Goal: Task Accomplishment & Management: Manage account settings

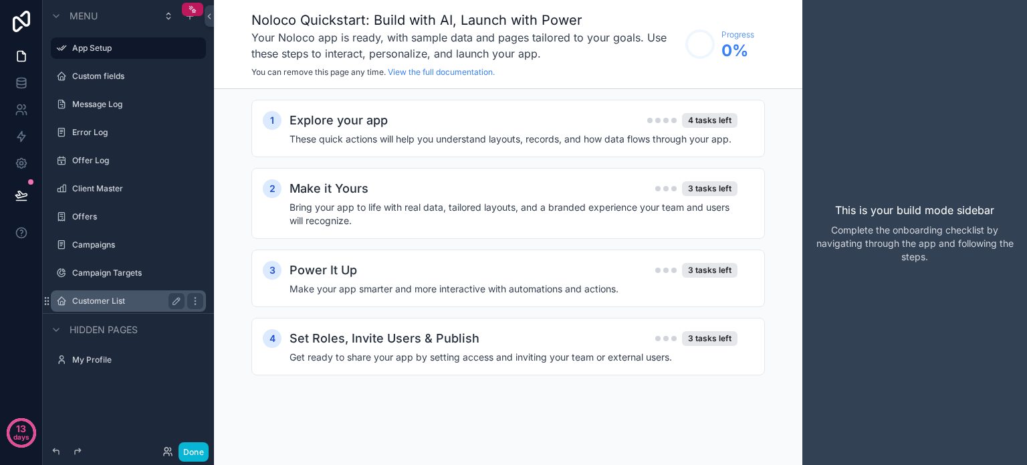
click at [86, 294] on div "Customer List" at bounding box center [128, 301] width 112 height 16
click at [453, 124] on div "Explore your app 4 tasks left" at bounding box center [514, 120] width 448 height 19
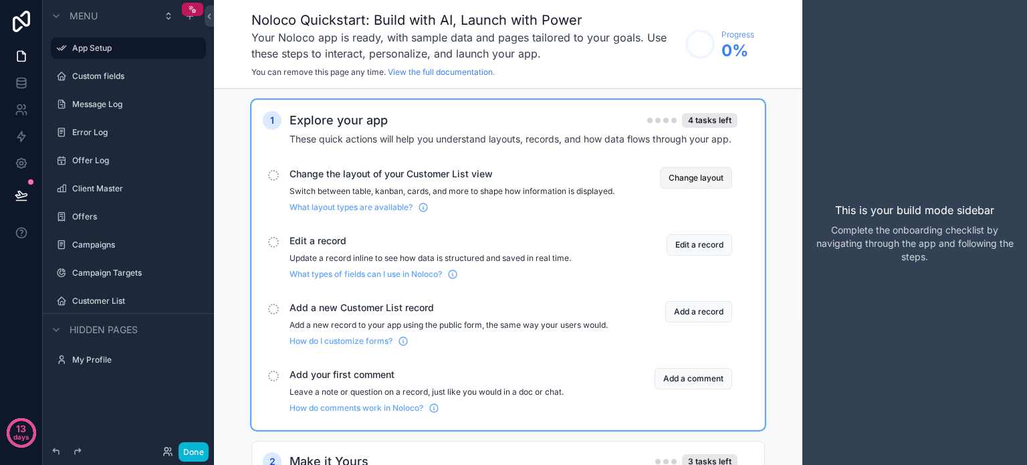
click at [703, 173] on button "Change layout" at bounding box center [696, 177] width 72 height 21
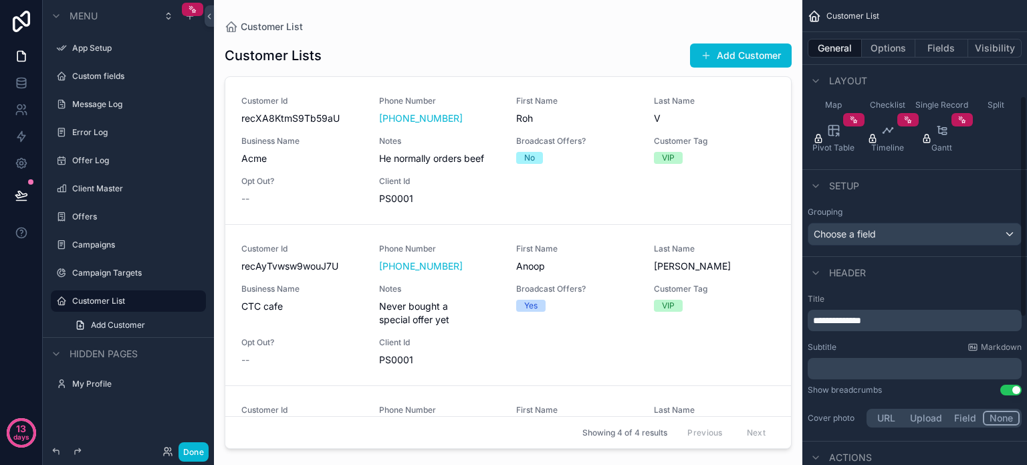
scroll to position [201, 0]
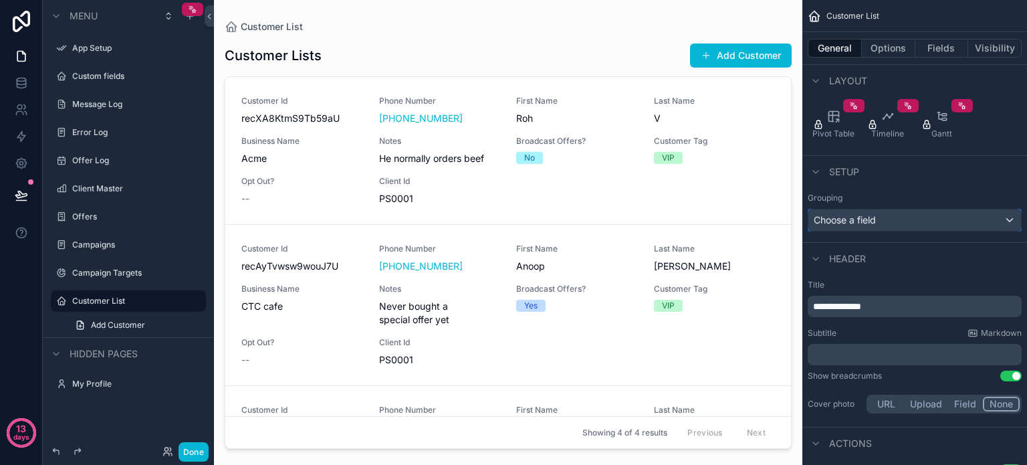
click at [911, 222] on div "Choose a field" at bounding box center [914, 219] width 213 height 21
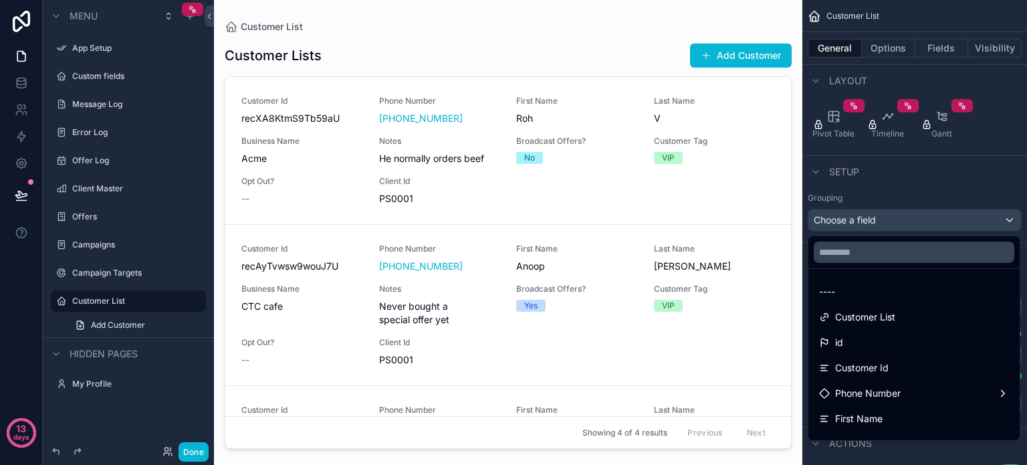
scroll to position [22, 0]
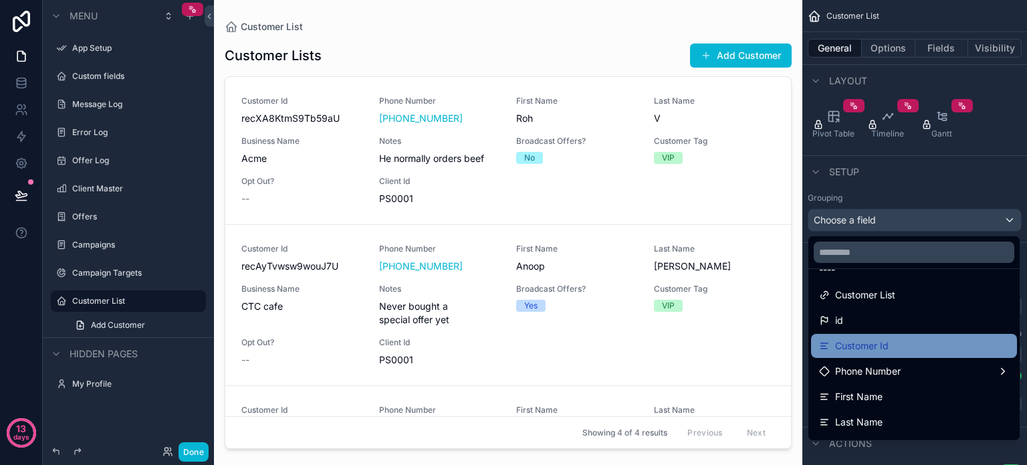
click at [897, 339] on div "Customer Id" at bounding box center [914, 346] width 190 height 16
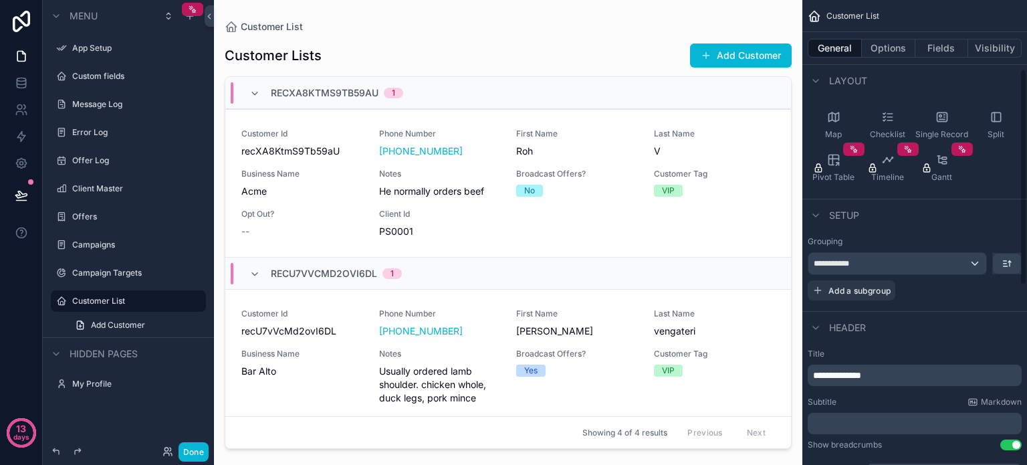
scroll to position [134, 0]
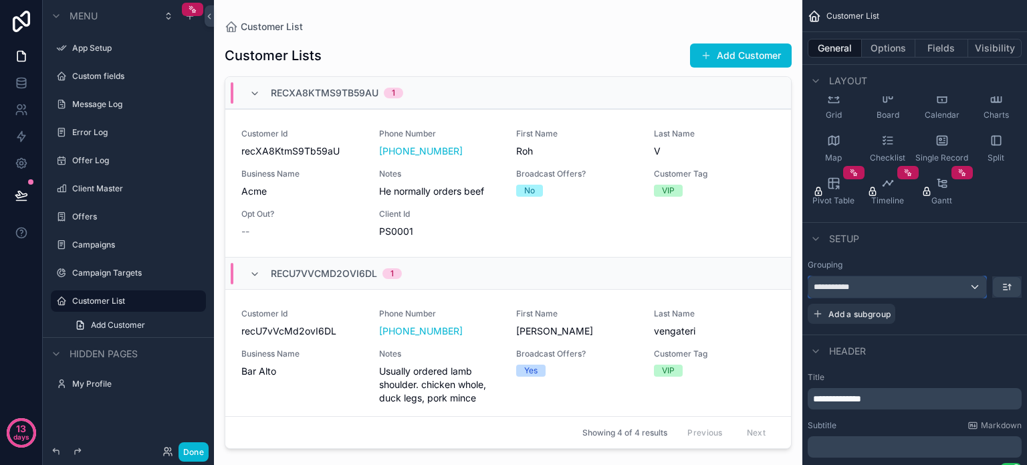
click at [974, 286] on div "**********" at bounding box center [897, 286] width 178 height 21
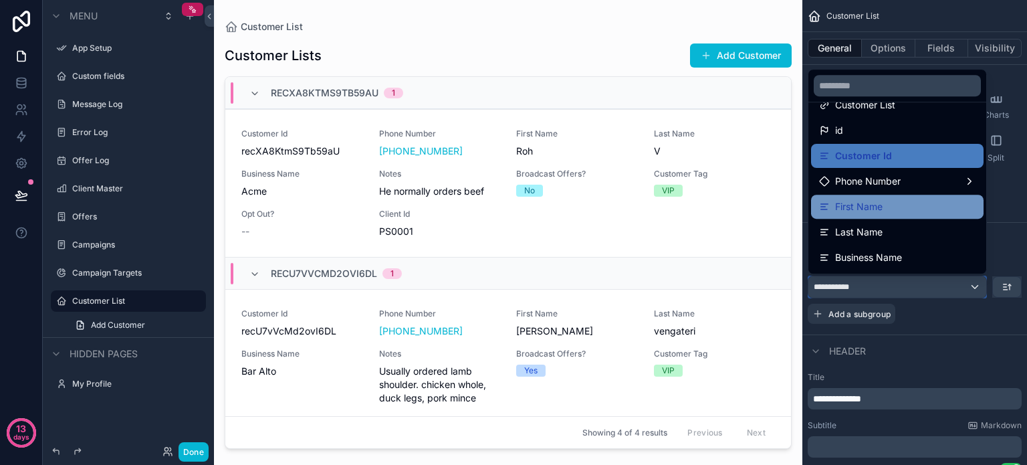
scroll to position [67, 0]
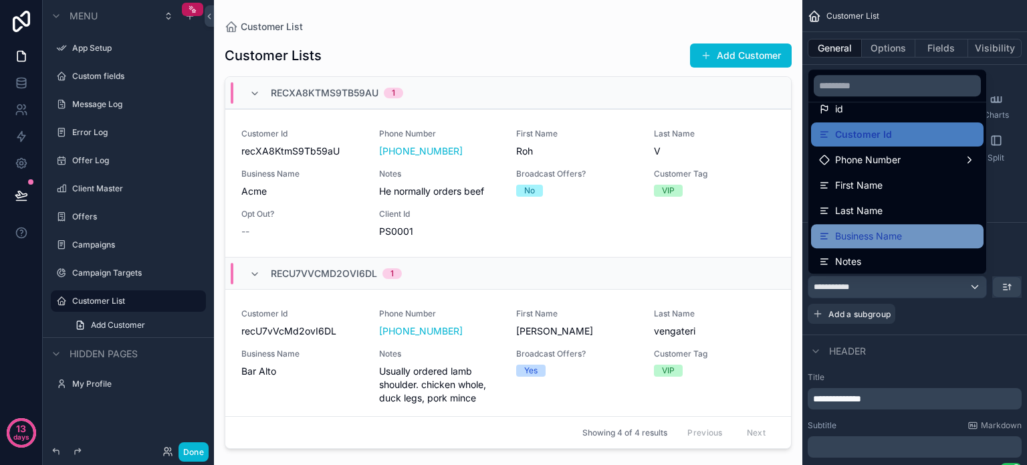
click at [877, 237] on span "Business Name" at bounding box center [868, 236] width 67 height 16
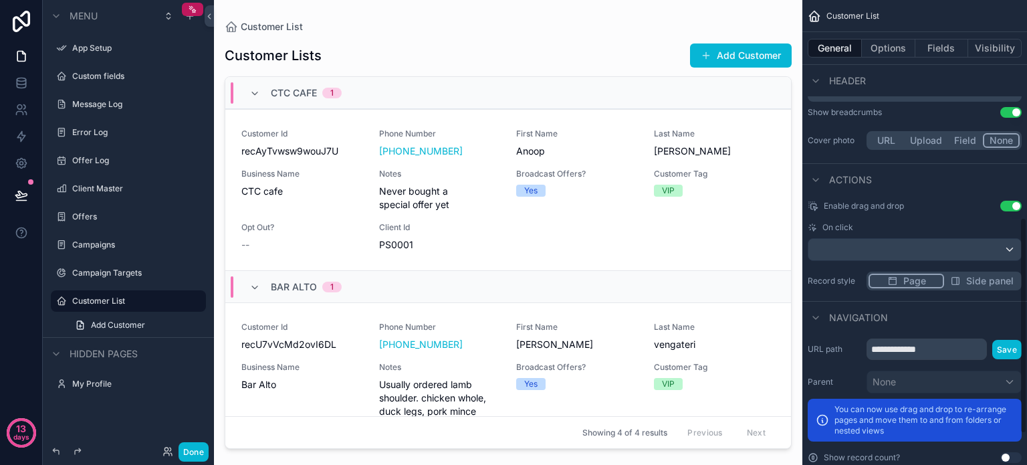
scroll to position [467, 0]
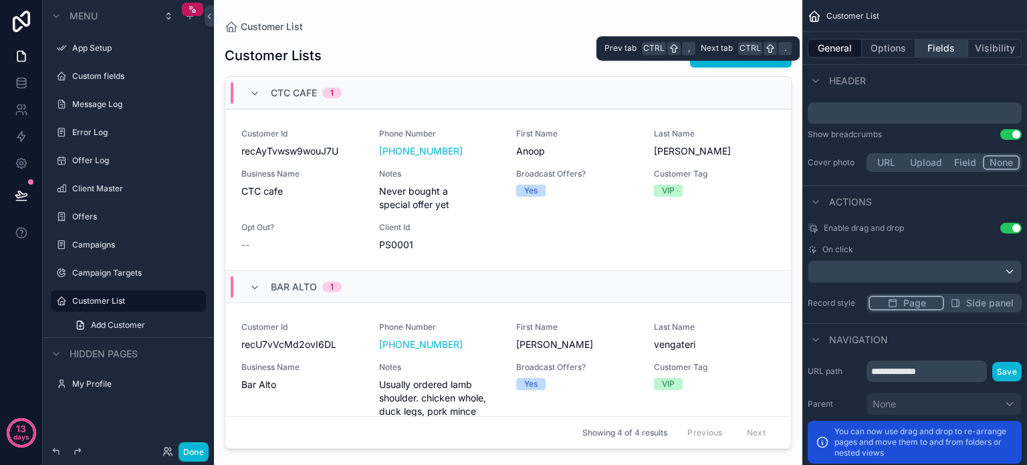
click at [928, 47] on button "Fields" at bounding box center [941, 48] width 53 height 19
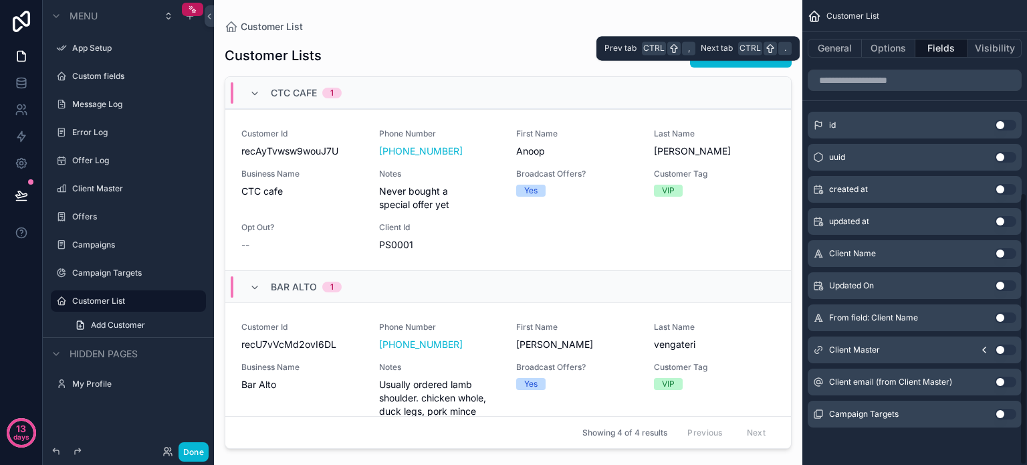
scroll to position [328, 0]
click at [1010, 122] on button "Use setting" at bounding box center [1005, 125] width 21 height 11
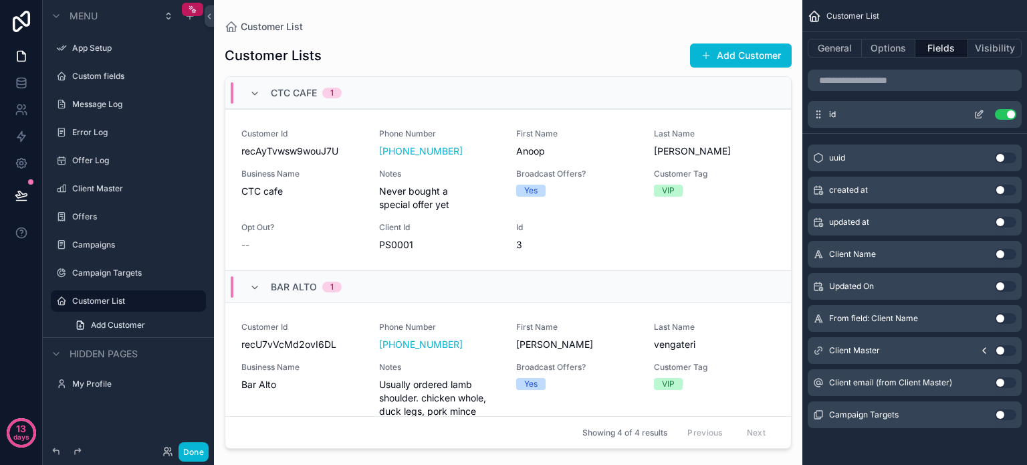
click at [998, 113] on button "Use setting" at bounding box center [1005, 114] width 21 height 11
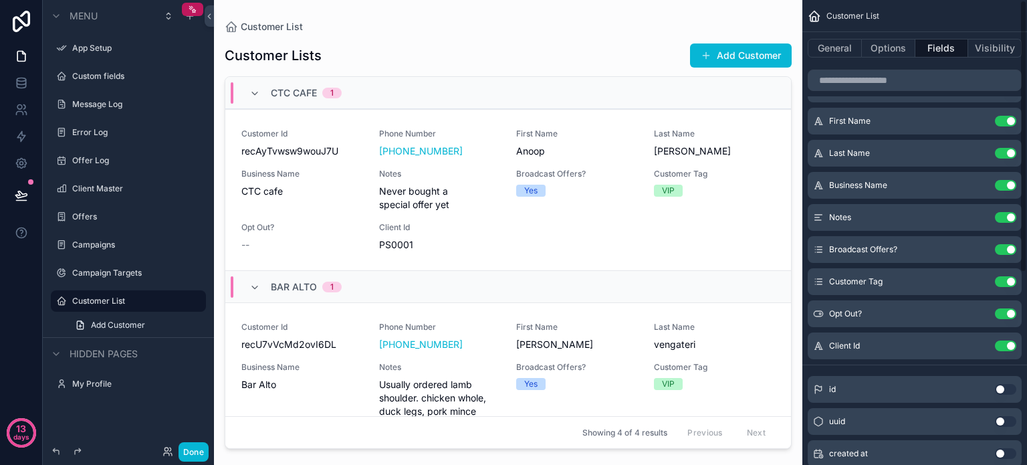
scroll to position [0, 0]
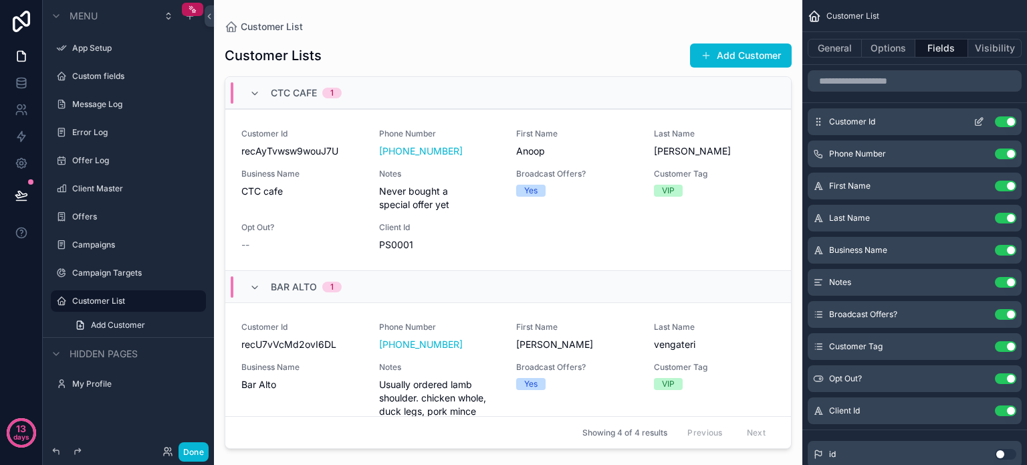
click at [998, 120] on button "Use setting" at bounding box center [1005, 121] width 21 height 11
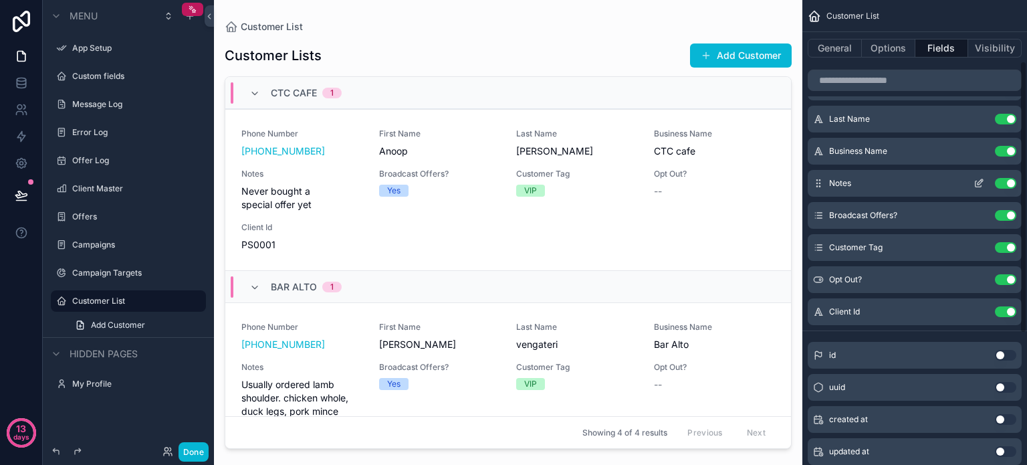
scroll to position [201, 0]
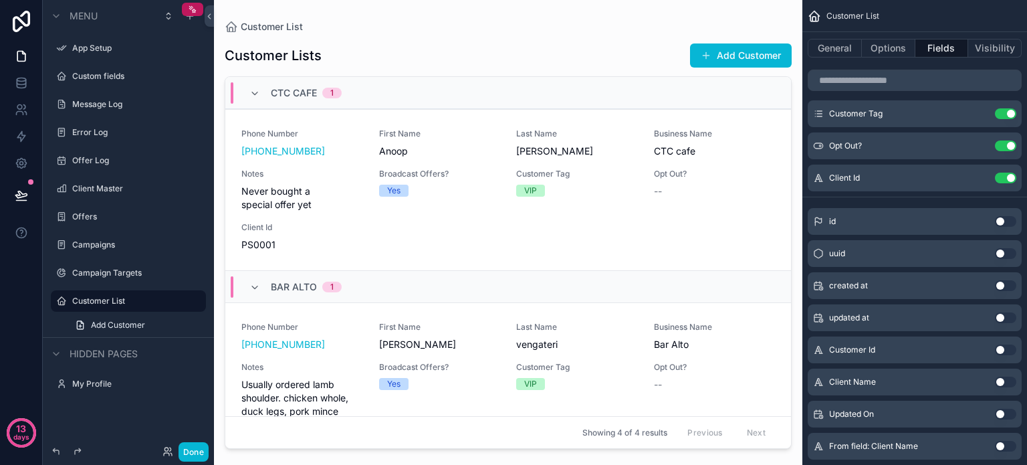
drag, startPoint x: 786, startPoint y: 208, endPoint x: 778, endPoint y: 309, distance: 101.2
click at [778, 309] on div "scrollable content" at bounding box center [508, 224] width 588 height 449
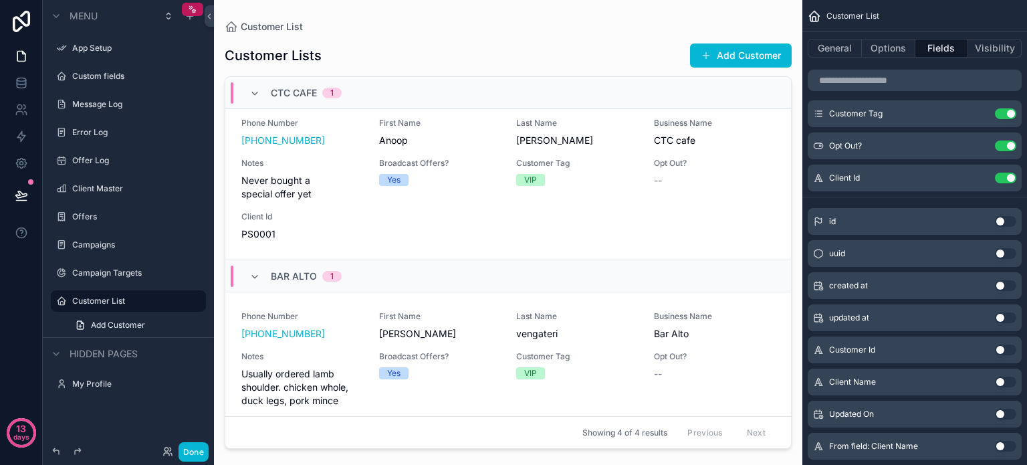
scroll to position [0, 0]
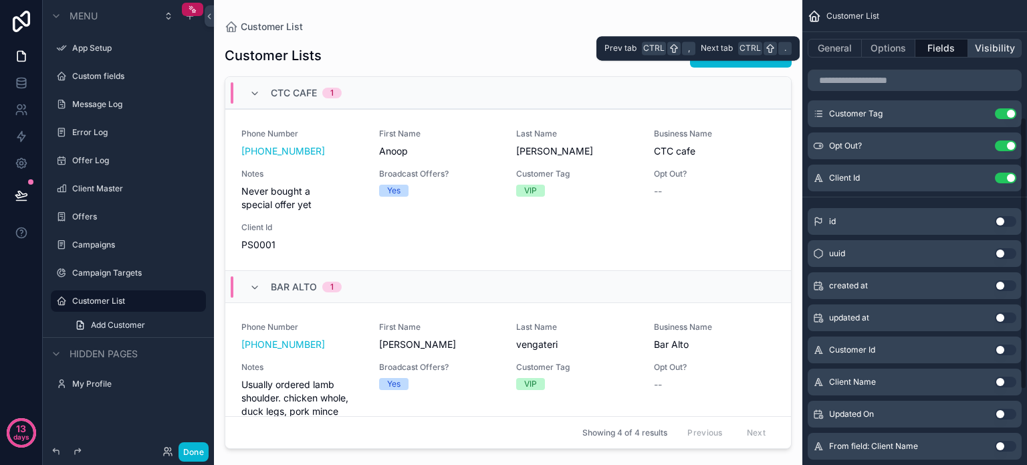
click at [981, 48] on button "Visibility" at bounding box center [994, 48] width 53 height 19
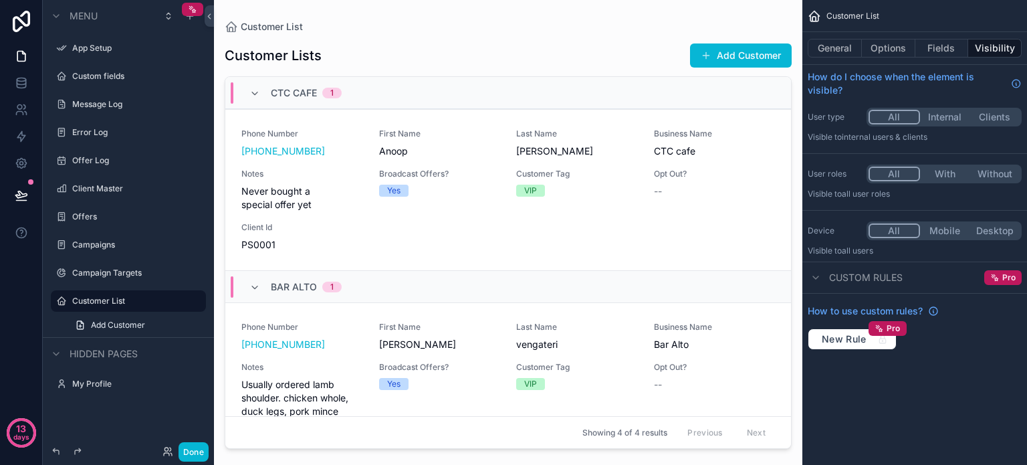
click at [1002, 117] on button "Clients" at bounding box center [995, 117] width 50 height 15
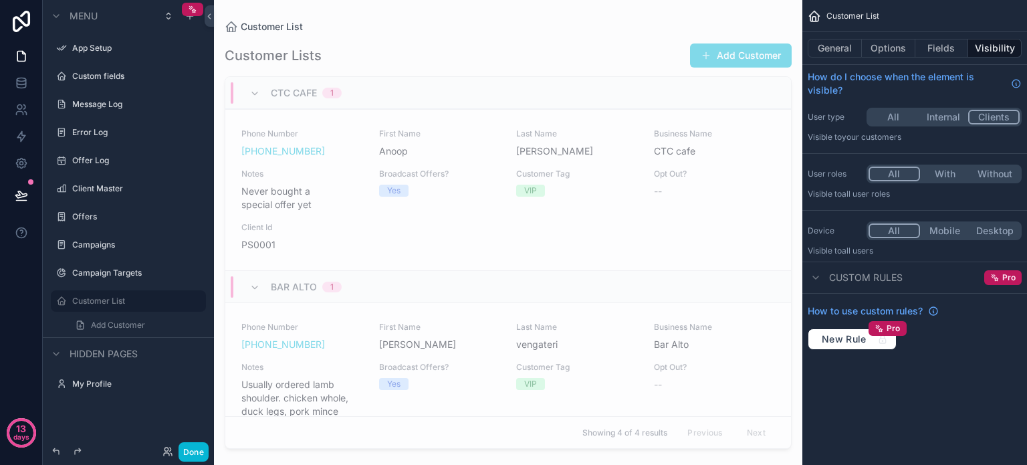
click at [950, 116] on button "Internal" at bounding box center [944, 117] width 50 height 15
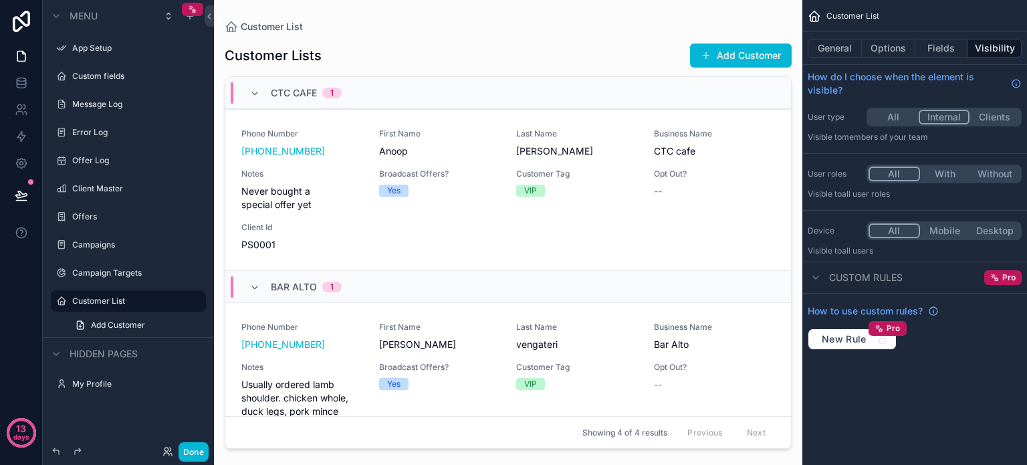
click at [994, 118] on button "Clients" at bounding box center [995, 117] width 50 height 15
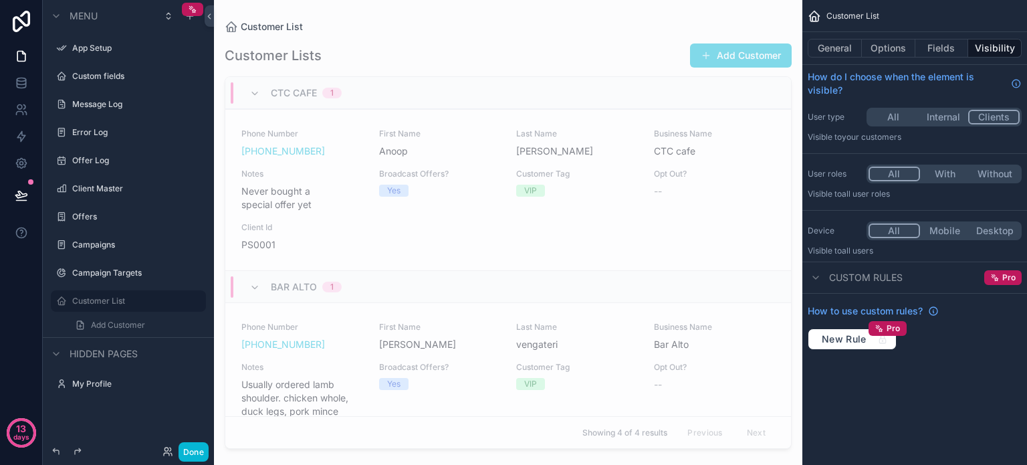
click at [950, 140] on p "Visible to Your customers" at bounding box center [915, 137] width 214 height 11
click at [930, 119] on button "Internal" at bounding box center [944, 117] width 50 height 15
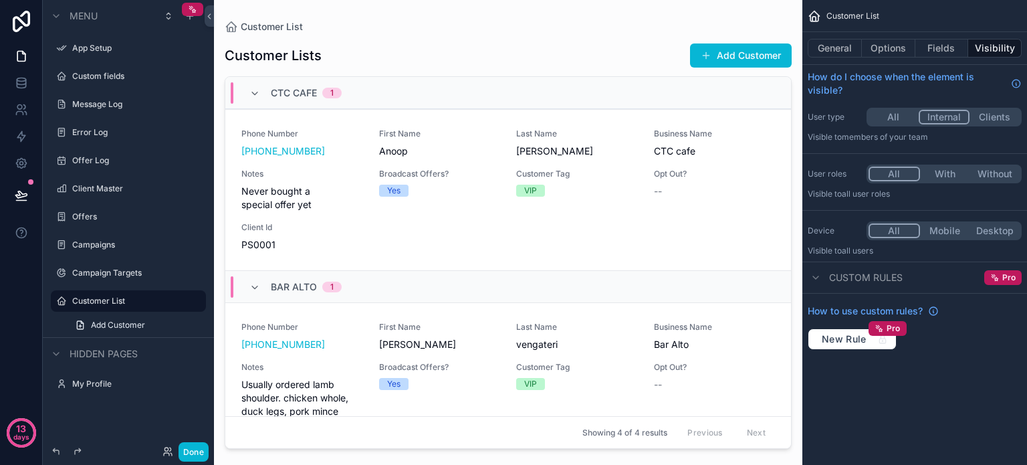
click at [992, 118] on button "Clients" at bounding box center [995, 117] width 50 height 15
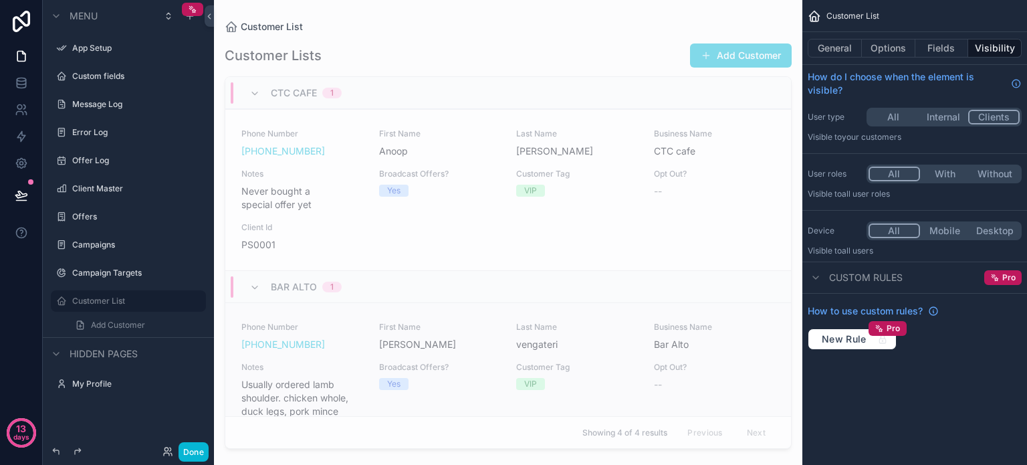
scroll to position [201, 0]
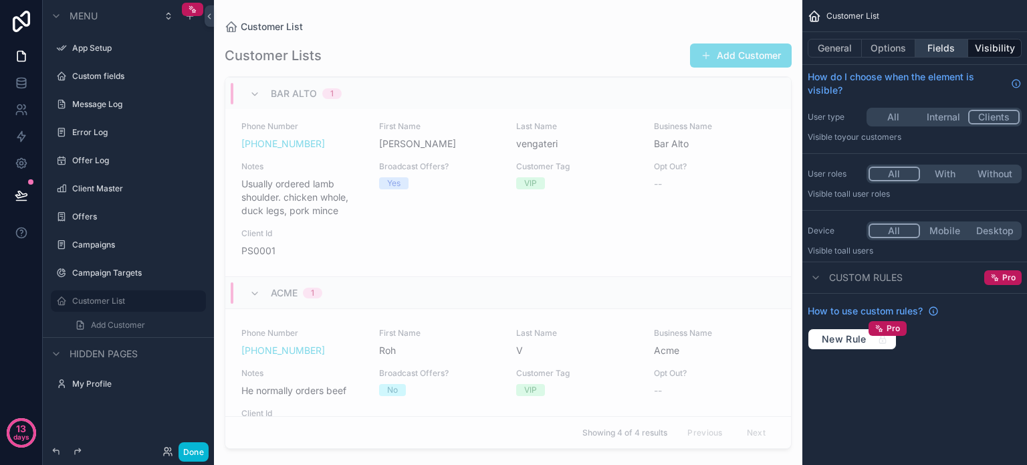
click at [945, 50] on button "Fields" at bounding box center [941, 48] width 53 height 19
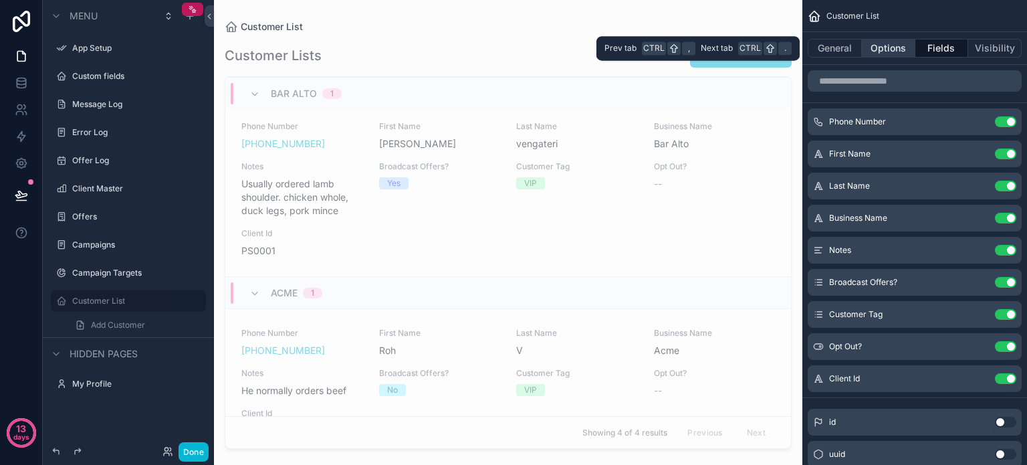
click at [898, 55] on button "Options" at bounding box center [888, 48] width 53 height 19
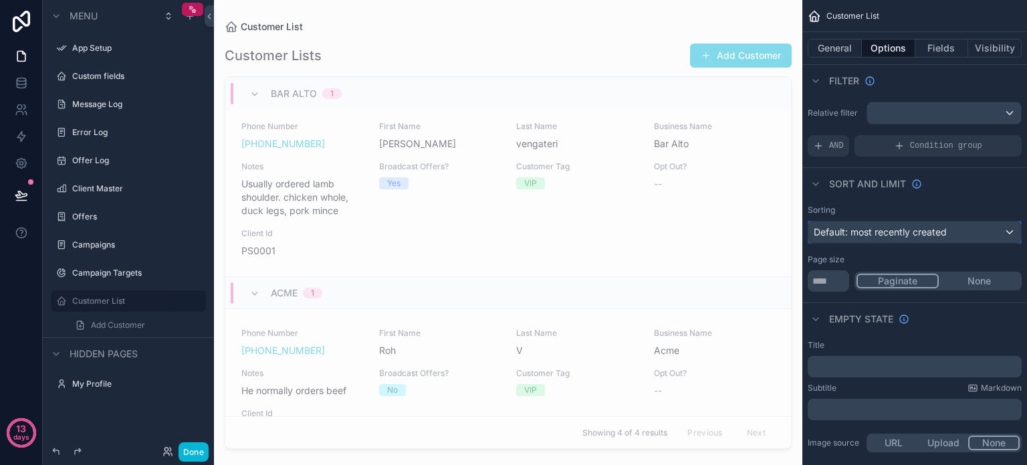
click at [991, 229] on div "Default: most recently created" at bounding box center [914, 231] width 213 height 21
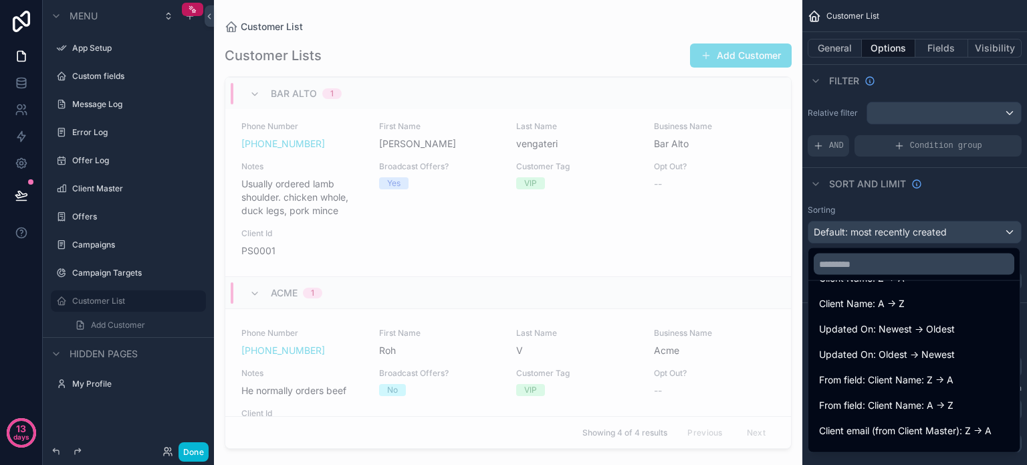
scroll to position [552, 0]
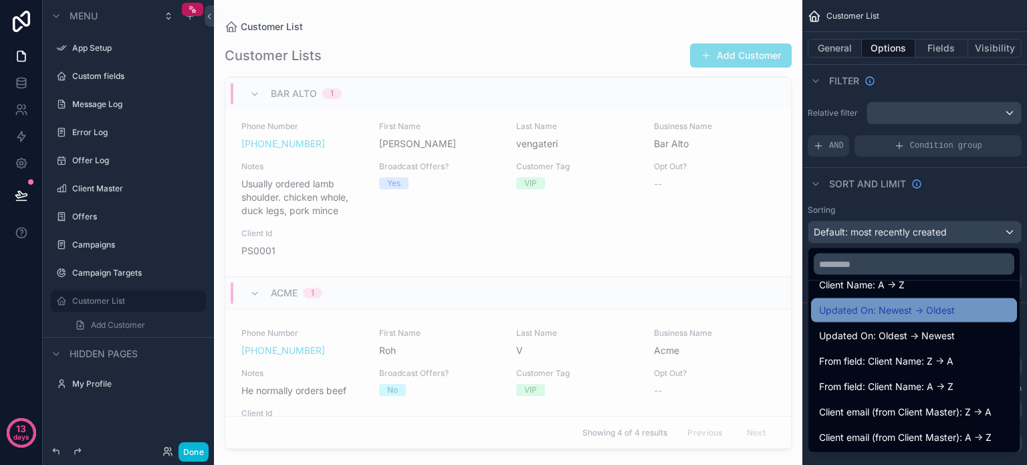
click at [904, 310] on span "Updated On: Newest -> Oldest" at bounding box center [887, 310] width 136 height 16
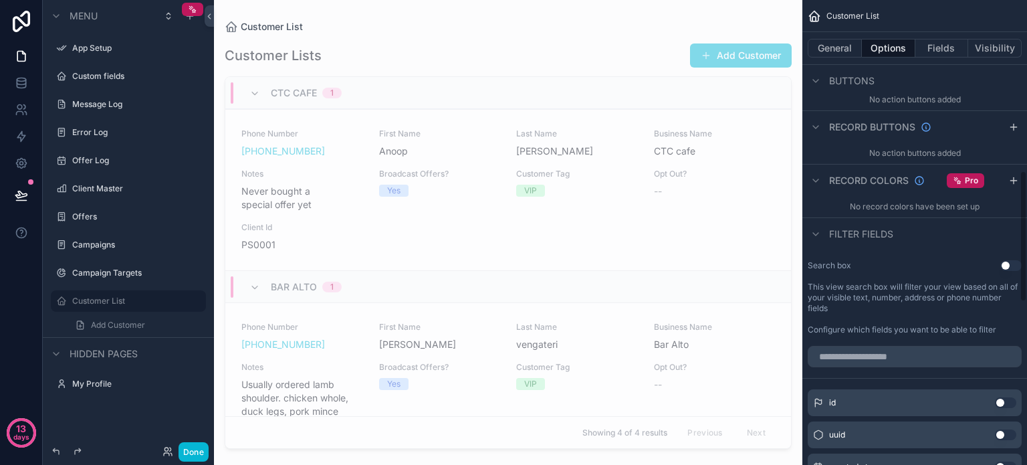
scroll to position [602, 0]
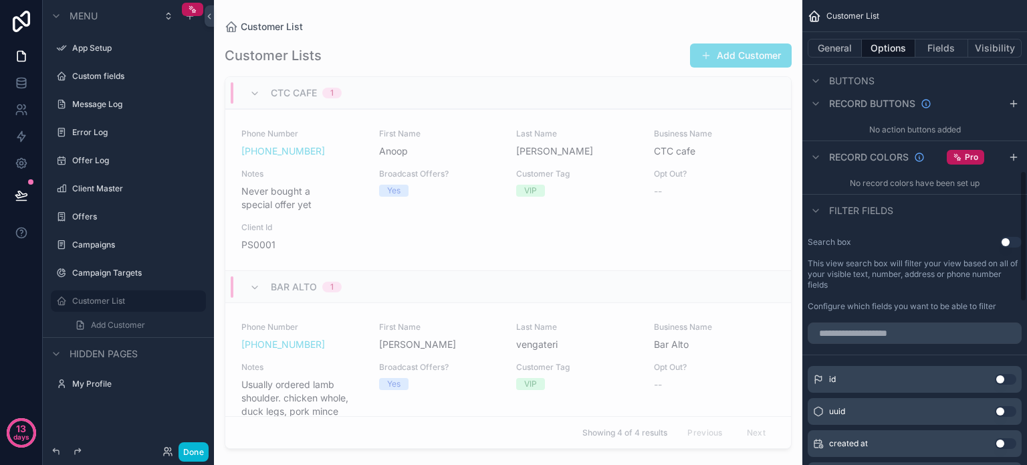
click at [1013, 241] on button "Use setting" at bounding box center [1010, 242] width 21 height 11
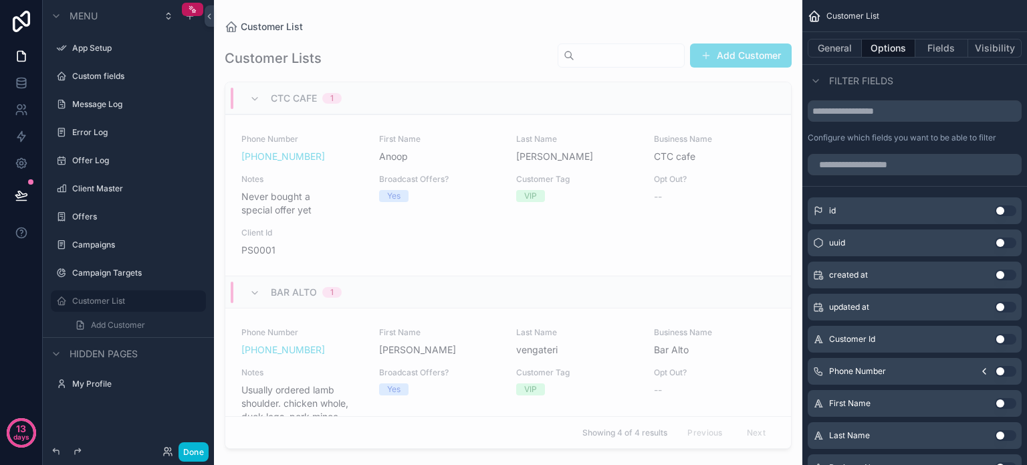
scroll to position [936, 0]
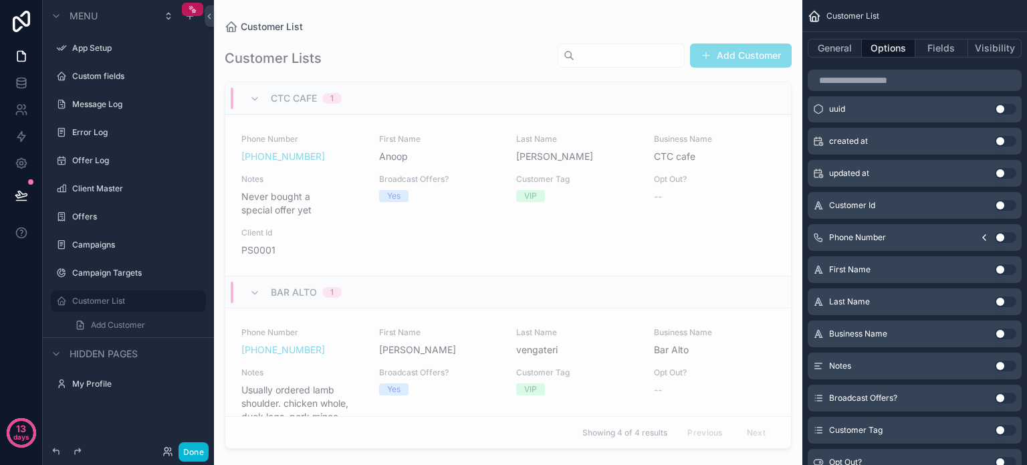
click at [1012, 267] on button "Use setting" at bounding box center [1005, 269] width 21 height 11
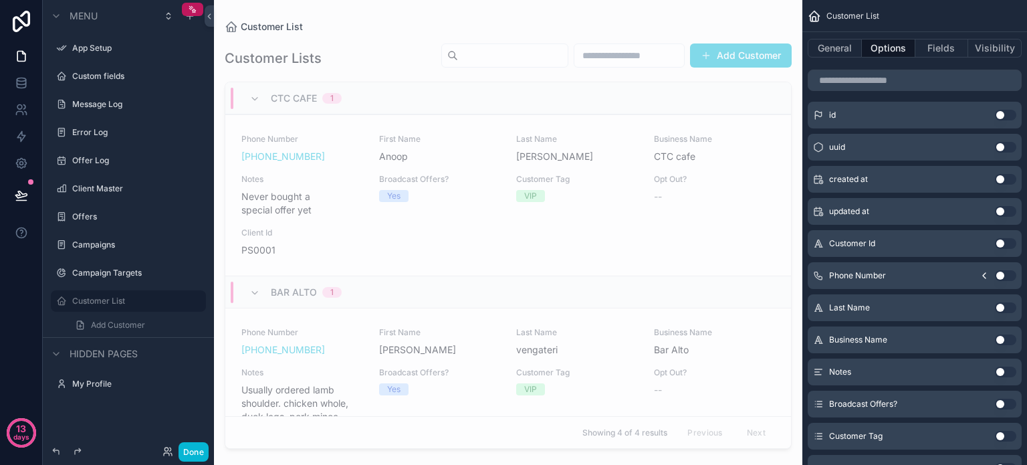
click at [1007, 271] on button "Use setting" at bounding box center [1005, 275] width 21 height 11
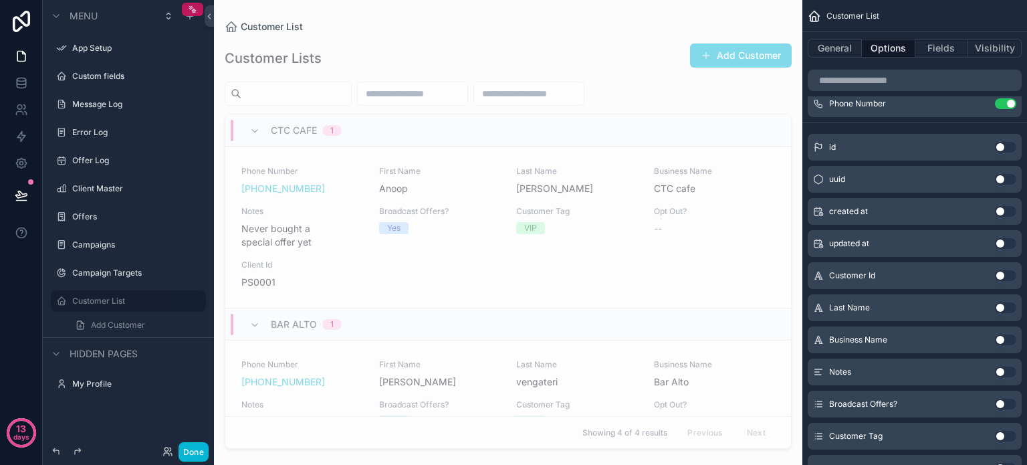
click at [1008, 304] on button "Use setting" at bounding box center [1005, 307] width 21 height 11
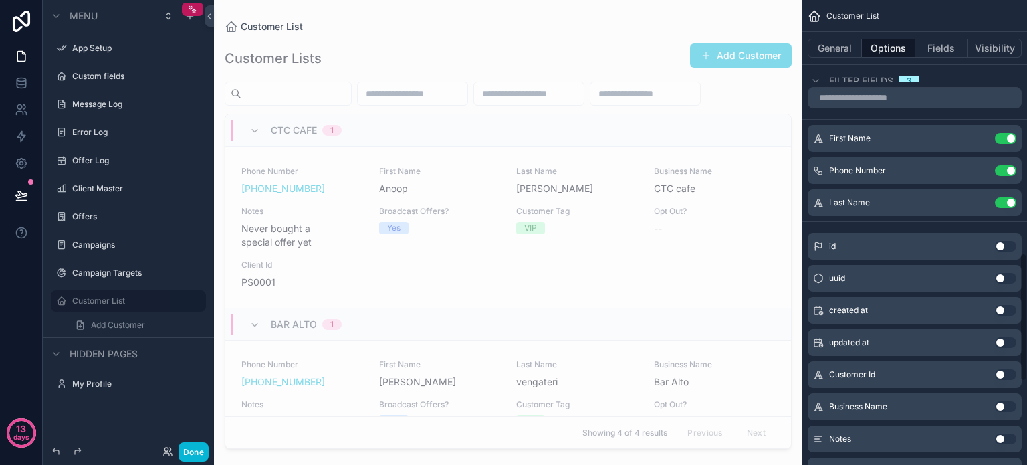
scroll to position [1003, 0]
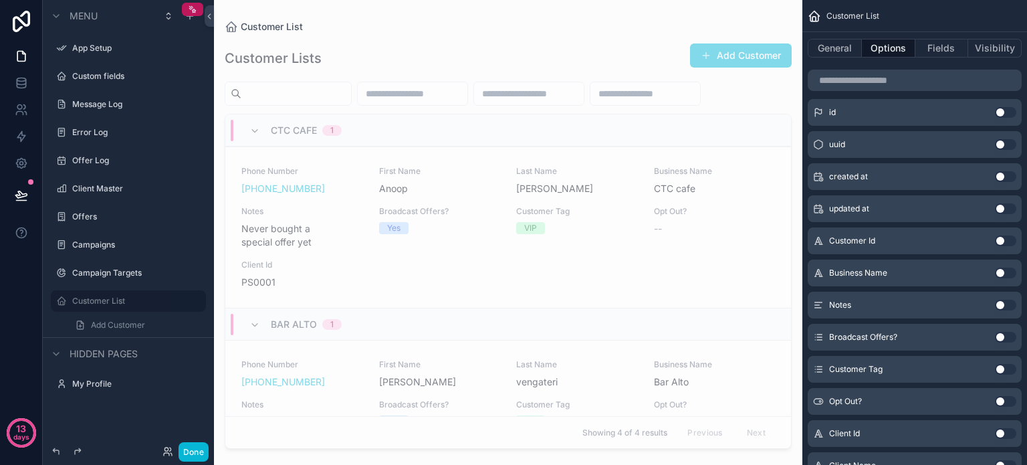
click at [1011, 245] on div "Customer Id Use setting" at bounding box center [915, 240] width 214 height 27
click at [1011, 241] on button "Use setting" at bounding box center [1005, 240] width 21 height 11
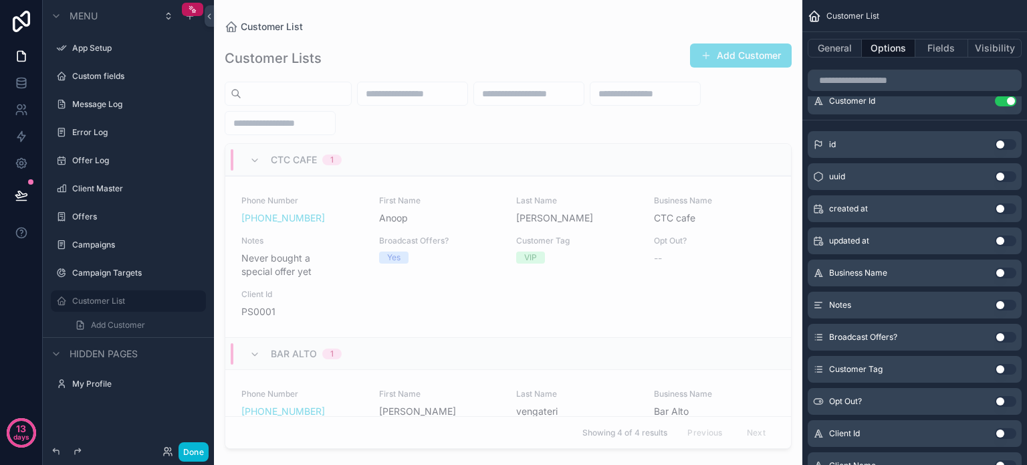
click at [1006, 267] on button "Use setting" at bounding box center [1005, 272] width 21 height 11
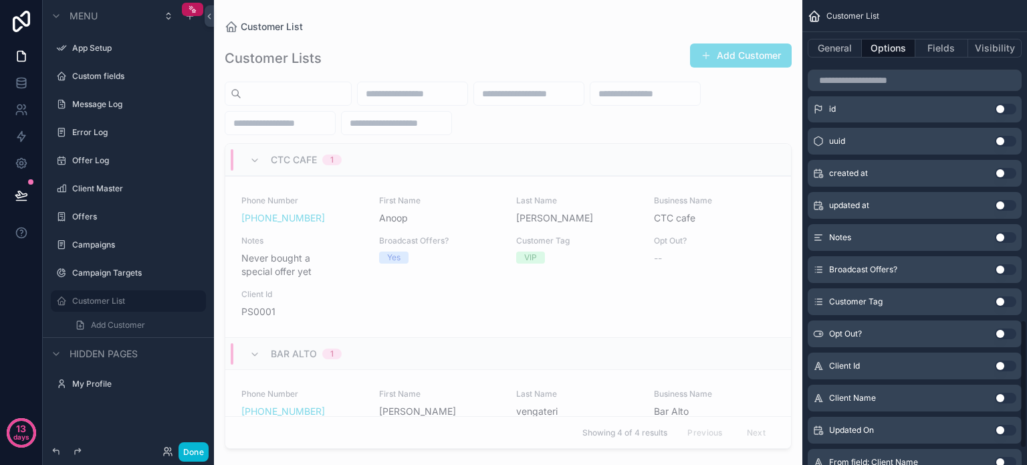
scroll to position [1070, 0]
click at [1002, 298] on button "Use setting" at bounding box center [1005, 302] width 21 height 11
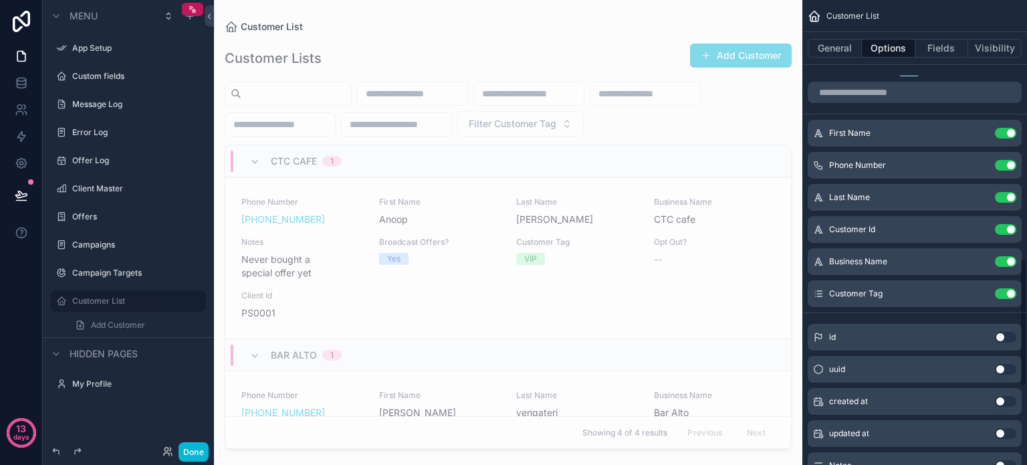
scroll to position [869, 0]
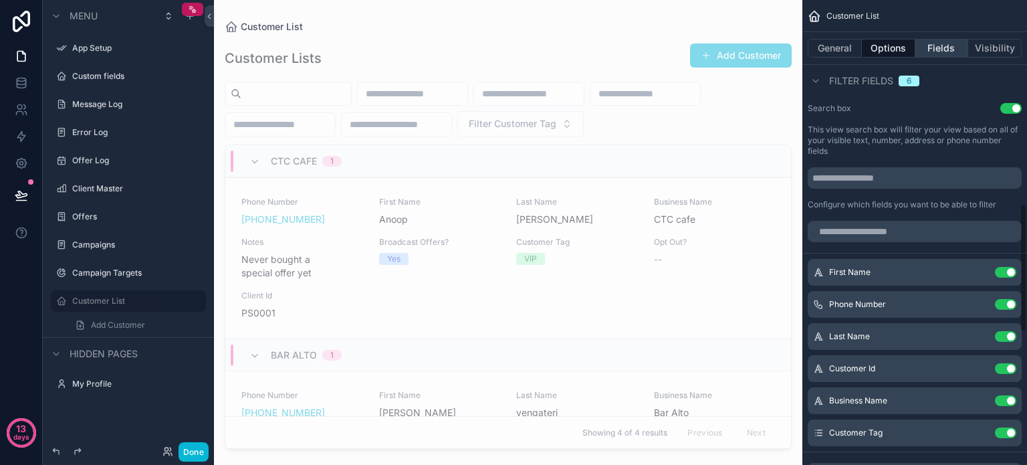
click at [947, 43] on button "Fields" at bounding box center [941, 48] width 53 height 19
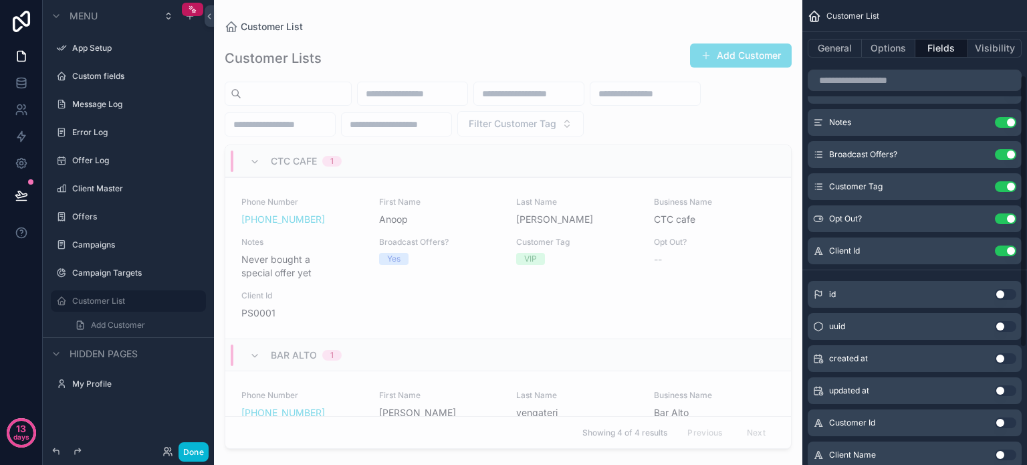
scroll to position [61, 0]
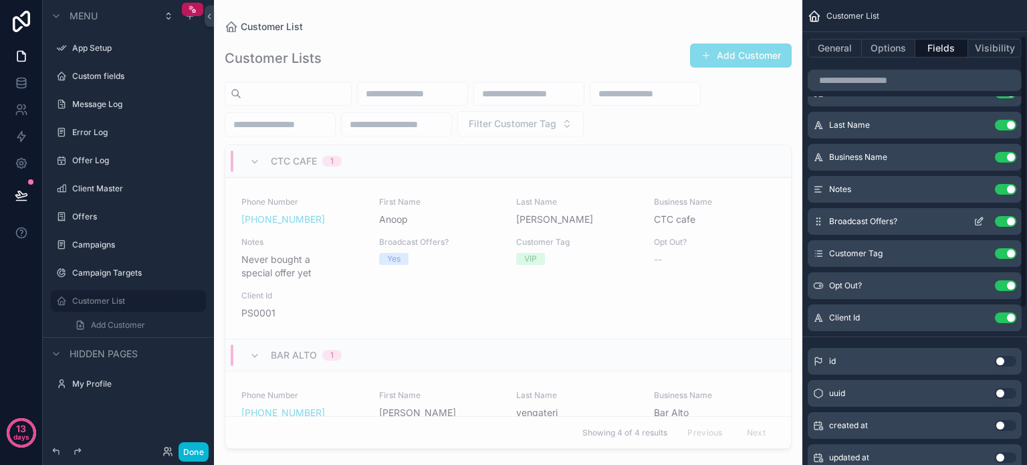
click at [1004, 220] on button "Use setting" at bounding box center [1005, 221] width 21 height 11
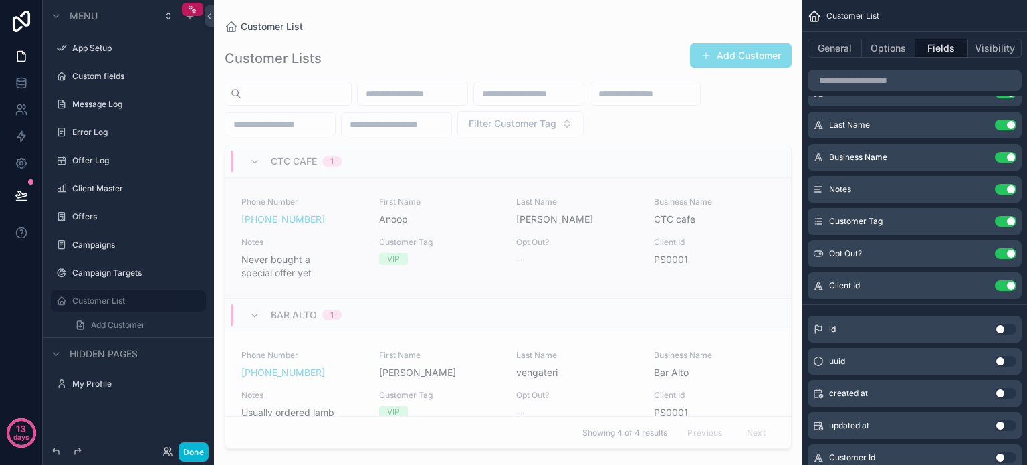
scroll to position [0, 0]
click at [23, 189] on icon at bounding box center [21, 195] width 13 height 13
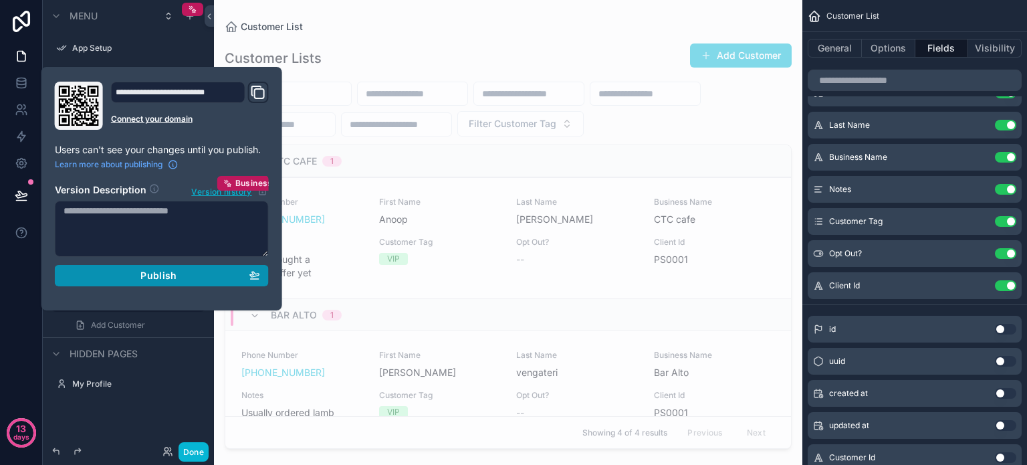
click at [136, 272] on div "Publish" at bounding box center [162, 275] width 197 height 12
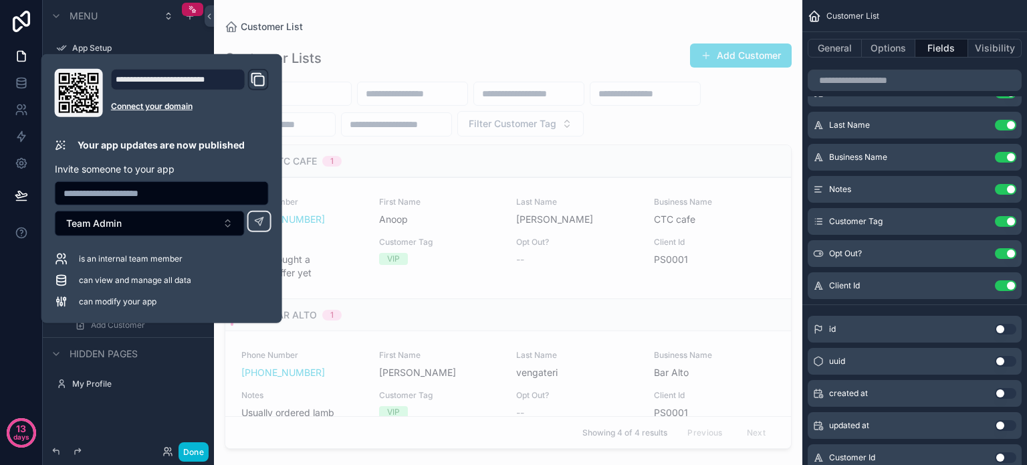
click at [258, 78] on icon "Domain and Custom Link" at bounding box center [258, 80] width 16 height 16
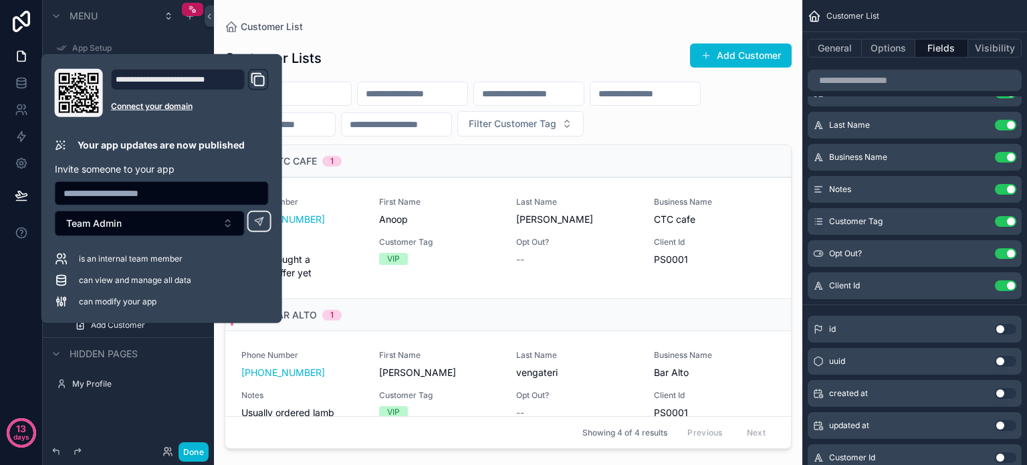
click at [347, 21] on div "Customer List" at bounding box center [508, 26] width 567 height 11
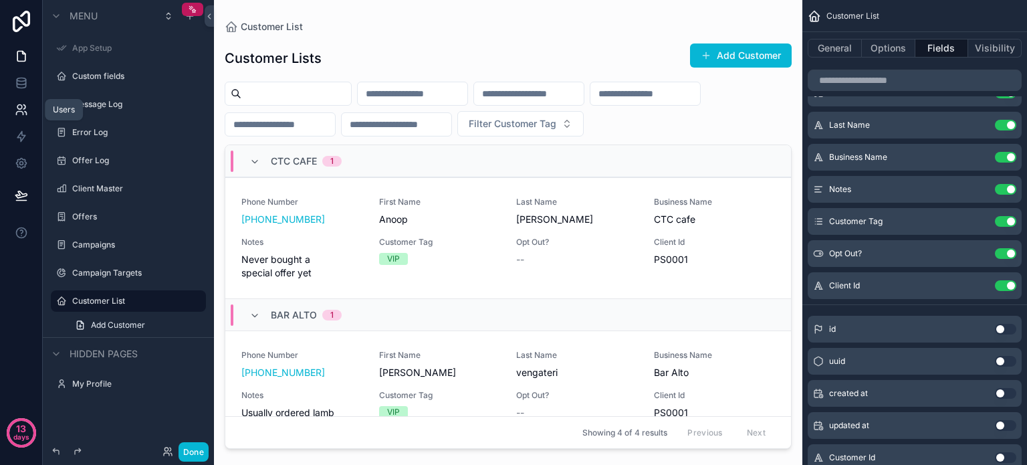
click at [23, 110] on icon at bounding box center [21, 109] width 13 height 13
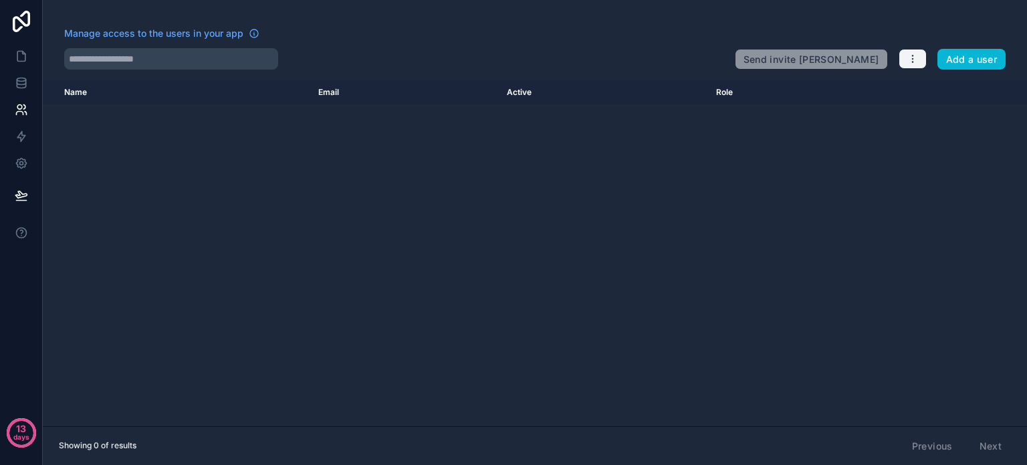
click at [911, 61] on icon "button" at bounding box center [912, 58] width 11 height 11
click at [930, 86] on link "Manage roles" at bounding box center [945, 90] width 94 height 21
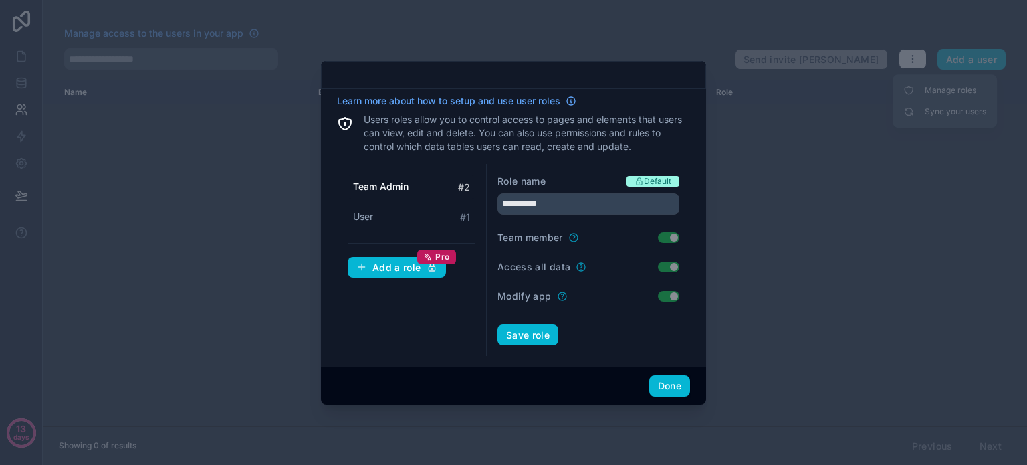
click at [397, 183] on span "Team Admin" at bounding box center [381, 186] width 56 height 13
click at [797, 291] on div at bounding box center [513, 232] width 1027 height 465
click at [750, 102] on div at bounding box center [513, 232] width 1027 height 465
click at [205, 122] on div at bounding box center [513, 232] width 1027 height 465
click at [765, 243] on div at bounding box center [513, 232] width 1027 height 465
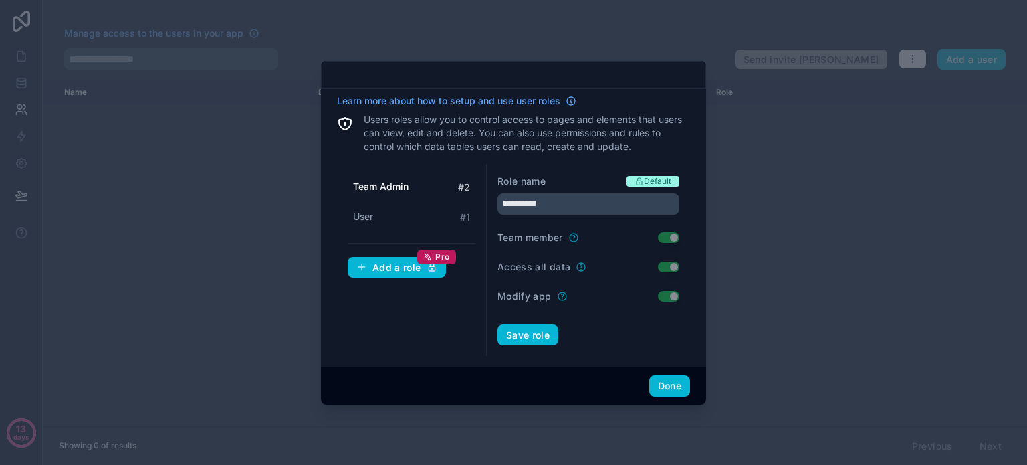
click at [259, 239] on div at bounding box center [513, 232] width 1027 height 465
click at [231, 80] on div at bounding box center [513, 232] width 1027 height 465
drag, startPoint x: 185, startPoint y: 171, endPoint x: 284, endPoint y: 217, distance: 108.9
click at [189, 173] on div at bounding box center [513, 232] width 1027 height 465
click at [662, 385] on button "Done" at bounding box center [669, 385] width 41 height 21
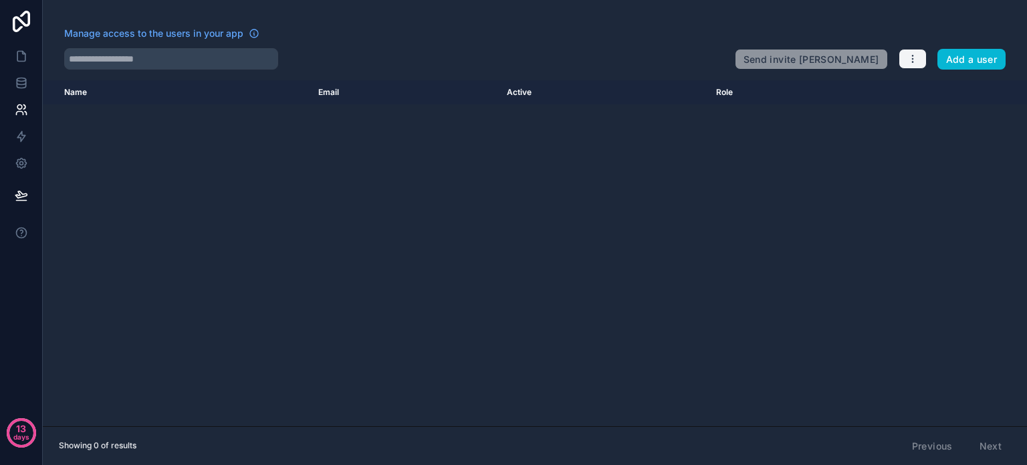
click at [907, 62] on icon "button" at bounding box center [912, 58] width 11 height 11
click at [673, 211] on div "Name Email Active Role userTable.email" at bounding box center [535, 253] width 984 height 346
click at [963, 57] on button "Add a user" at bounding box center [972, 59] width 69 height 21
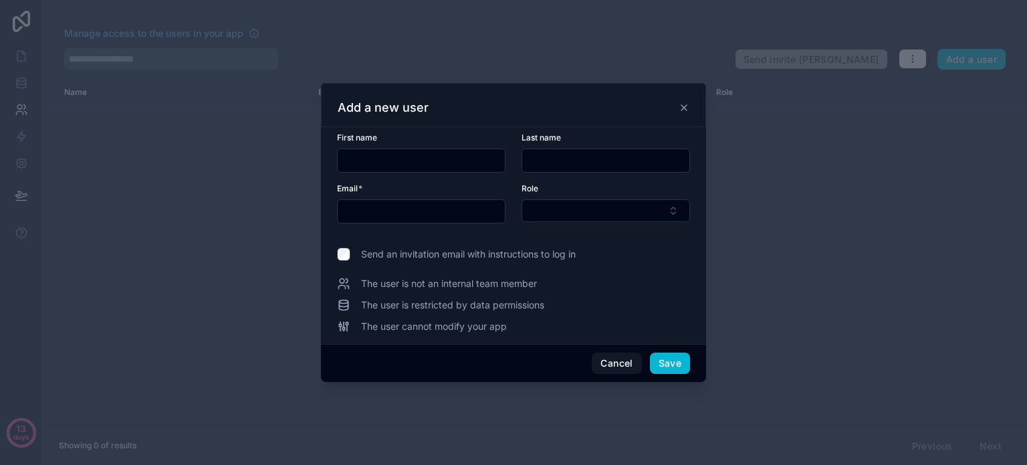
click at [407, 154] on input "text" at bounding box center [421, 160] width 167 height 19
type input "****"
click at [527, 159] on input "text" at bounding box center [605, 160] width 167 height 19
type input "*"
click at [375, 217] on input "text" at bounding box center [421, 211] width 167 height 19
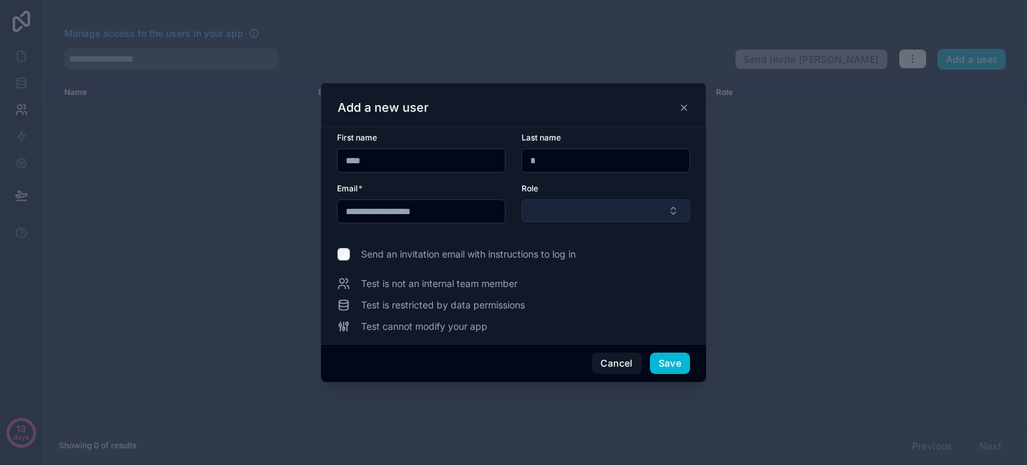
type input "**********"
click at [563, 211] on button "Select Button" at bounding box center [606, 210] width 169 height 23
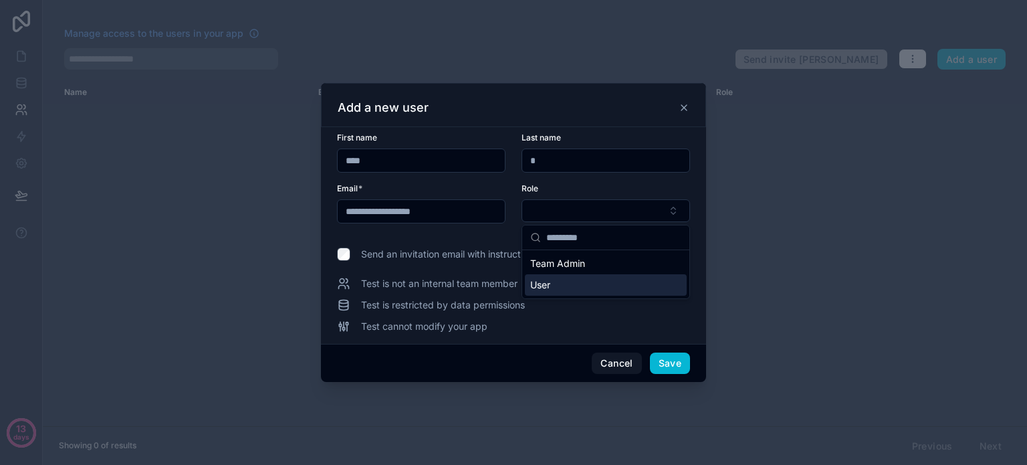
click at [560, 280] on div "User" at bounding box center [606, 284] width 162 height 21
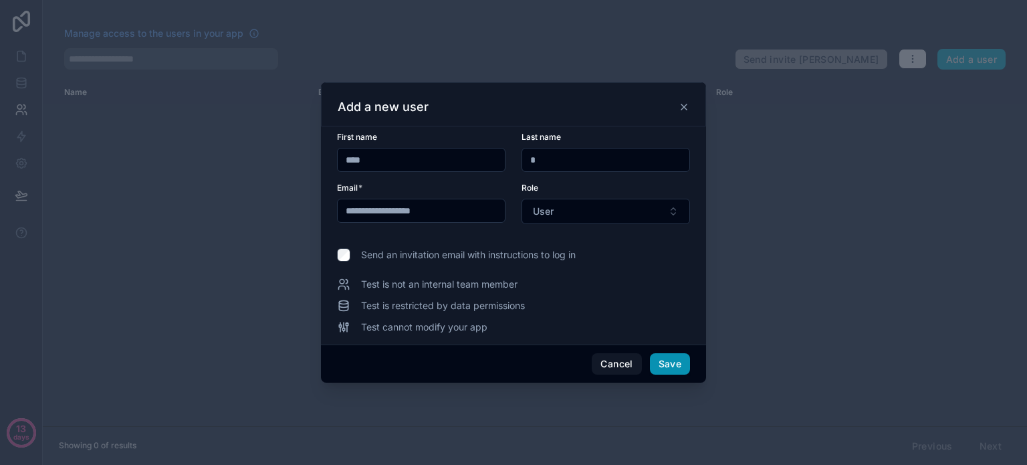
click at [666, 363] on button "Save" at bounding box center [670, 363] width 40 height 21
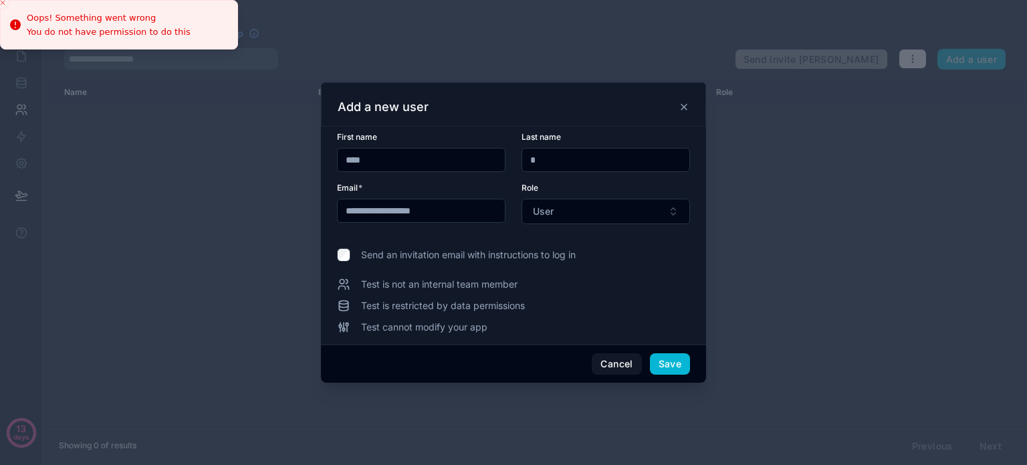
click at [766, 280] on div at bounding box center [513, 232] width 1027 height 465
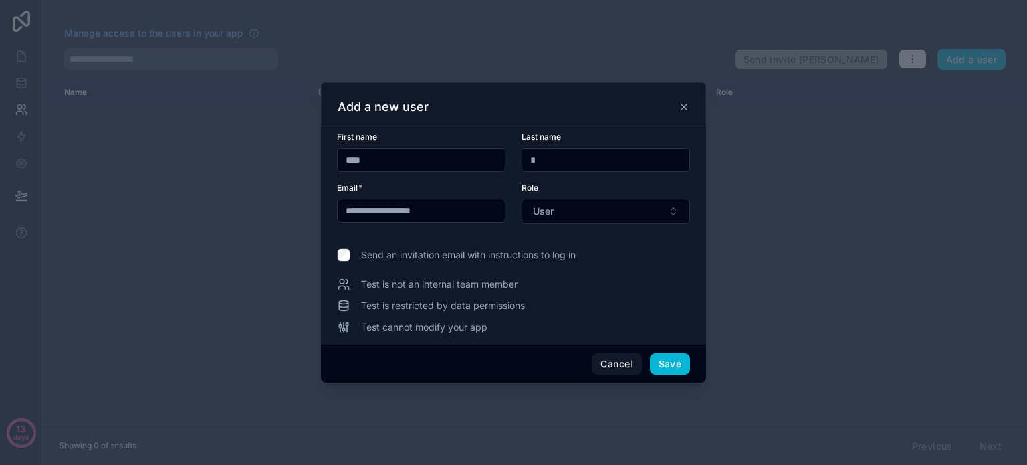
click at [687, 104] on icon at bounding box center [684, 107] width 11 height 11
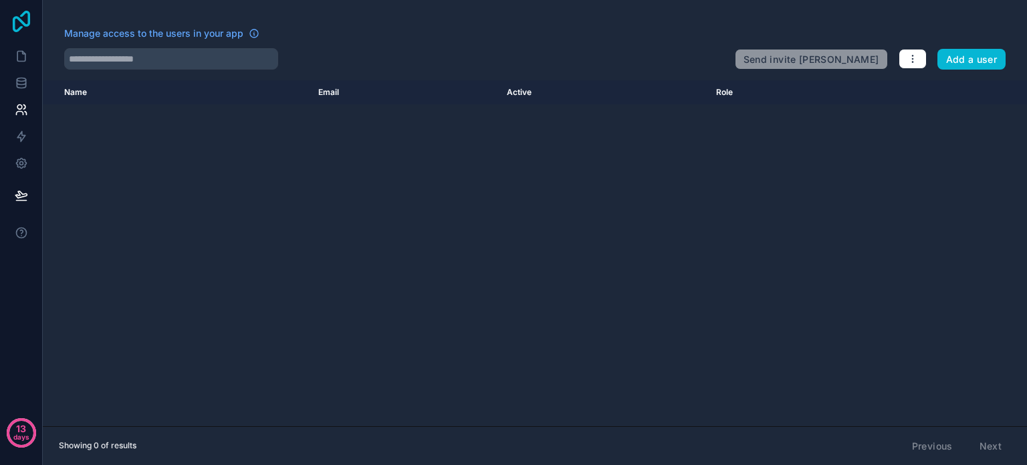
click at [21, 27] on icon at bounding box center [21, 21] width 17 height 21
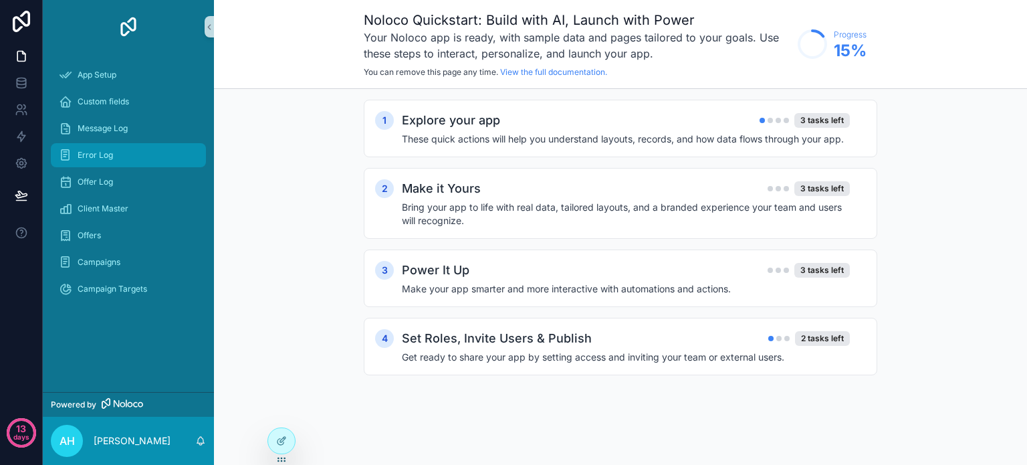
click at [108, 160] on span "Error Log" at bounding box center [95, 155] width 35 height 11
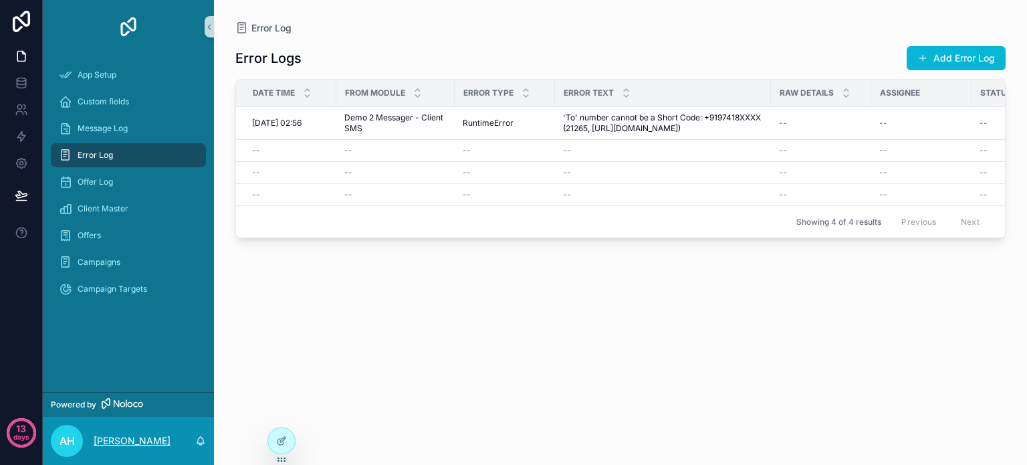
click at [116, 445] on p "[PERSON_NAME]" at bounding box center [132, 440] width 77 height 13
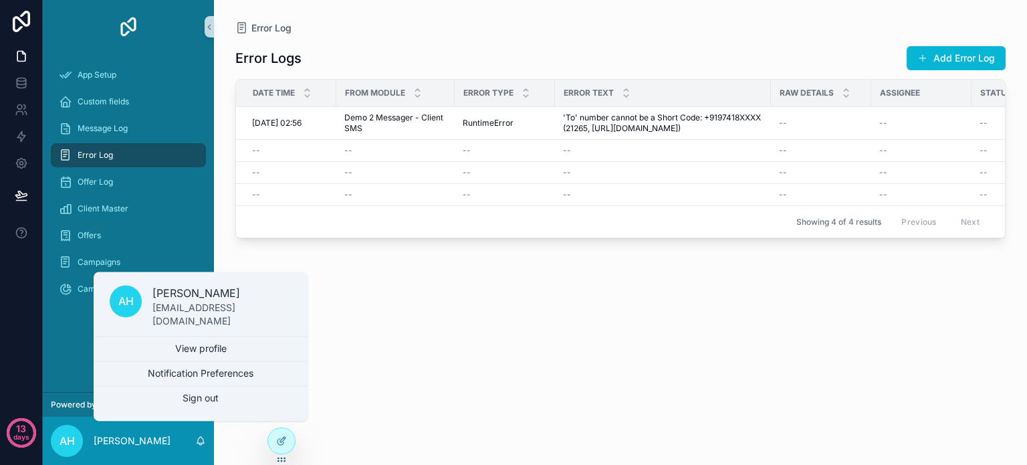
click at [460, 331] on div "Error Logs Add Error Log Date Time From Module Error Type Error Text Raw Detail…" at bounding box center [620, 242] width 770 height 414
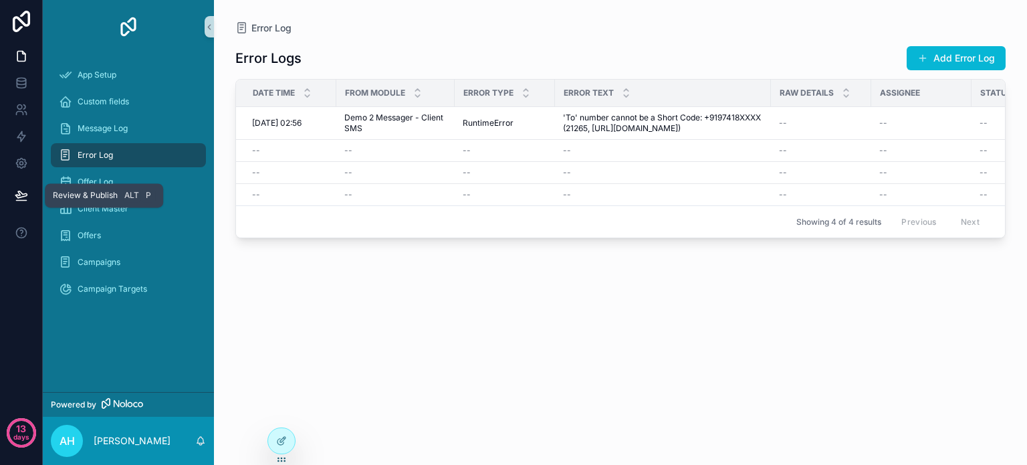
click at [19, 191] on icon at bounding box center [20, 194] width 11 height 7
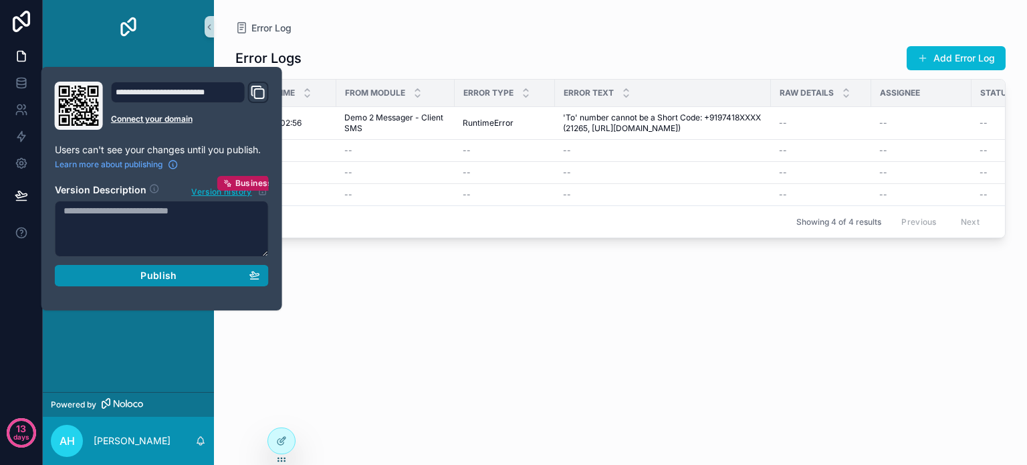
click at [169, 270] on span "Publish" at bounding box center [158, 275] width 36 height 12
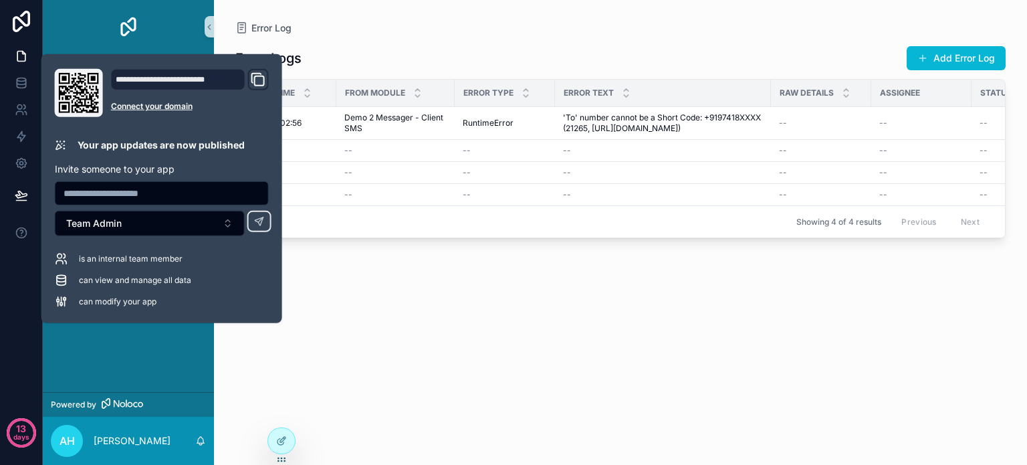
click at [96, 189] on input "text" at bounding box center [162, 193] width 213 height 19
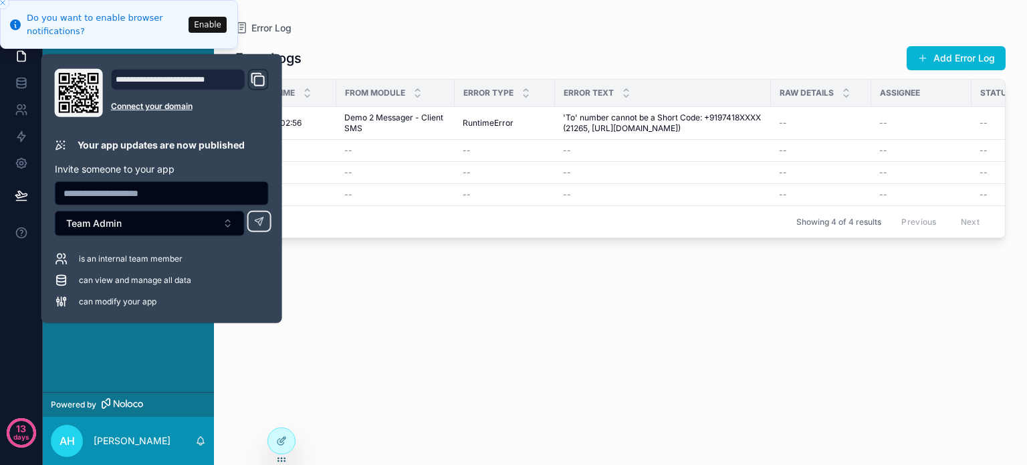
type input "**********"
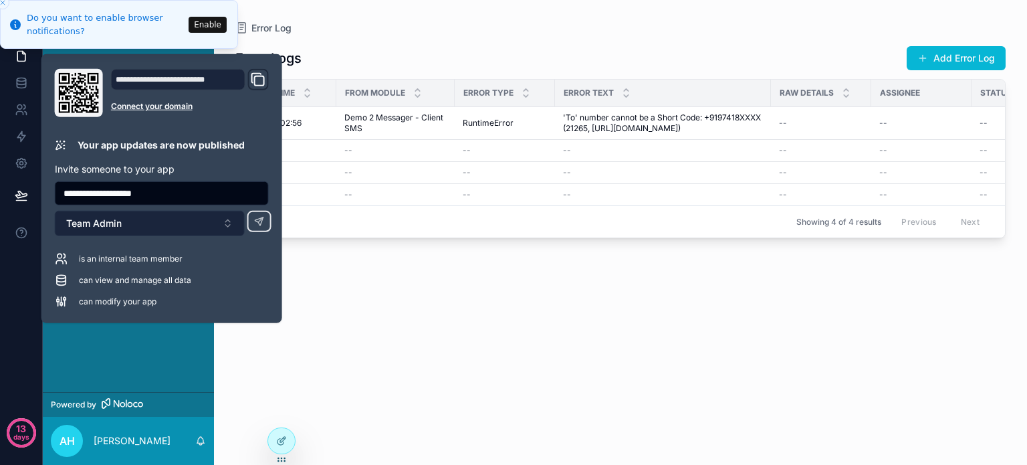
click at [138, 226] on button "Team Admin" at bounding box center [150, 223] width 190 height 25
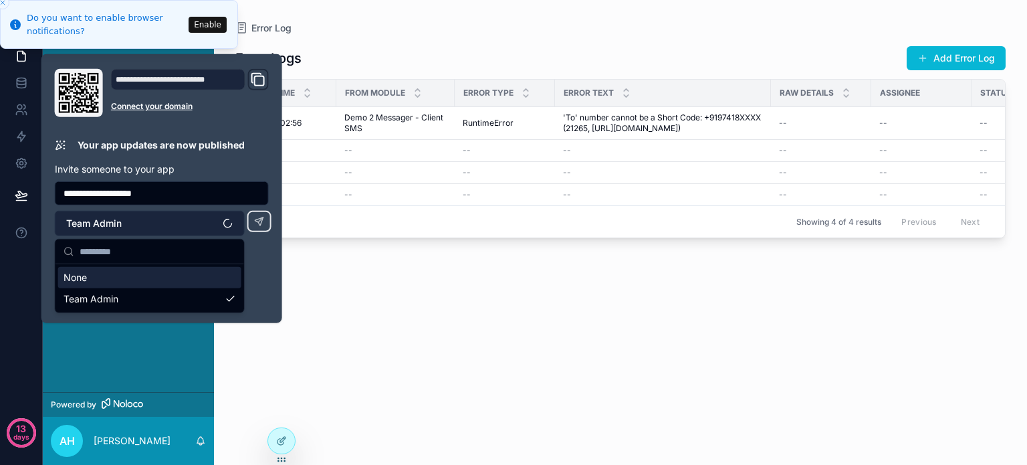
click at [138, 226] on button "Team Admin" at bounding box center [150, 223] width 190 height 25
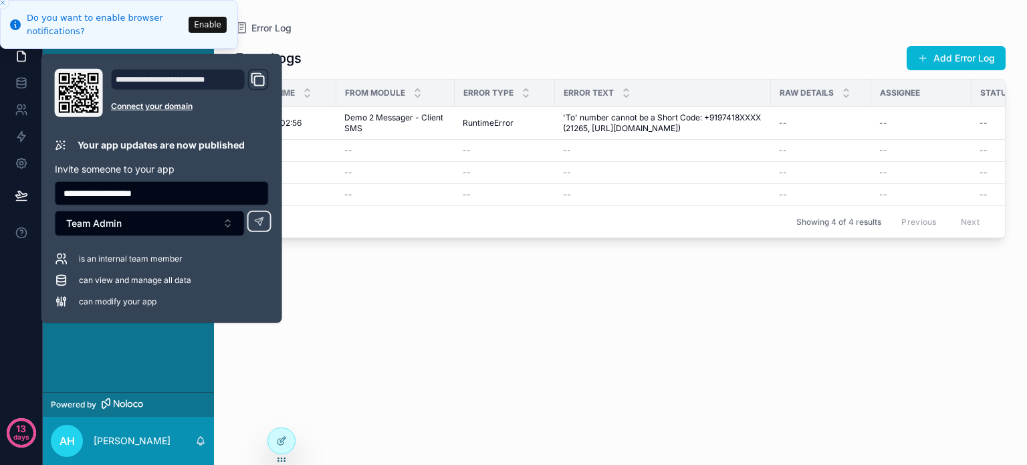
click at [96, 257] on span "is an internal team member" at bounding box center [131, 258] width 104 height 11
click at [235, 255] on div "is an internal team member" at bounding box center [162, 258] width 214 height 13
click at [261, 220] on icon at bounding box center [259, 221] width 11 height 11
click at [21, 160] on icon at bounding box center [21, 162] width 13 height 13
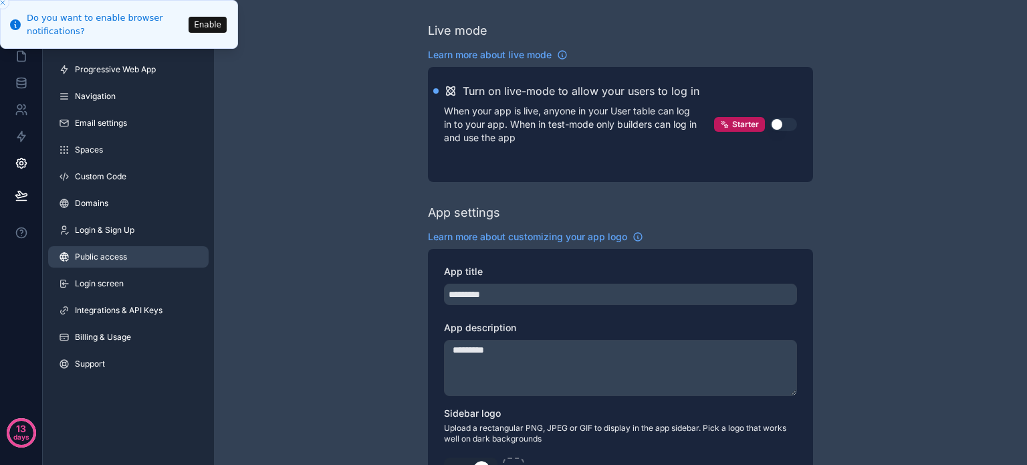
click at [106, 251] on span "Public access" at bounding box center [101, 256] width 52 height 11
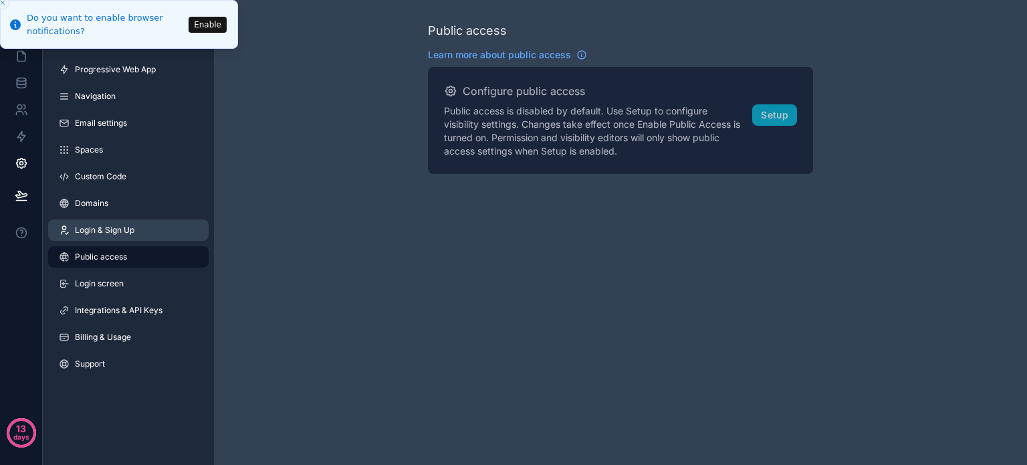
click at [96, 233] on span "Login & Sign Up" at bounding box center [105, 230] width 60 height 11
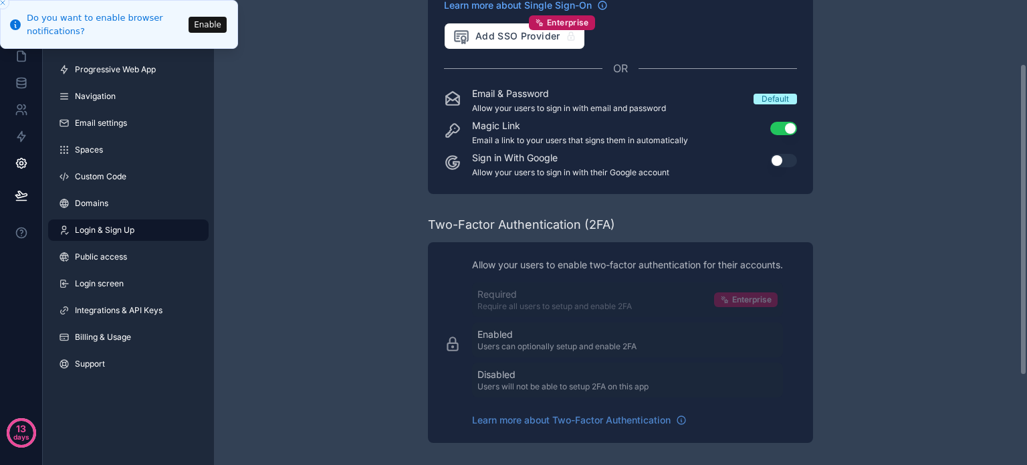
scroll to position [94, 0]
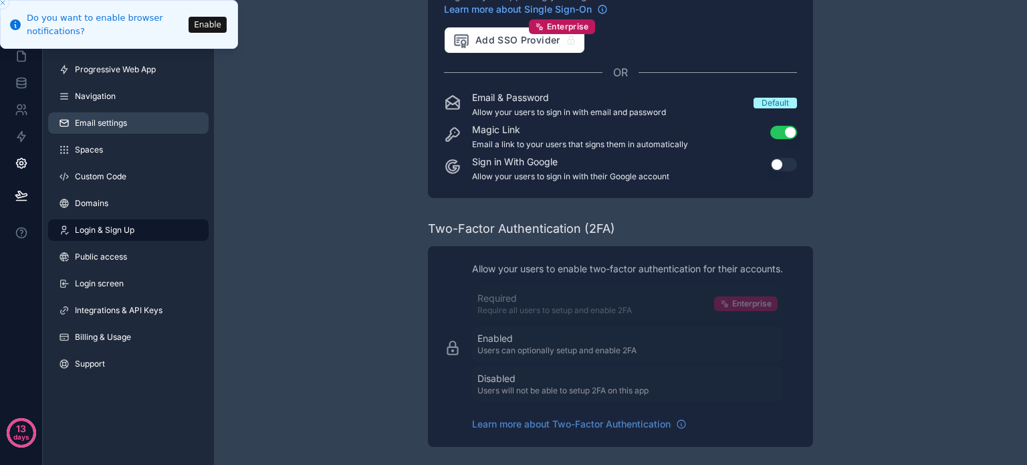
click at [100, 120] on span "Email settings" at bounding box center [101, 123] width 52 height 11
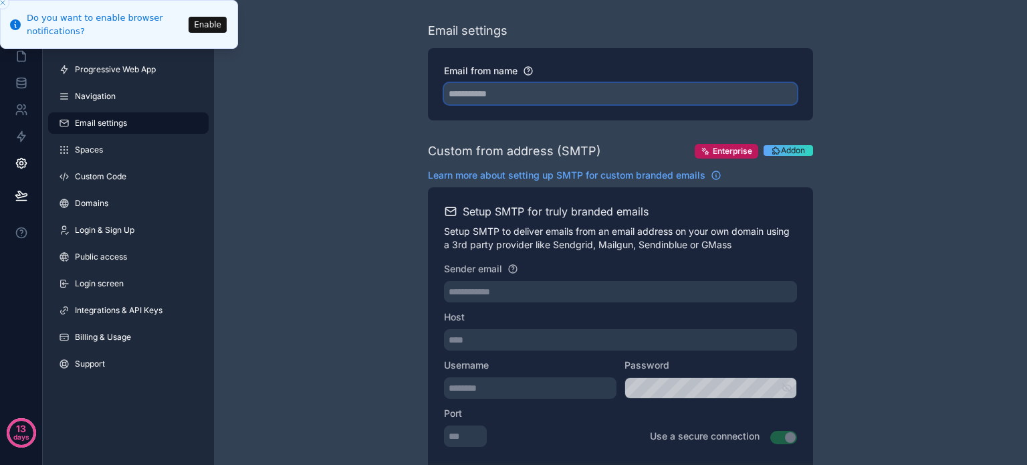
click at [522, 93] on input "Email from name" at bounding box center [620, 93] width 353 height 21
type input "*********"
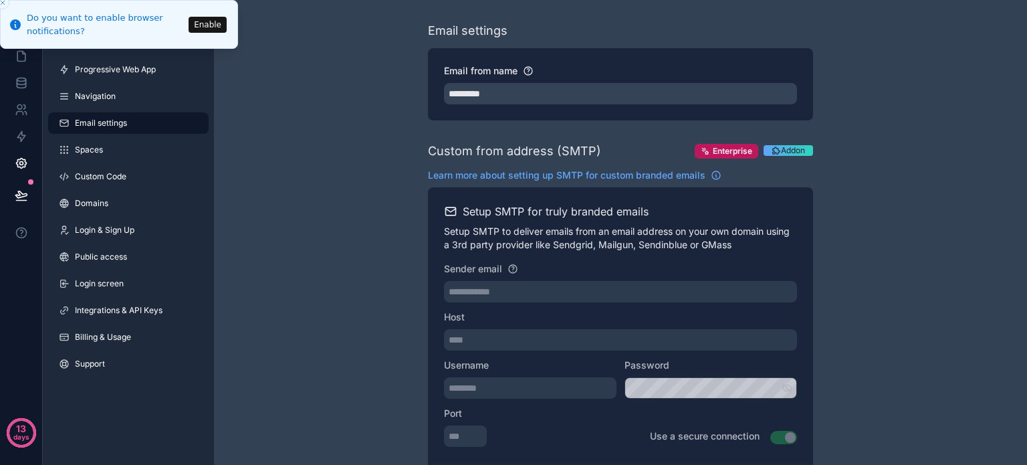
drag, startPoint x: 267, startPoint y: 205, endPoint x: 382, endPoint y: 221, distance: 115.5
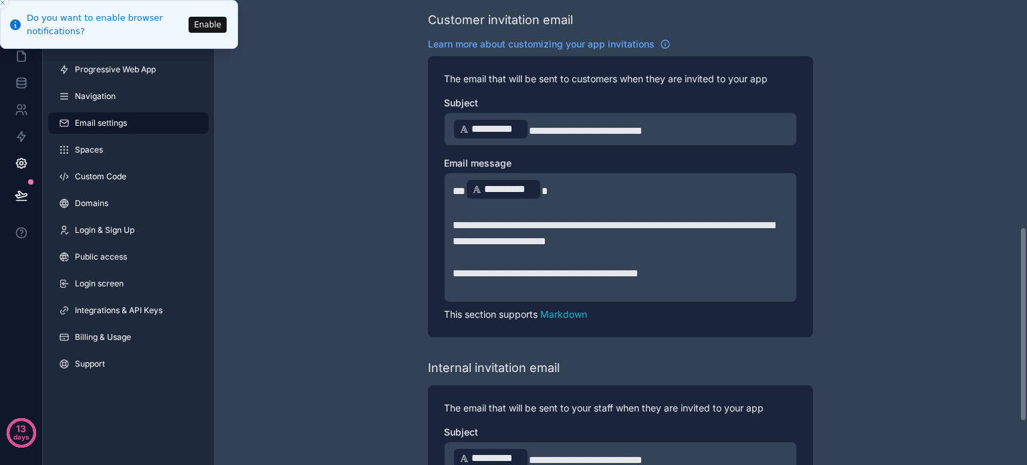
scroll to position [508, 0]
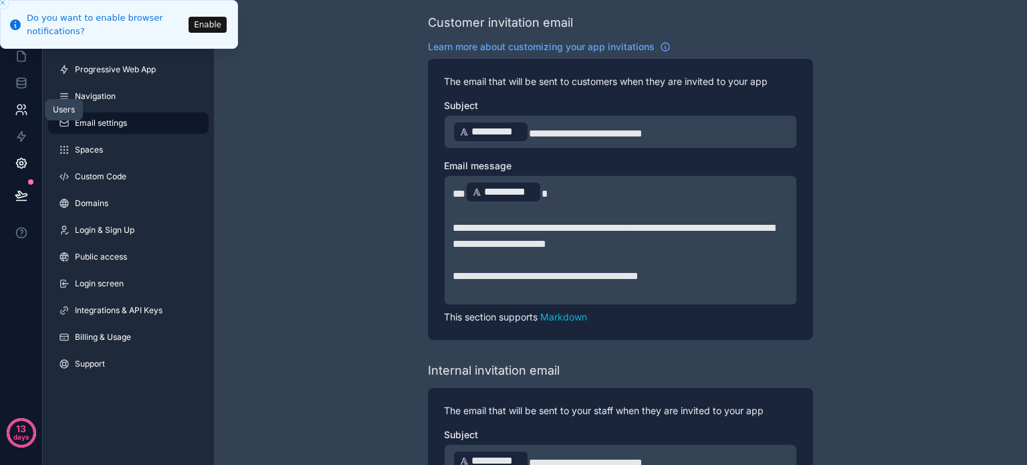
click at [25, 104] on icon at bounding box center [21, 109] width 13 height 13
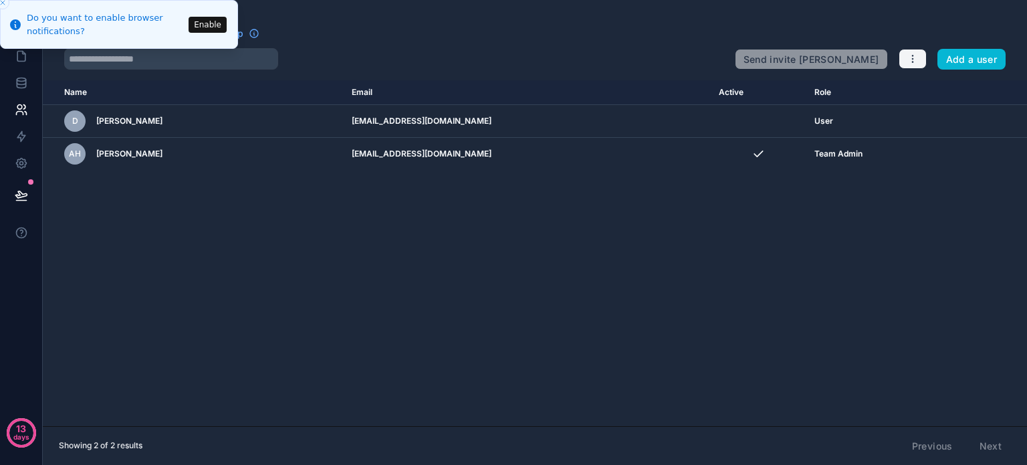
click at [917, 63] on icon "button" at bounding box center [912, 58] width 11 height 11
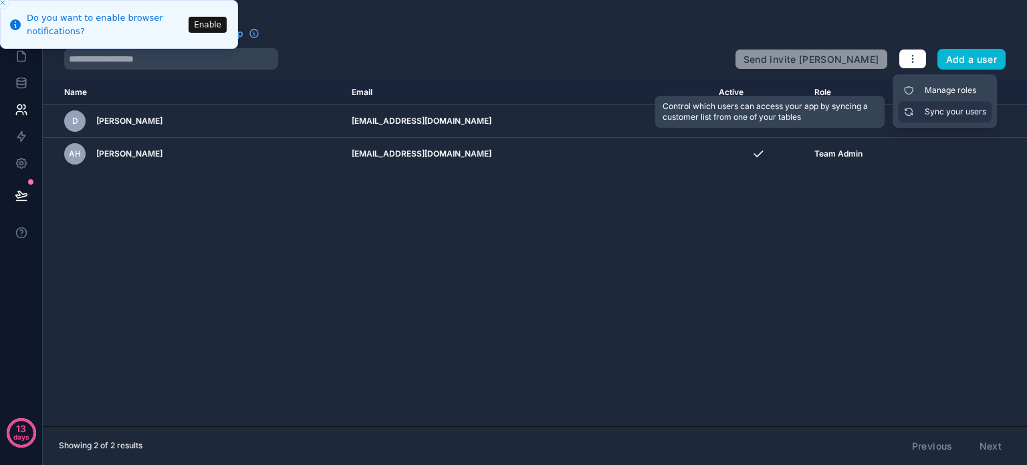
click at [943, 106] on link "Sync your users" at bounding box center [945, 111] width 94 height 21
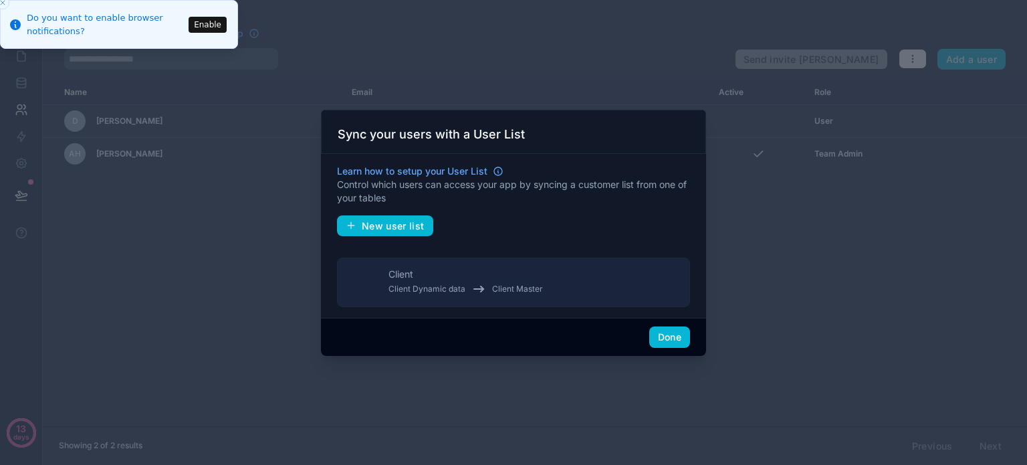
click at [803, 243] on div at bounding box center [513, 232] width 1027 height 465
click at [784, 195] on div at bounding box center [513, 232] width 1027 height 465
click at [243, 191] on div at bounding box center [513, 232] width 1027 height 465
click at [673, 334] on button "Done" at bounding box center [669, 336] width 41 height 21
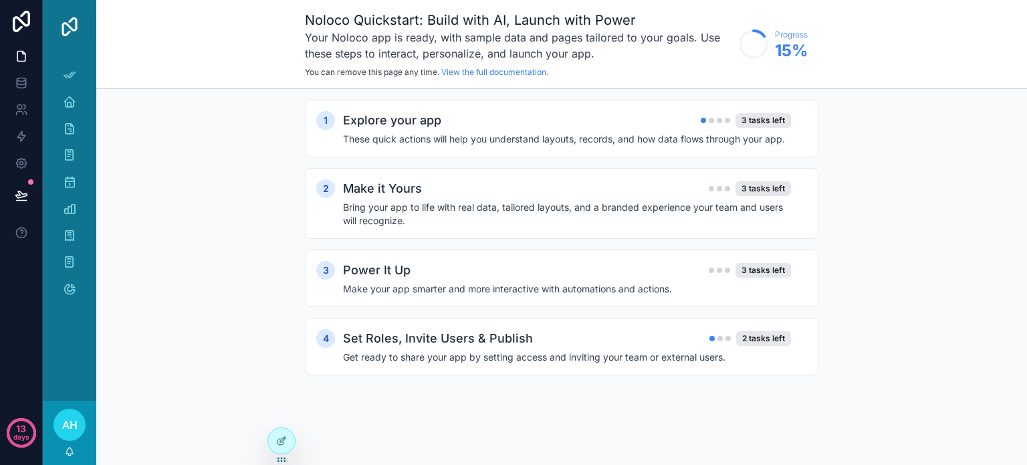
click at [71, 415] on div "AH" at bounding box center [69, 425] width 32 height 32
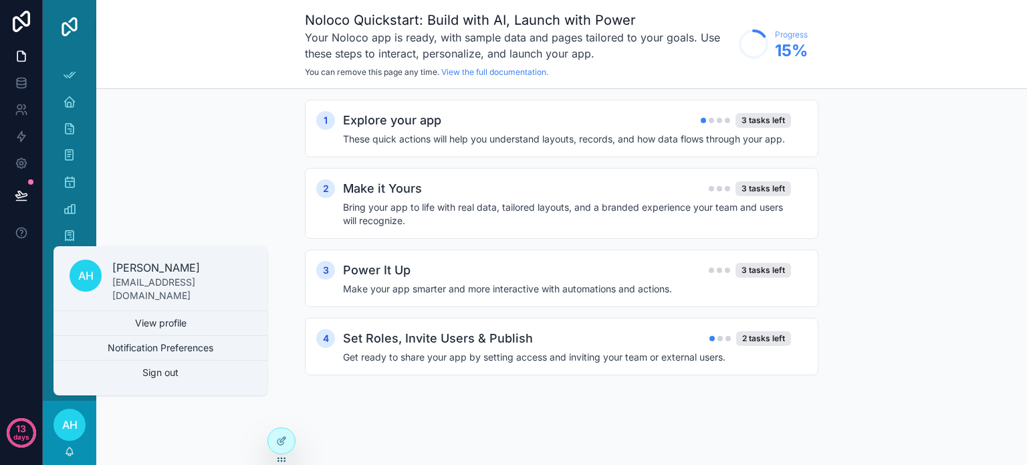
click at [169, 413] on div "Noloco Quickstart: Build with AI, Launch with Power Your Noloco app is ready, w…" at bounding box center [561, 232] width 931 height 465
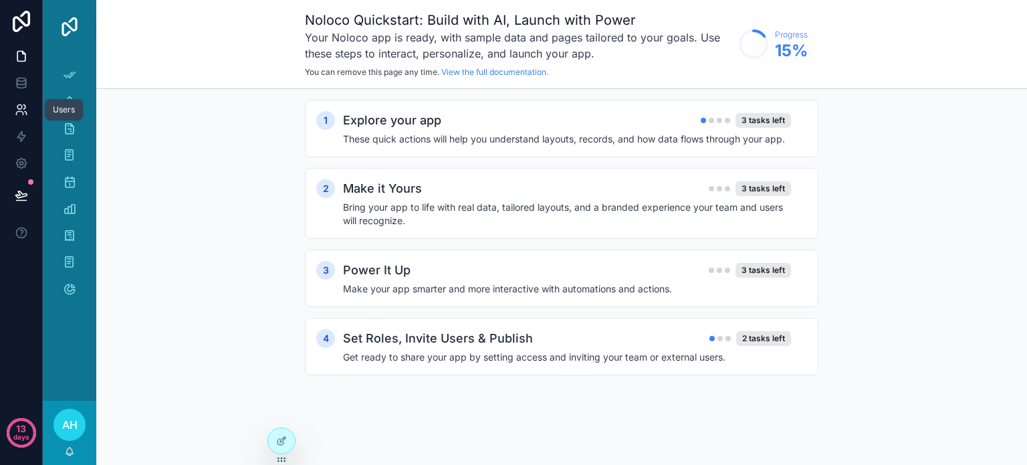
click at [24, 106] on icon at bounding box center [24, 107] width 2 height 4
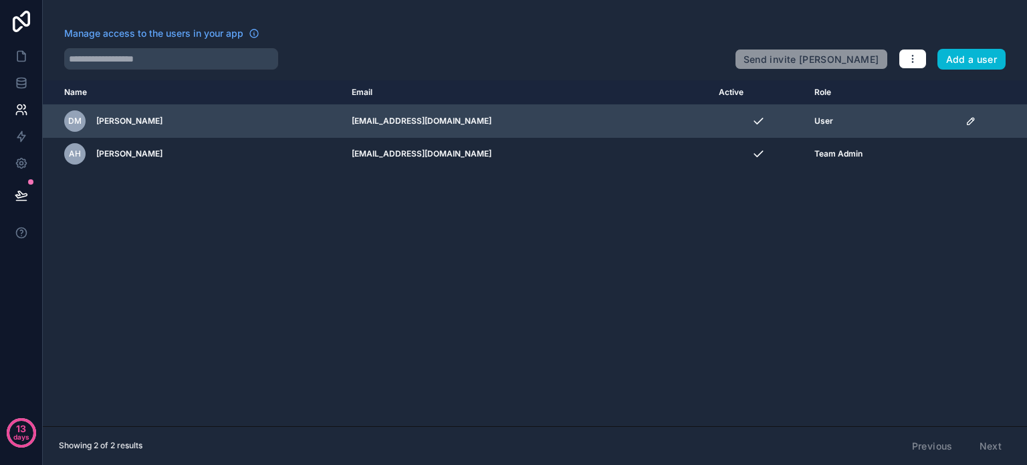
click at [238, 125] on div "[PERSON_NAME]" at bounding box center [199, 120] width 271 height 21
click at [966, 117] on icon "scrollable content" at bounding box center [971, 121] width 11 height 11
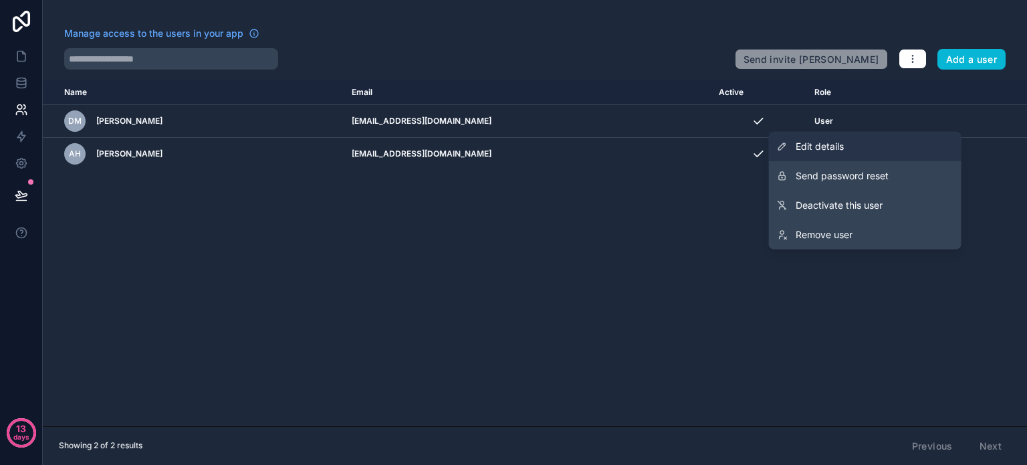
click at [816, 147] on span "Edit details" at bounding box center [820, 146] width 48 height 13
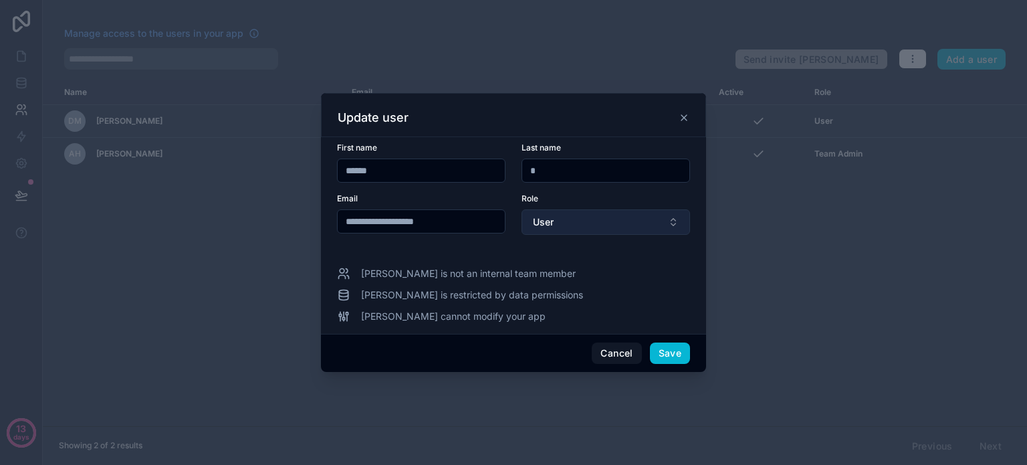
click at [667, 224] on button "User" at bounding box center [606, 221] width 169 height 25
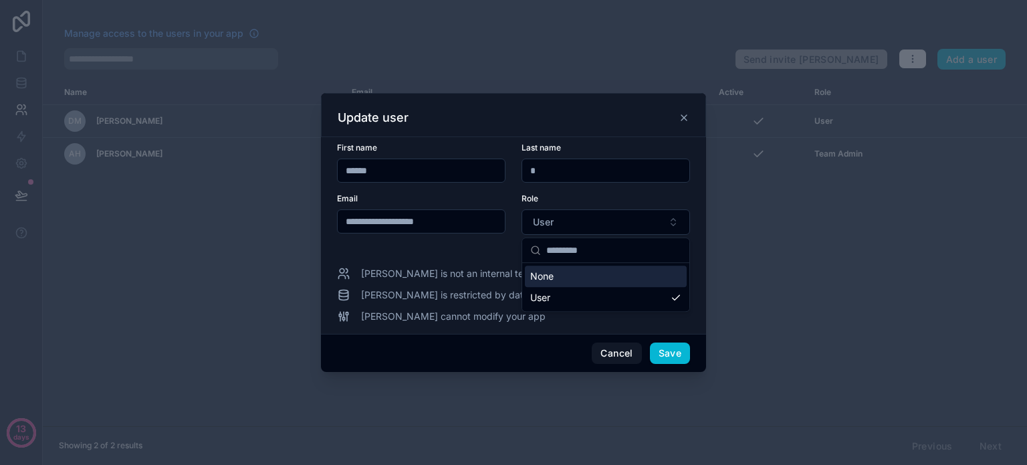
click at [794, 253] on div at bounding box center [513, 232] width 1027 height 465
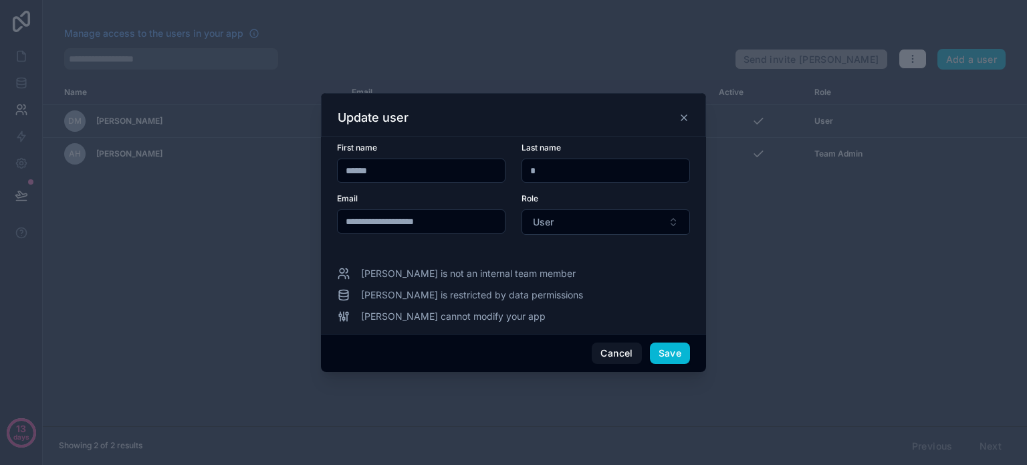
click at [779, 271] on div at bounding box center [513, 232] width 1027 height 465
click at [617, 354] on button "Cancel" at bounding box center [616, 352] width 49 height 21
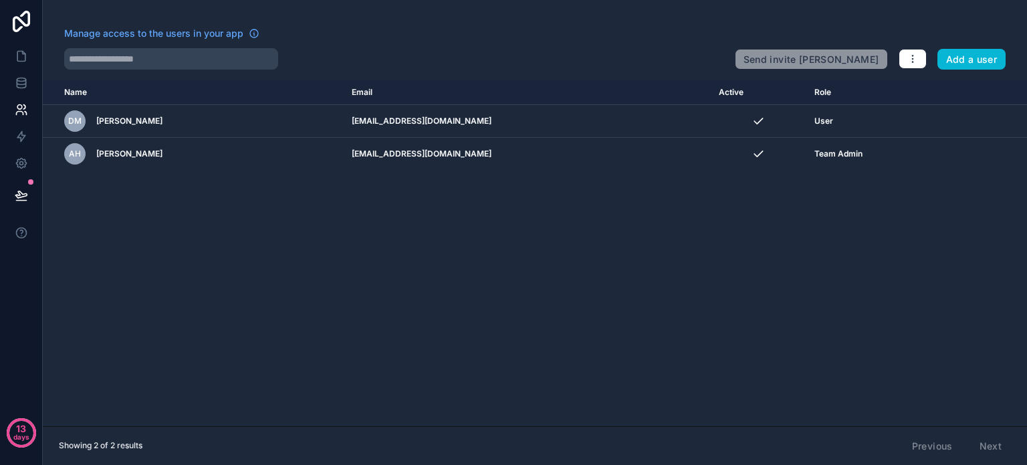
click at [813, 252] on div "Name Email Active Role [DOMAIN_NAME] [PERSON_NAME] [EMAIL_ADDRESS][DOMAIN_NAME]…" at bounding box center [535, 253] width 984 height 346
click at [919, 204] on div "Name Email Active Role [DOMAIN_NAME] [PERSON_NAME] [EMAIL_ADDRESS][DOMAIN_NAME]…" at bounding box center [535, 253] width 984 height 346
click at [21, 57] on icon at bounding box center [21, 55] width 13 height 13
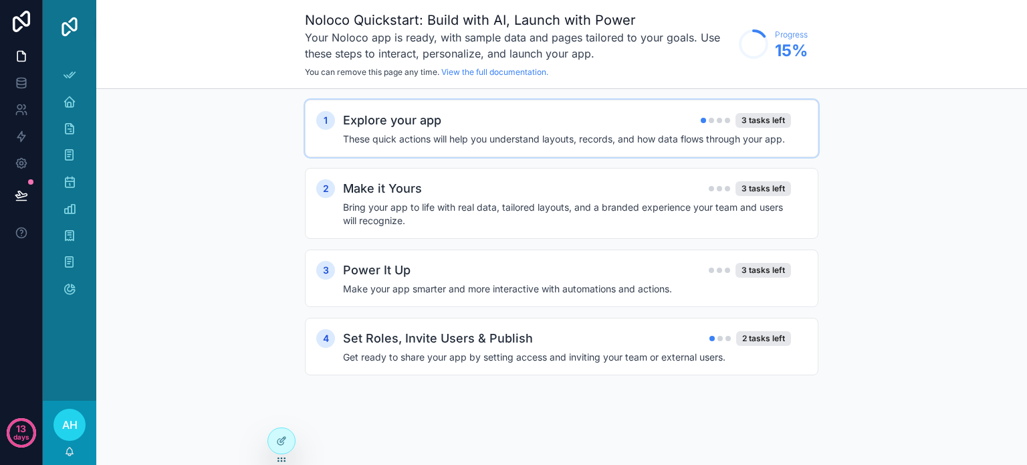
click at [653, 122] on div "Explore your app 3 tasks left" at bounding box center [567, 120] width 448 height 19
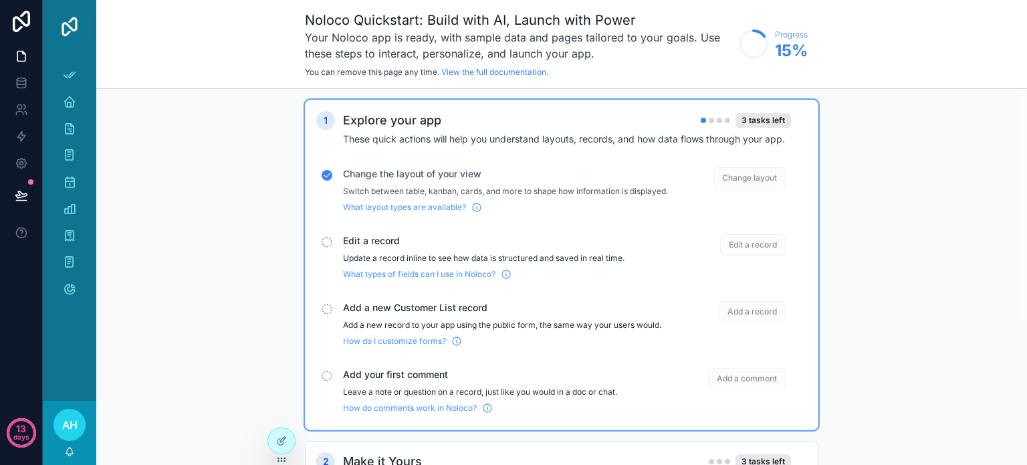
click at [623, 263] on p "Update a record inline to see how data is structured and saved in real time." at bounding box center [505, 258] width 325 height 11
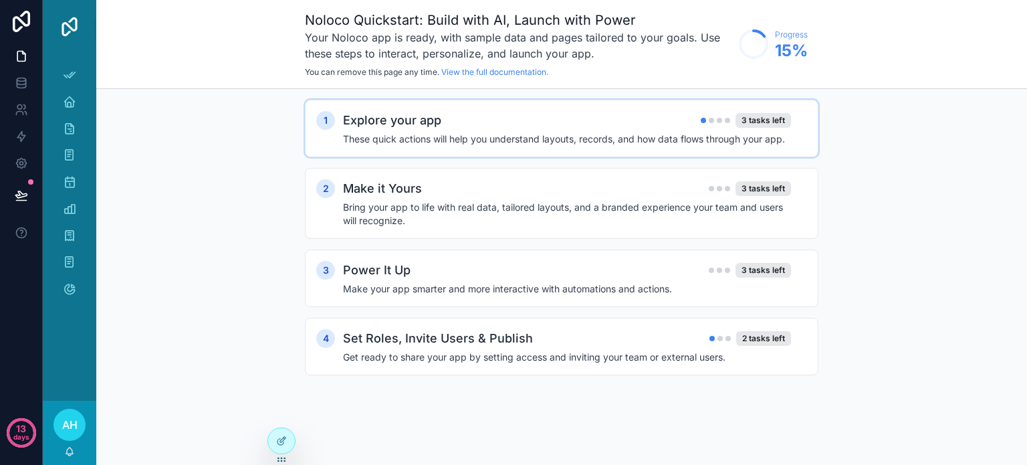
click at [640, 139] on h4 "These quick actions will help you understand layouts, records, and how data flo…" at bounding box center [567, 138] width 448 height 13
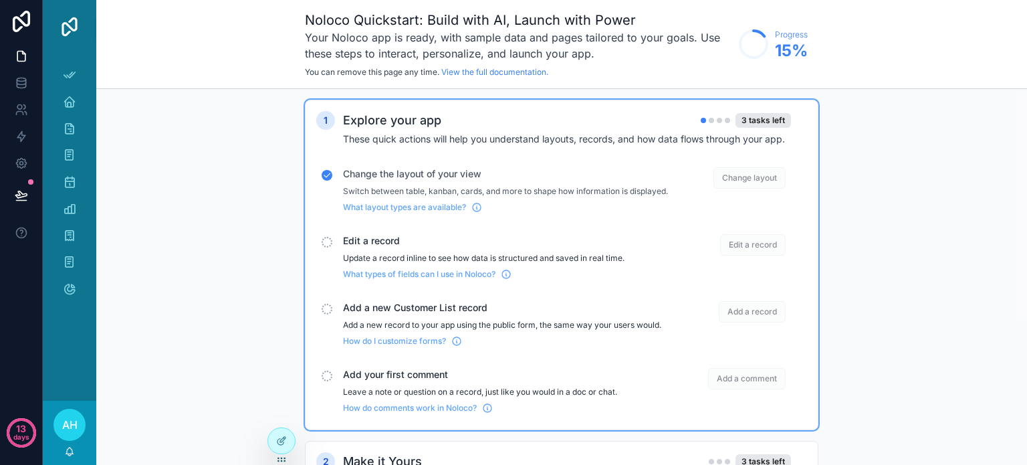
click at [736, 253] on span "Edit a record" at bounding box center [753, 244] width 66 height 21
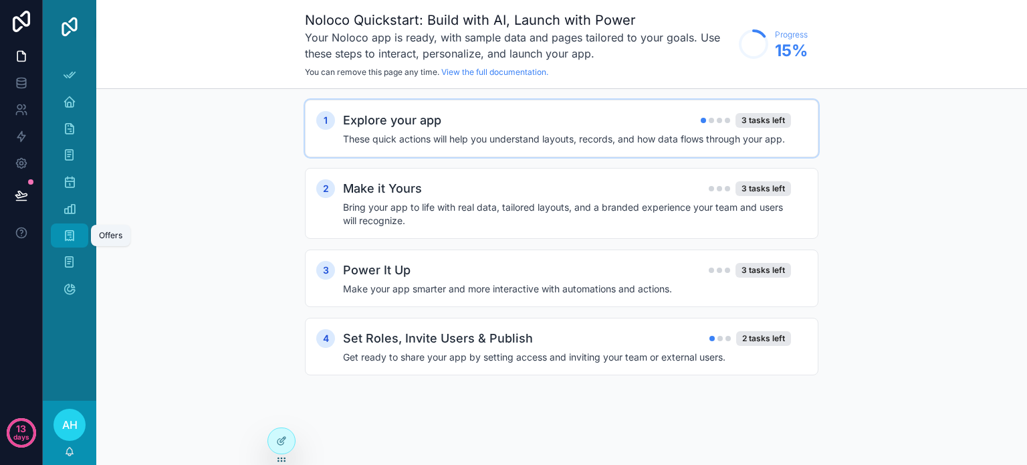
click at [66, 229] on icon "scrollable content" at bounding box center [69, 235] width 13 height 13
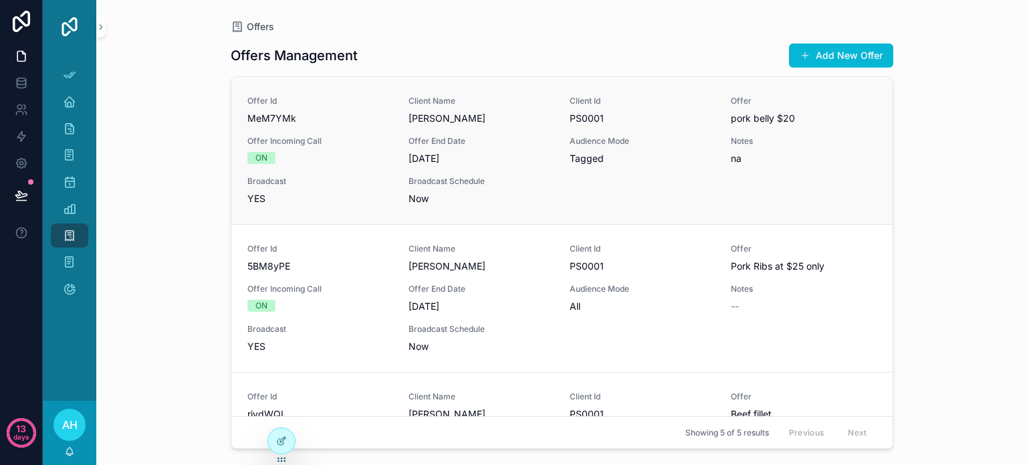
click at [793, 144] on span "Notes" at bounding box center [803, 141] width 145 height 11
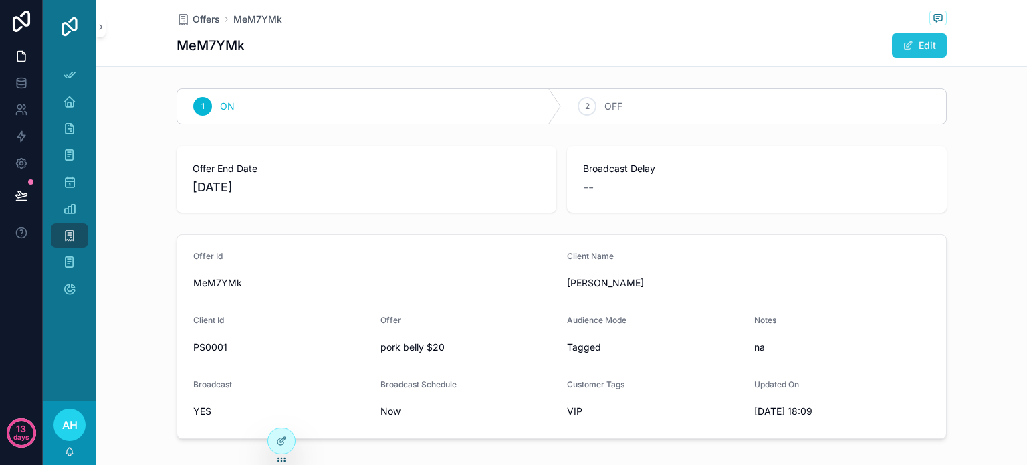
click at [909, 43] on button "Edit" at bounding box center [919, 45] width 55 height 24
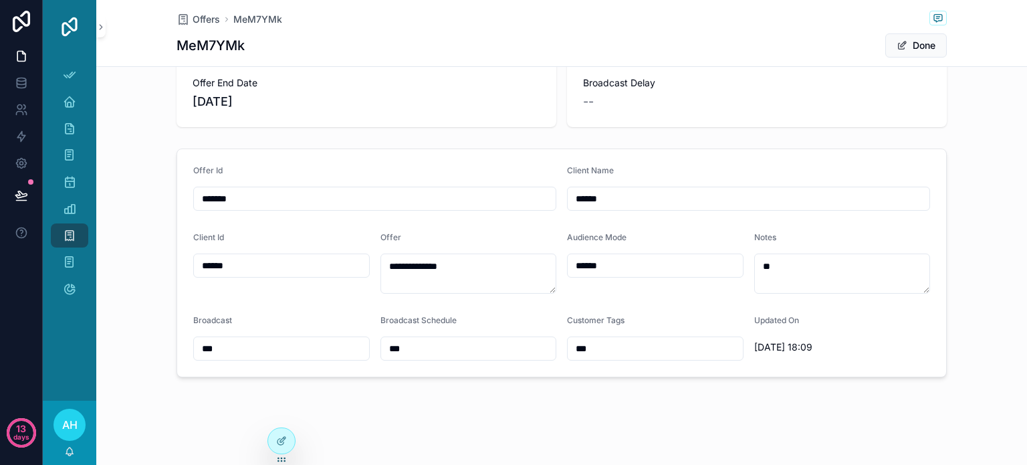
scroll to position [88, 0]
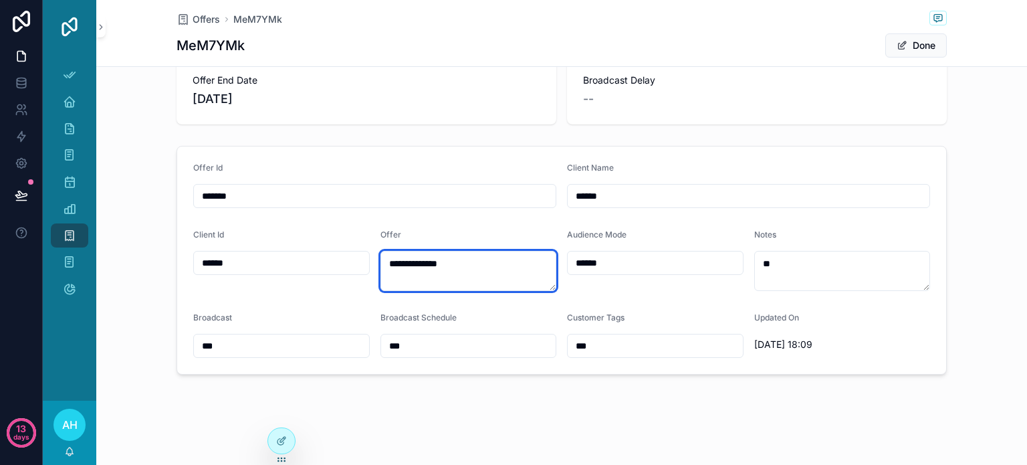
click at [452, 263] on textarea "**********" at bounding box center [468, 271] width 177 height 40
type textarea "**********"
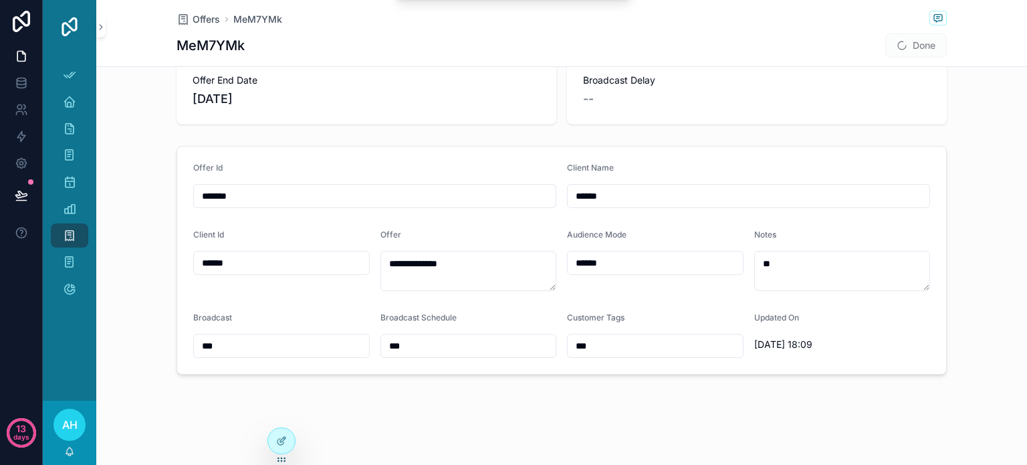
click at [972, 138] on div "**********" at bounding box center [561, 187] width 931 height 385
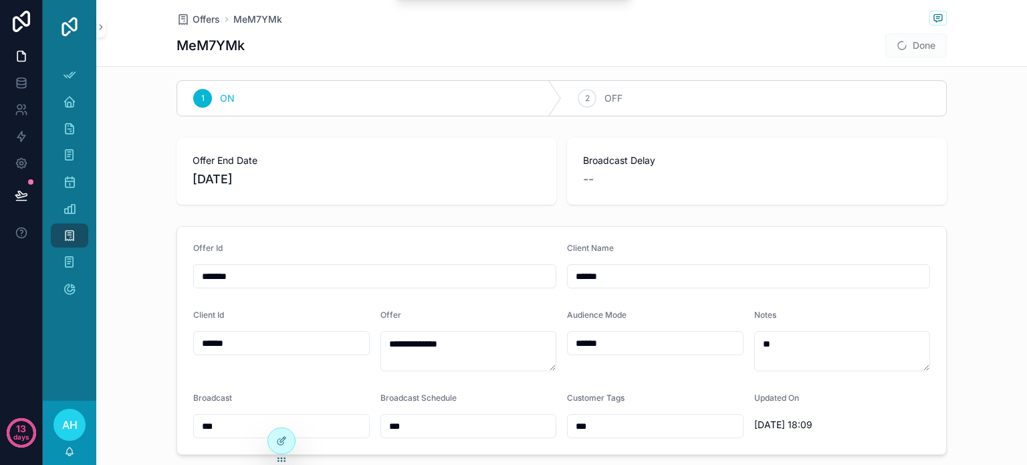
scroll to position [0, 0]
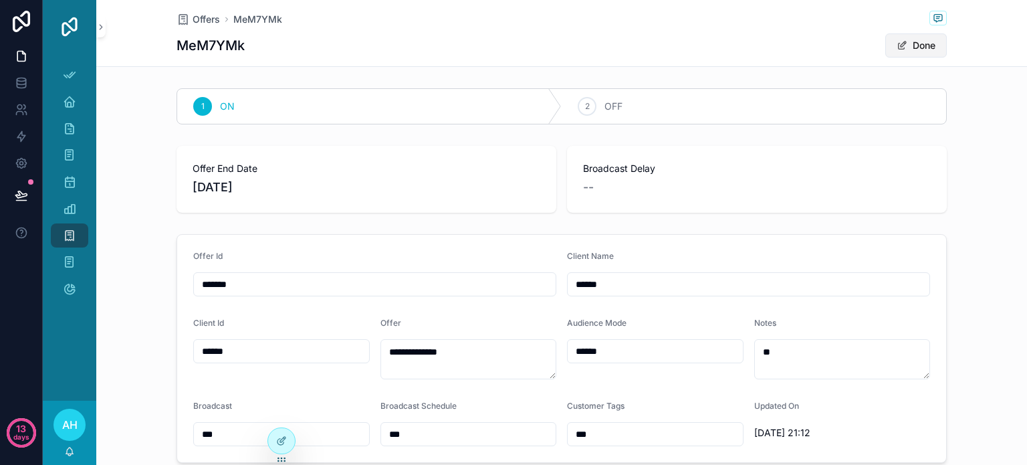
click at [919, 46] on button "Done" at bounding box center [916, 45] width 62 height 24
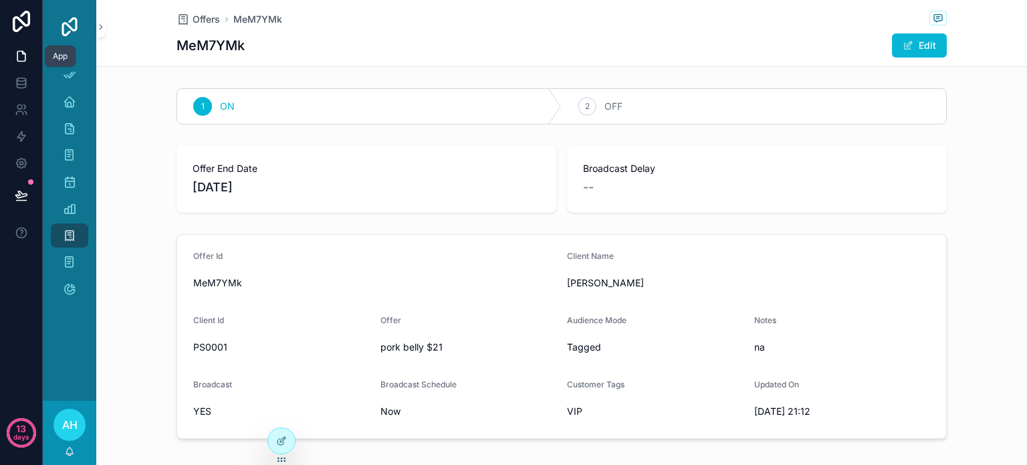
click at [24, 55] on icon at bounding box center [21, 56] width 8 height 10
click at [70, 77] on icon "scrollable content" at bounding box center [69, 74] width 13 height 13
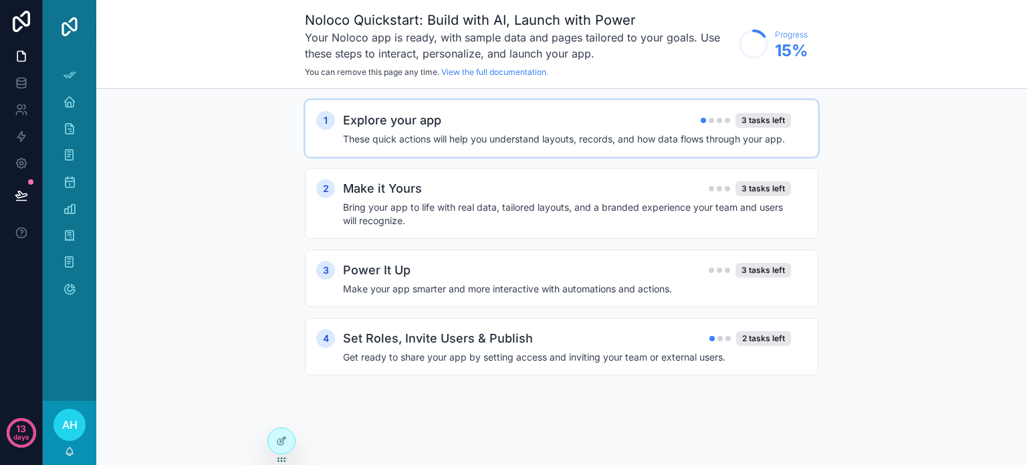
click at [538, 133] on h4 "These quick actions will help you understand layouts, records, and how data flo…" at bounding box center [567, 138] width 448 height 13
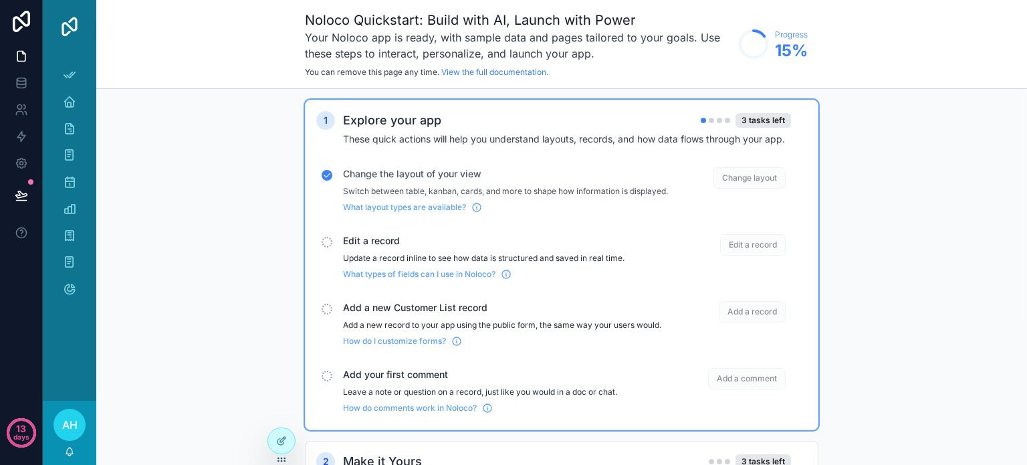
click at [528, 330] on p "Add a new record to your app using the public form, the same way your users wou…" at bounding box center [505, 325] width 325 height 11
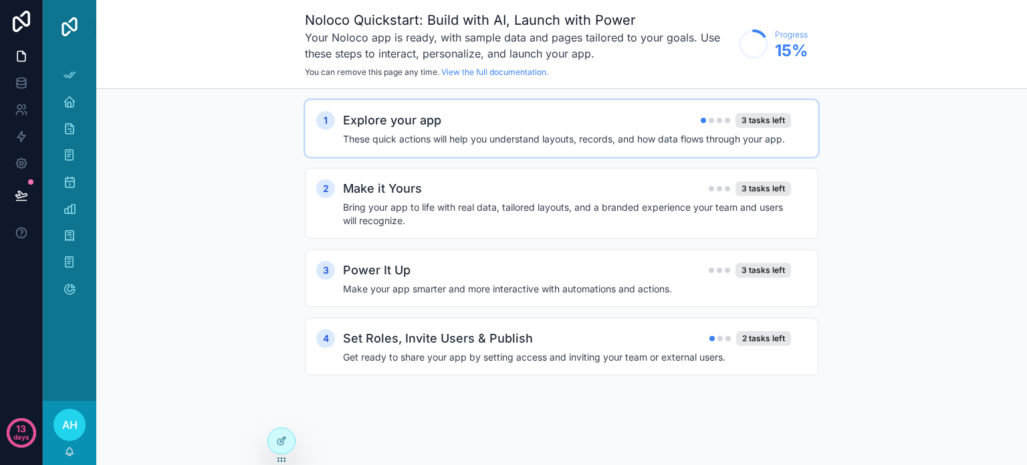
click at [773, 135] on h4 "These quick actions will help you understand layouts, records, and how data flo…" at bounding box center [567, 138] width 448 height 13
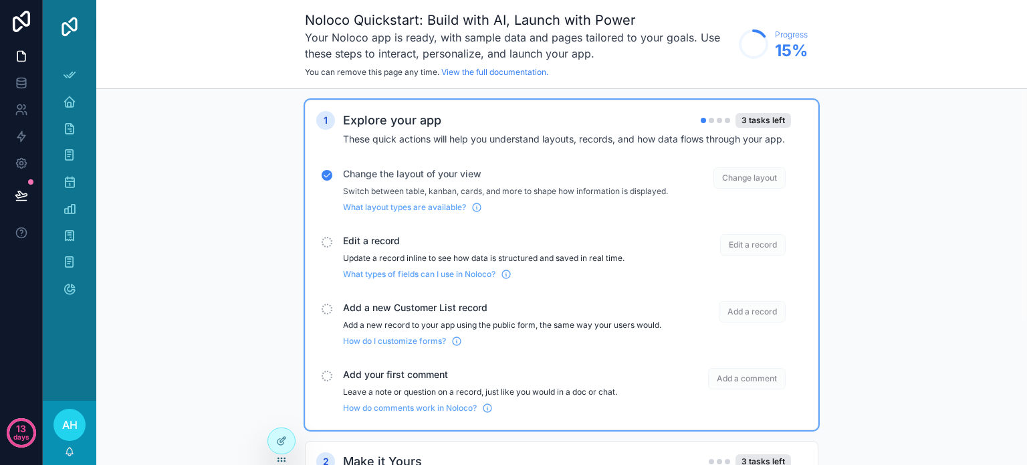
click at [755, 255] on span "Edit a record" at bounding box center [753, 244] width 66 height 21
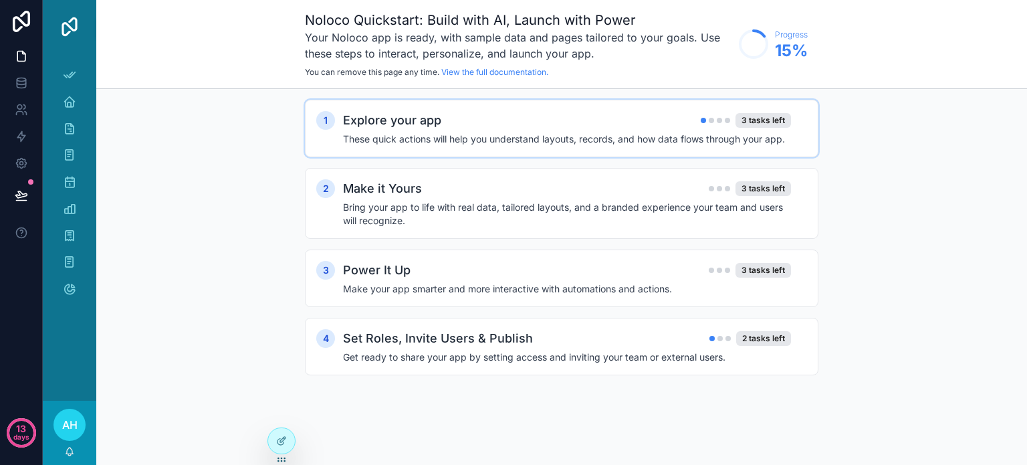
click at [559, 132] on h4 "These quick actions will help you understand layouts, records, and how data flo…" at bounding box center [567, 138] width 448 height 13
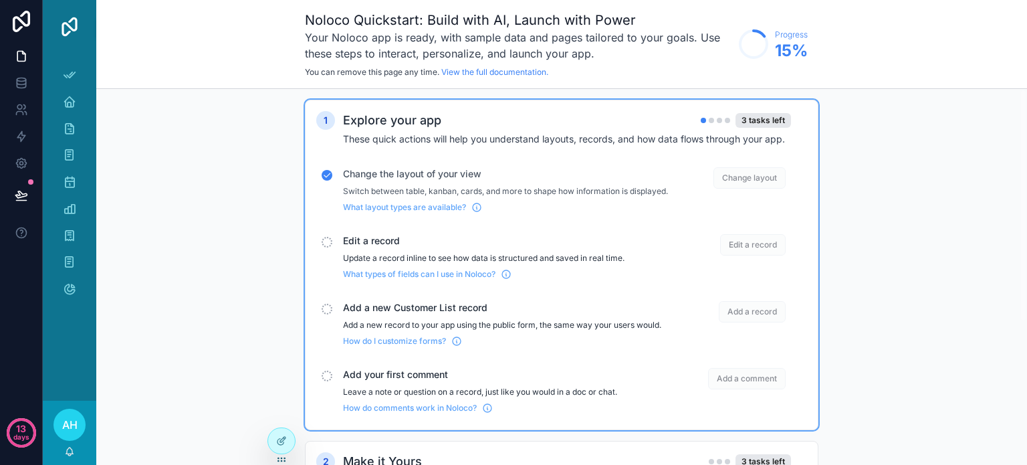
click at [326, 247] on div "scrollable content" at bounding box center [327, 242] width 11 height 11
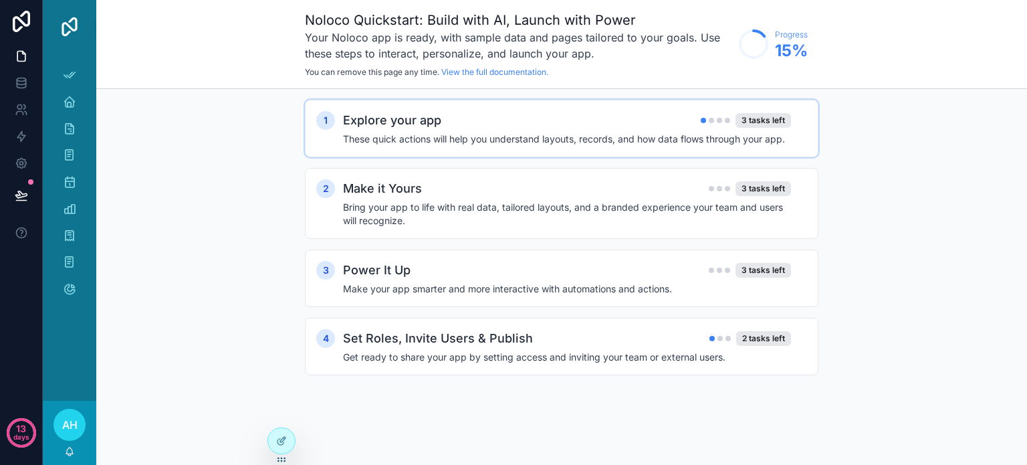
click at [420, 136] on h4 "These quick actions will help you understand layouts, records, and how data flo…" at bounding box center [567, 138] width 448 height 13
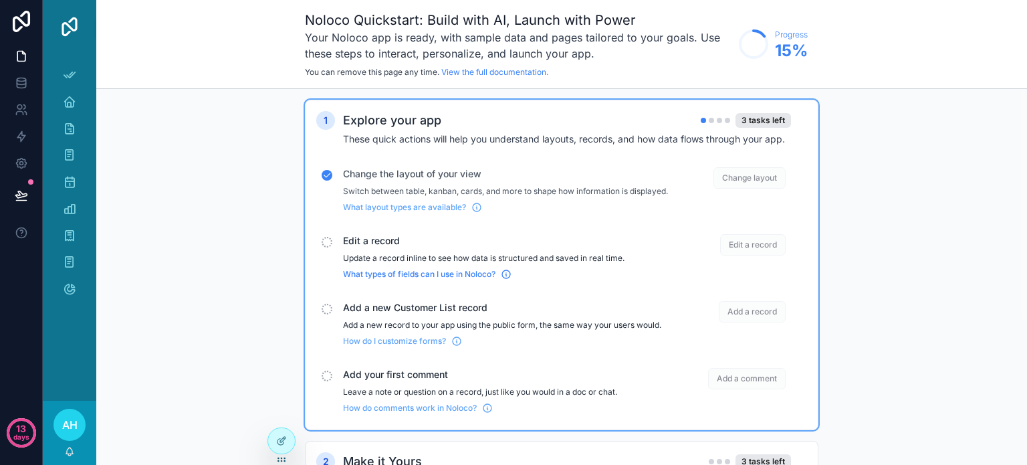
click at [464, 280] on span "What types of fields can I use in Noloco?" at bounding box center [419, 274] width 152 height 11
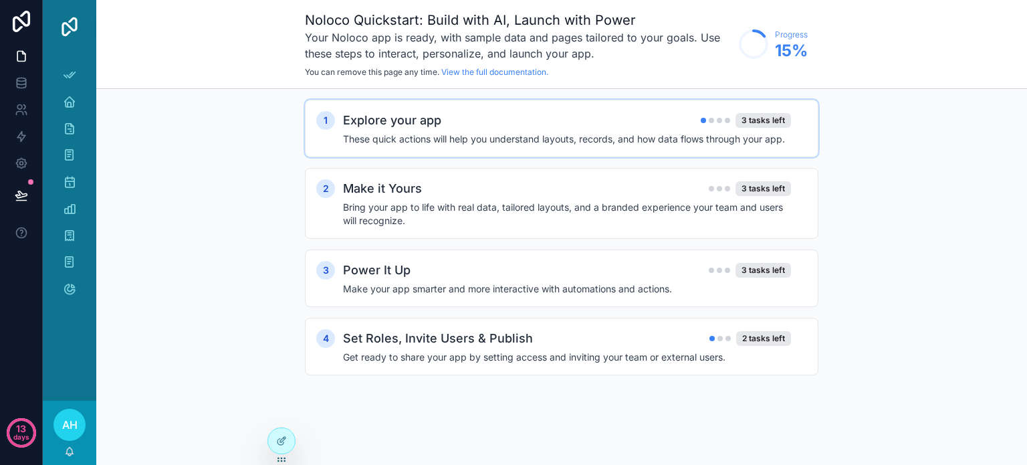
click at [646, 134] on h4 "These quick actions will help you understand layouts, records, and how data flo…" at bounding box center [567, 138] width 448 height 13
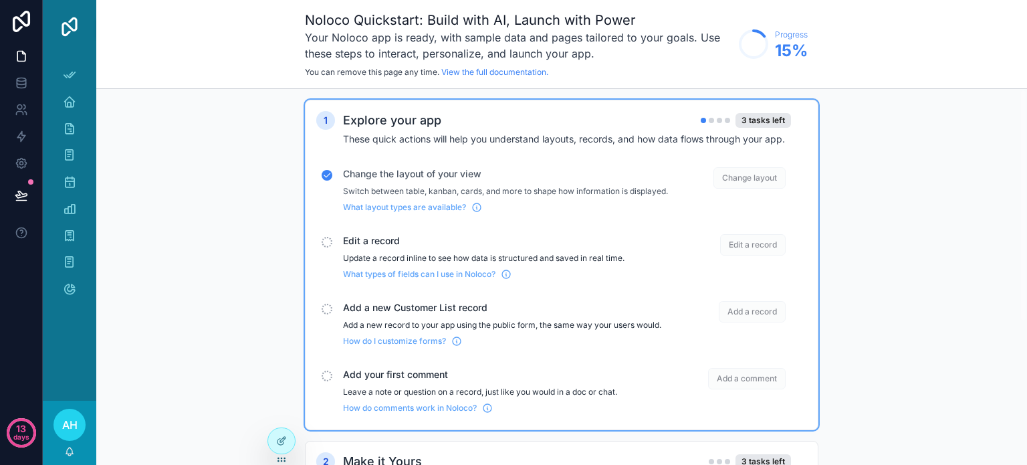
click at [762, 318] on span "Add a record" at bounding box center [752, 311] width 67 height 21
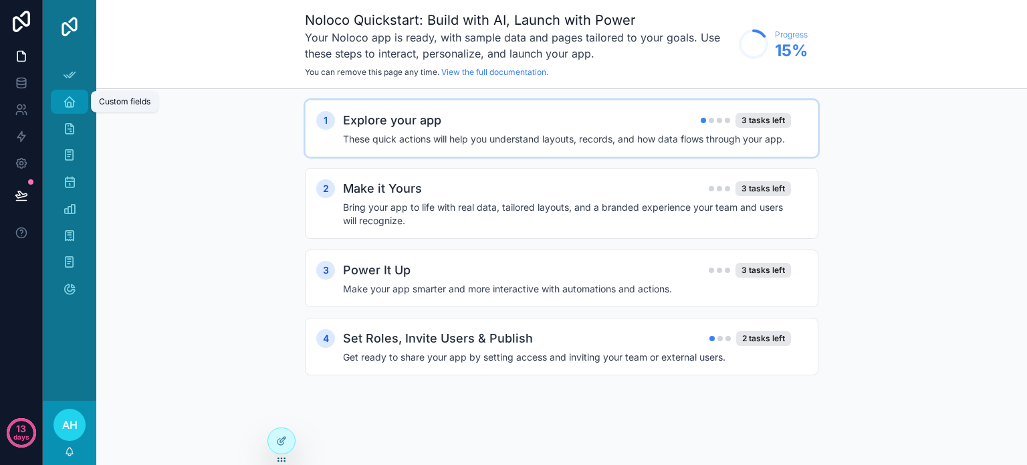
click at [67, 100] on icon "scrollable content" at bounding box center [69, 101] width 13 height 13
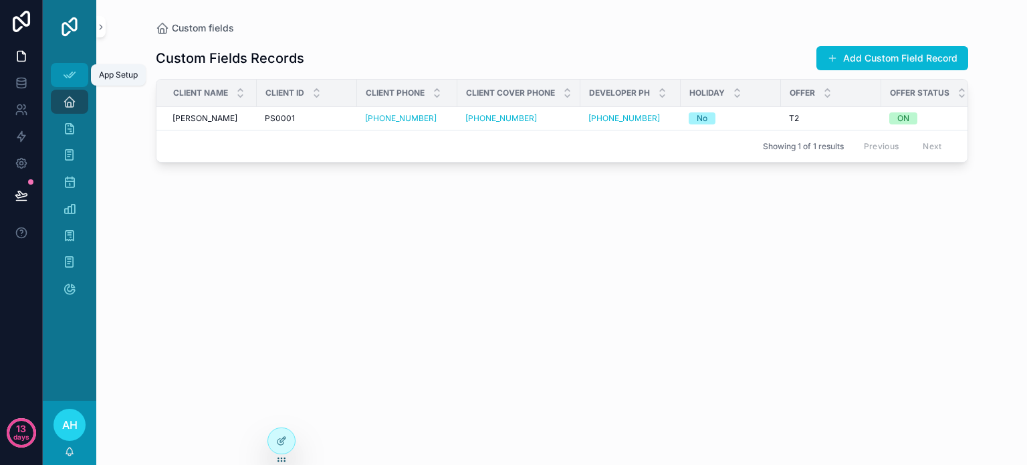
click at [67, 72] on icon "scrollable content" at bounding box center [69, 74] width 13 height 13
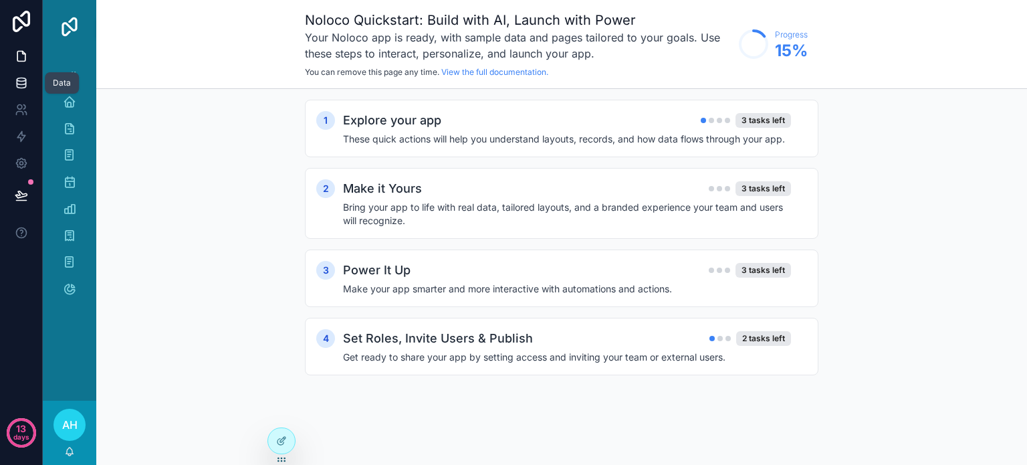
click at [20, 80] on icon at bounding box center [21, 82] width 13 height 13
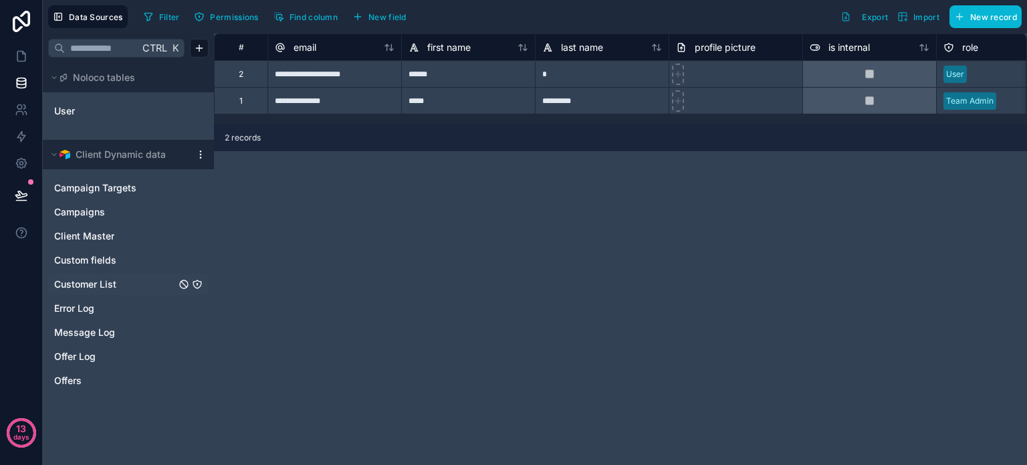
click at [89, 282] on span "Customer List" at bounding box center [85, 284] width 62 height 13
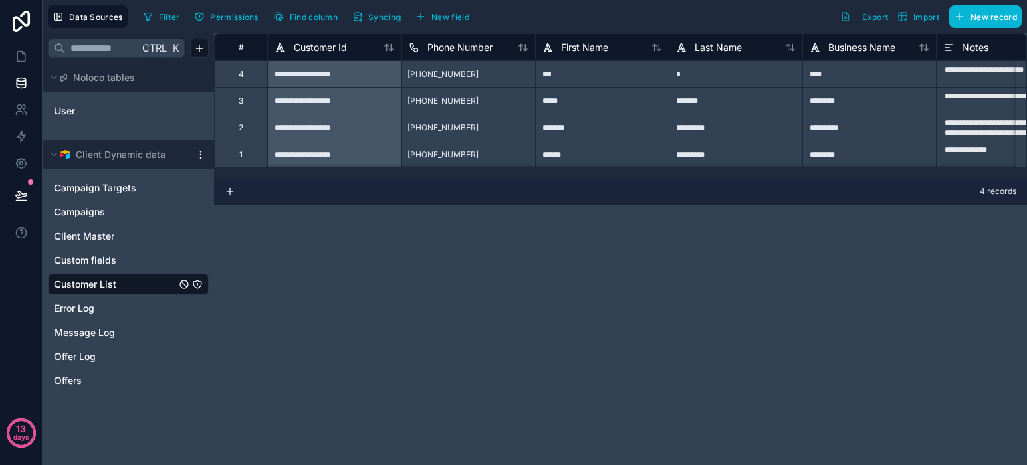
click at [711, 99] on div "*******" at bounding box center [736, 100] width 134 height 27
click at [715, 100] on div "*******" at bounding box center [736, 100] width 134 height 27
click at [715, 100] on input "*******" at bounding box center [735, 101] width 133 height 26
type input "*********"
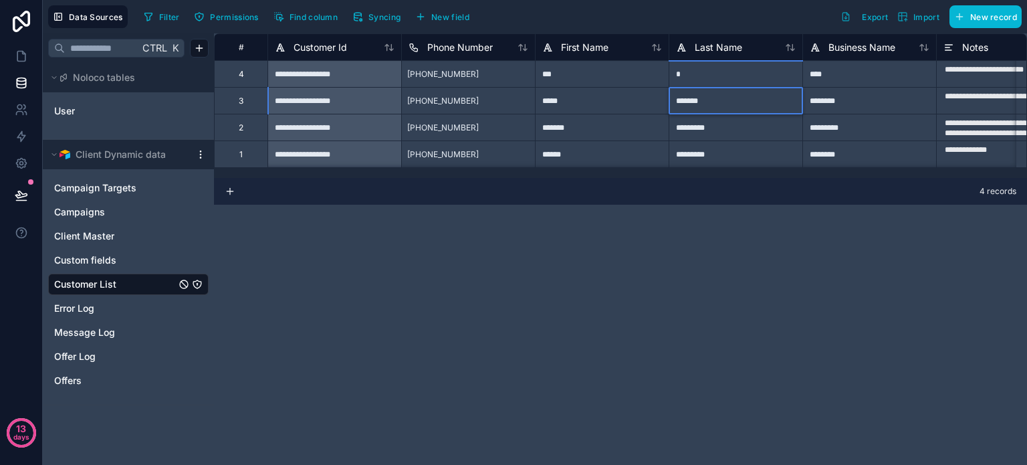
click at [584, 334] on div "**********" at bounding box center [620, 248] width 813 height 431
click at [21, 56] on icon at bounding box center [21, 55] width 13 height 13
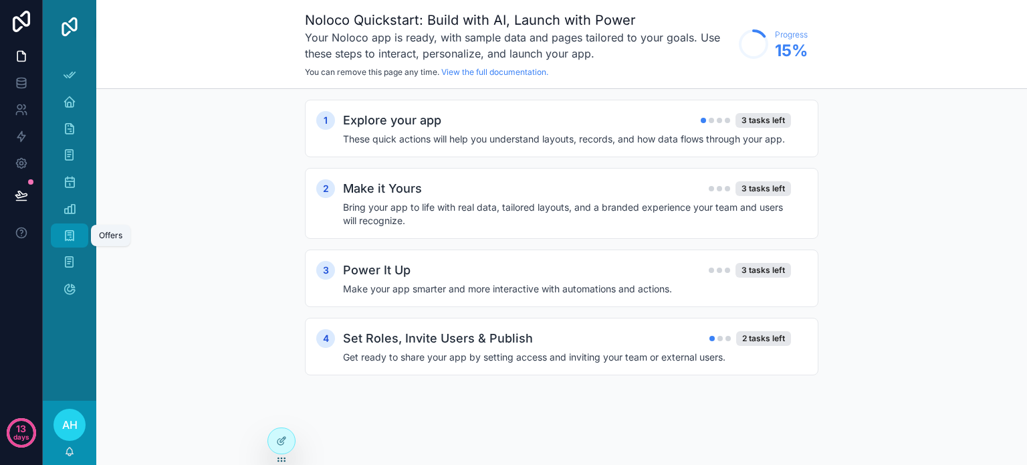
click at [66, 229] on icon "scrollable content" at bounding box center [69, 235] width 13 height 13
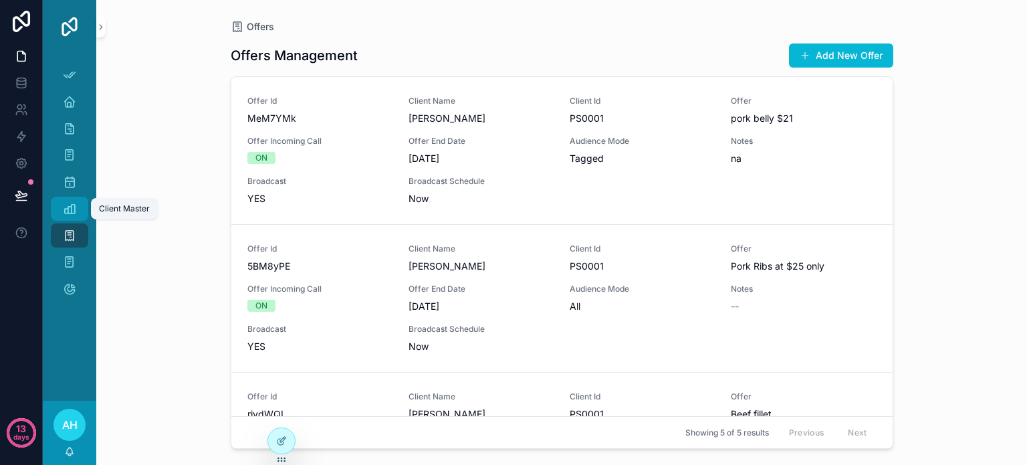
click at [76, 208] on icon "scrollable content" at bounding box center [69, 208] width 13 height 13
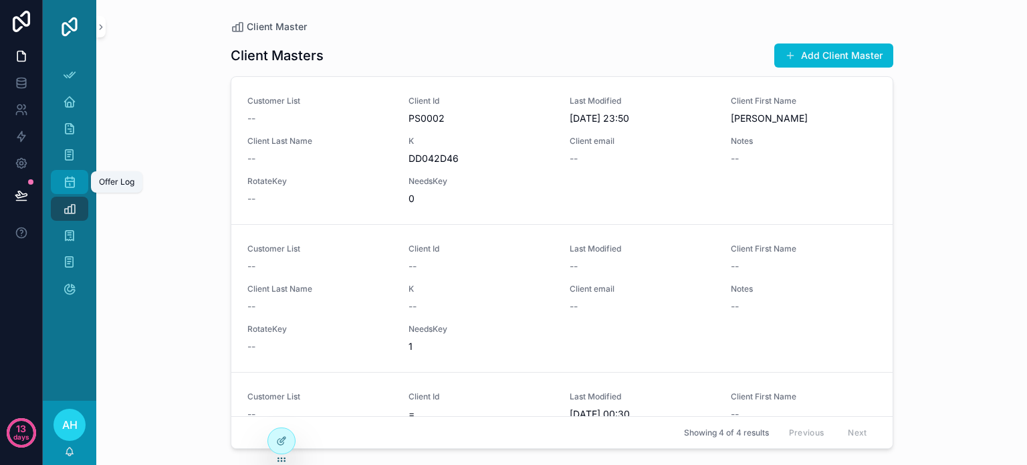
click at [66, 183] on icon "scrollable content" at bounding box center [69, 181] width 13 height 13
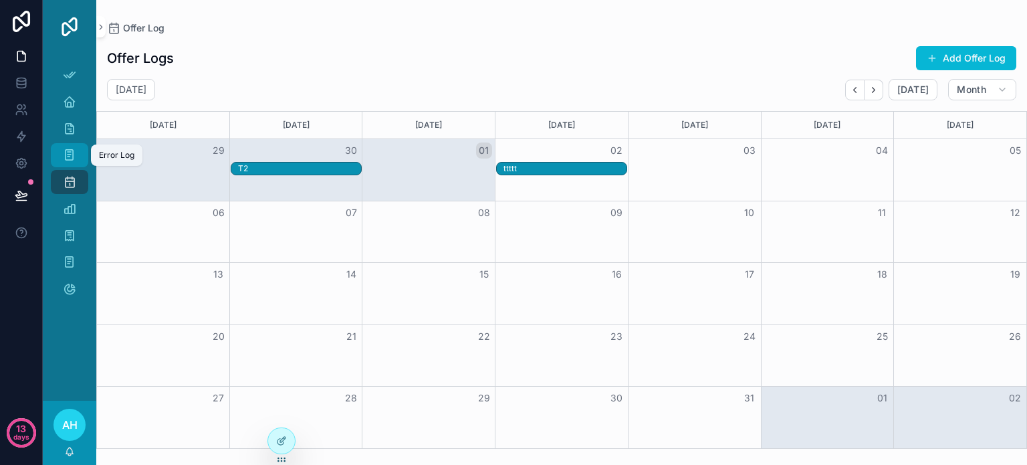
click at [66, 150] on icon "scrollable content" at bounding box center [69, 154] width 13 height 13
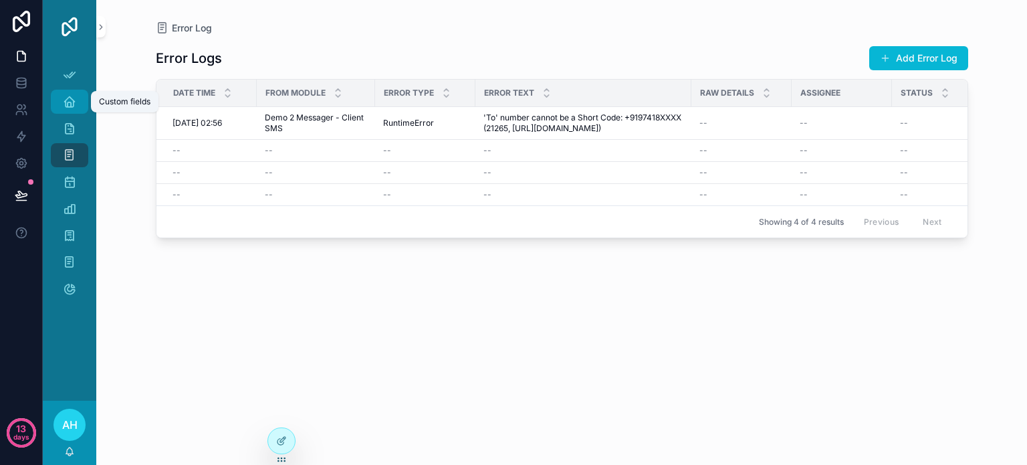
click at [70, 105] on icon "scrollable content" at bounding box center [69, 101] width 13 height 13
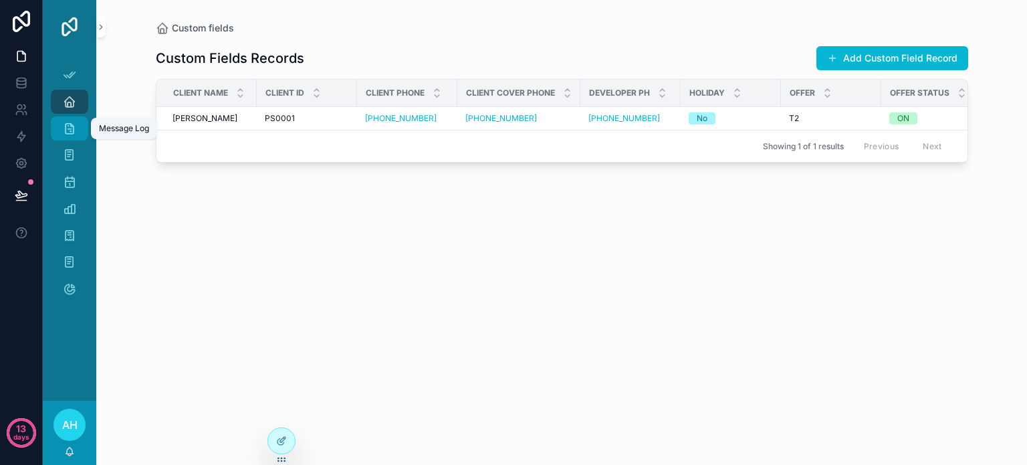
click at [73, 128] on icon "scrollable content" at bounding box center [69, 128] width 13 height 13
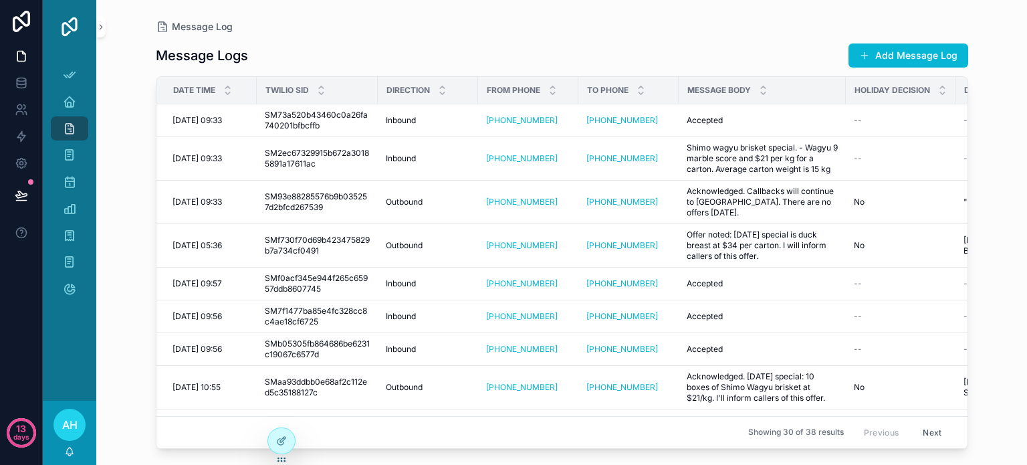
click at [72, 421] on span "AH" at bounding box center [69, 425] width 15 height 16
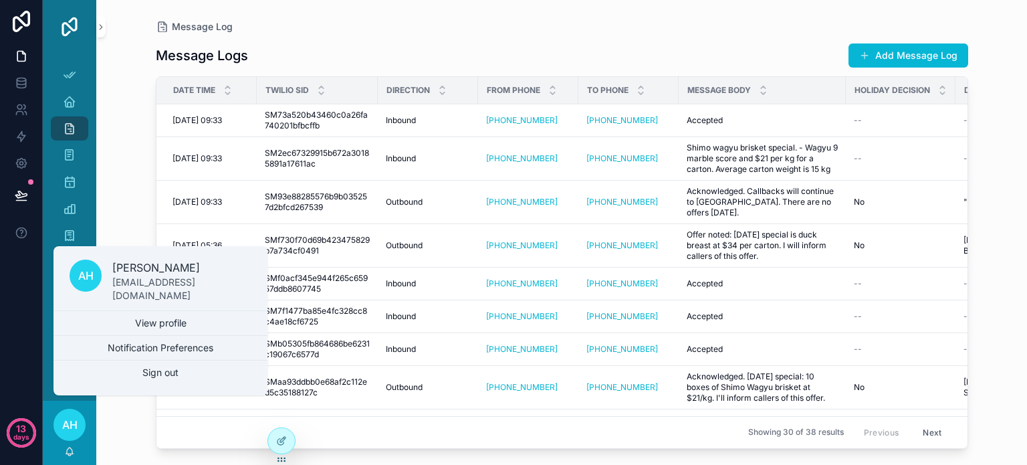
click at [144, 421] on div "Message Log Message Logs Add Message Log Date Time Twilio SID Direction From Ph…" at bounding box center [561, 224] width 855 height 449
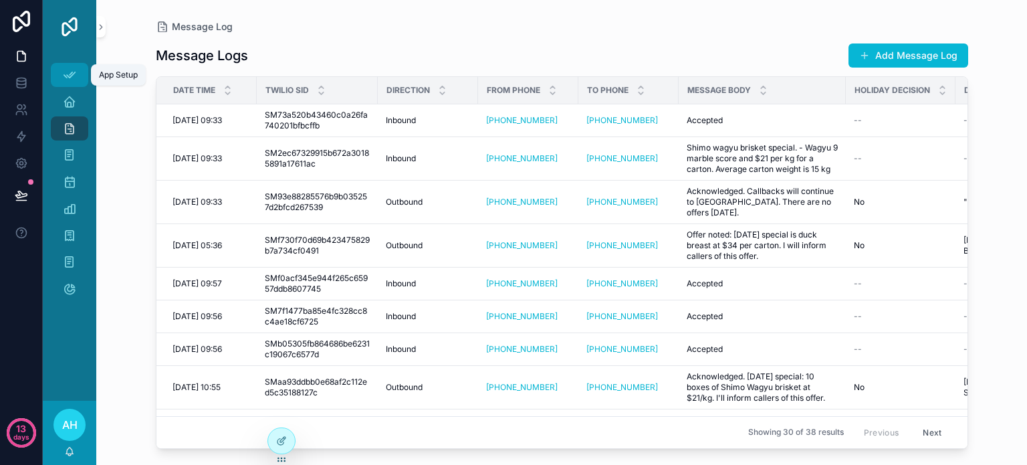
click at [64, 71] on icon "scrollable content" at bounding box center [69, 74] width 13 height 13
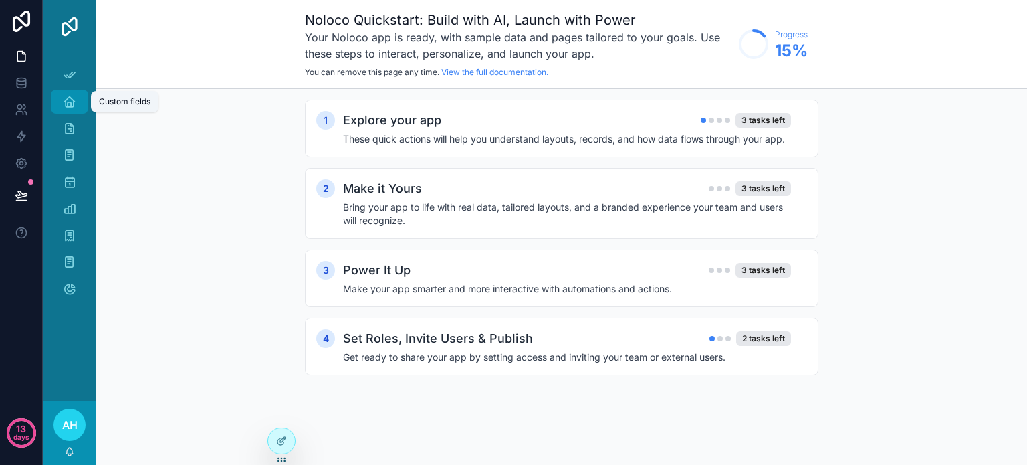
click at [68, 102] on icon "scrollable content" at bounding box center [69, 101] width 13 height 13
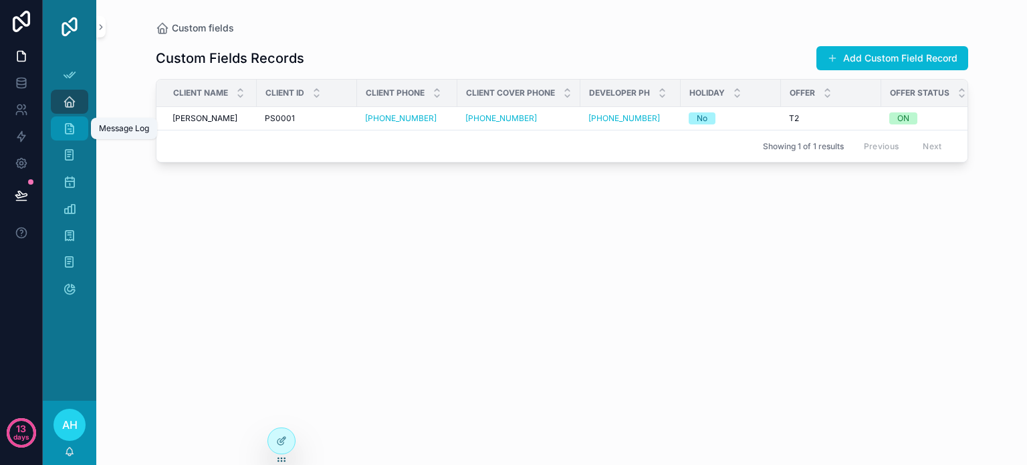
click at [65, 130] on icon "scrollable content" at bounding box center [69, 128] width 13 height 13
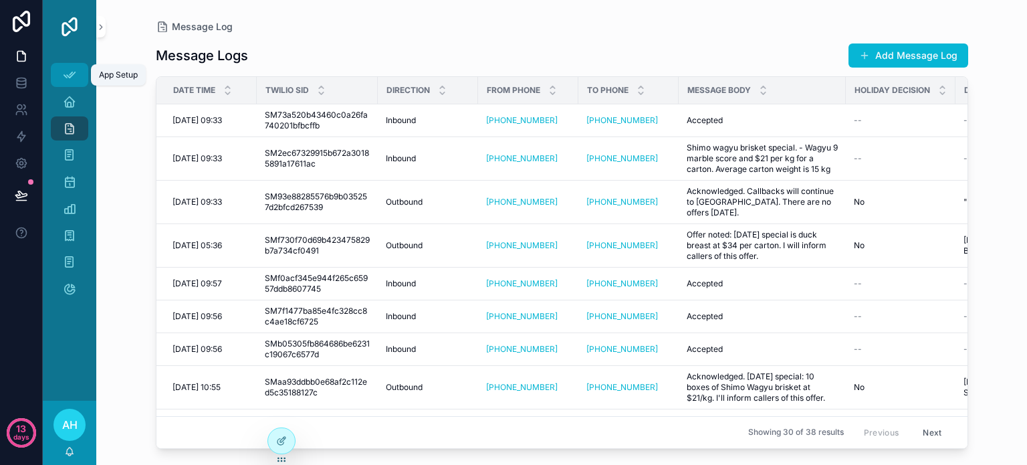
click at [72, 78] on icon "scrollable content" at bounding box center [69, 74] width 13 height 13
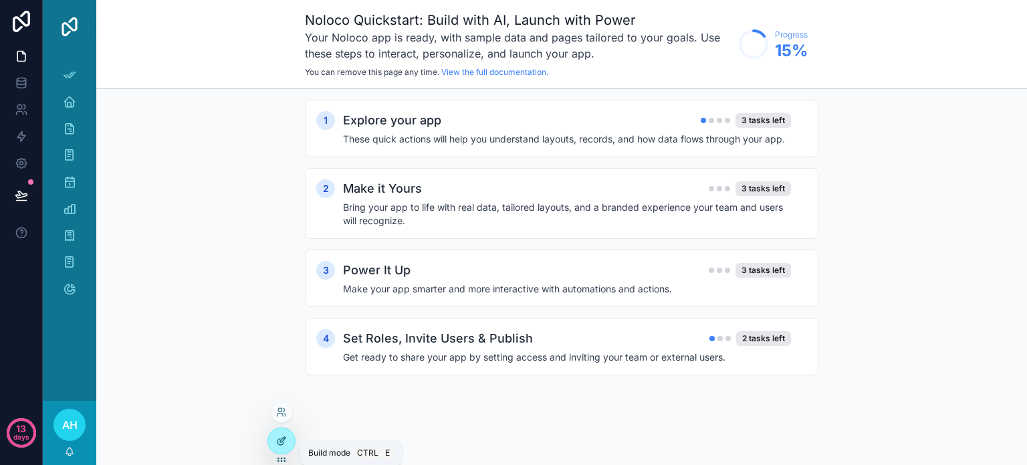
click at [285, 441] on icon at bounding box center [281, 440] width 11 height 11
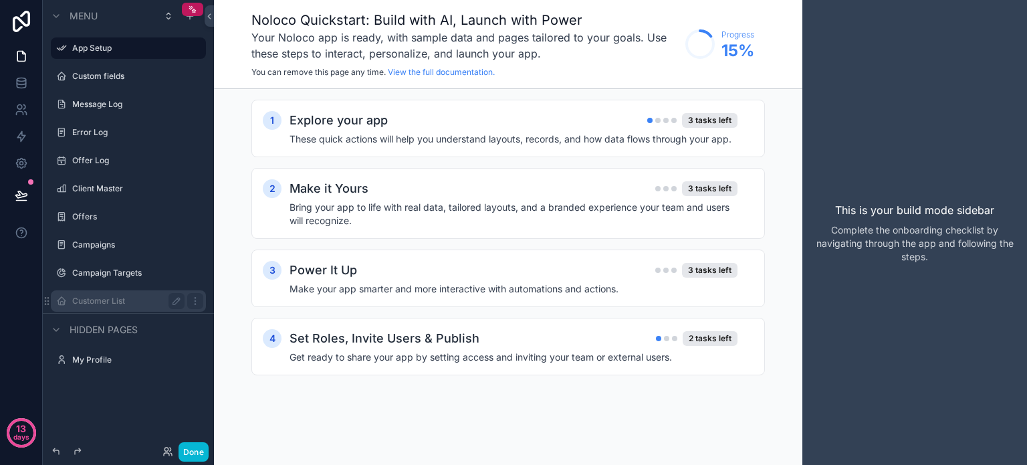
click at [102, 300] on label "Customer List" at bounding box center [125, 301] width 107 height 11
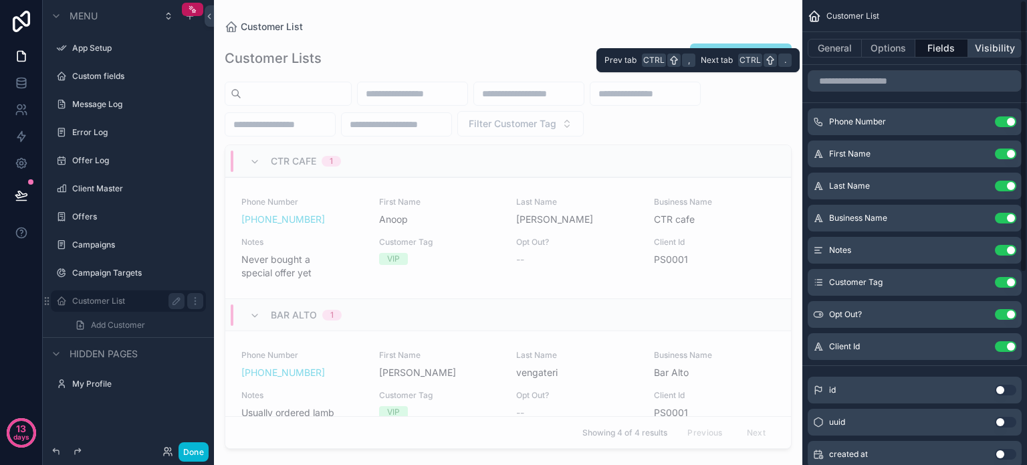
click at [989, 44] on button "Visibility" at bounding box center [994, 48] width 53 height 19
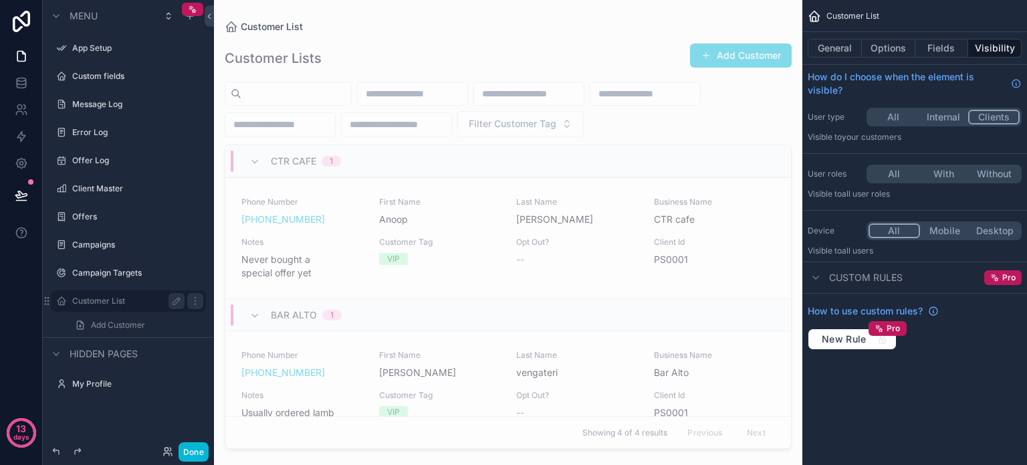
click at [693, 155] on div "scrollable content" at bounding box center [508, 224] width 588 height 449
click at [693, 136] on div "Filter Customer Tag" at bounding box center [508, 109] width 567 height 55
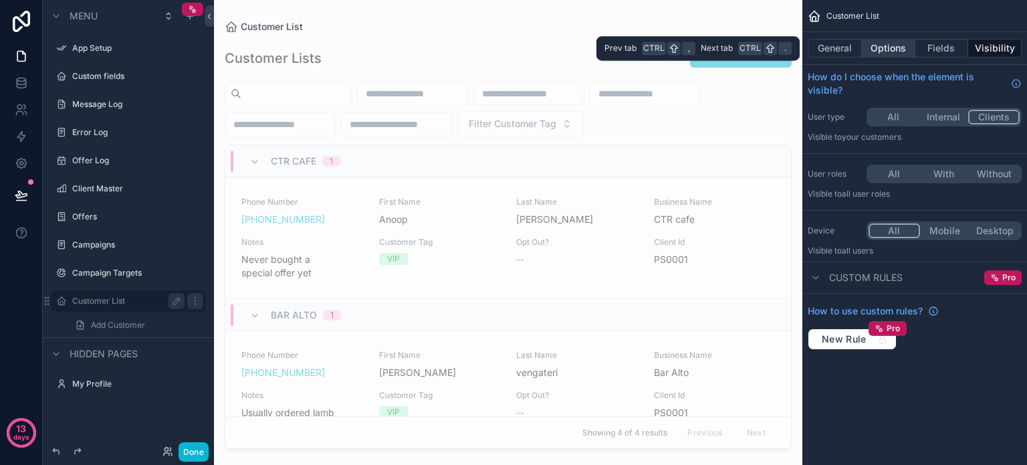
click at [880, 43] on button "Options" at bounding box center [888, 48] width 53 height 19
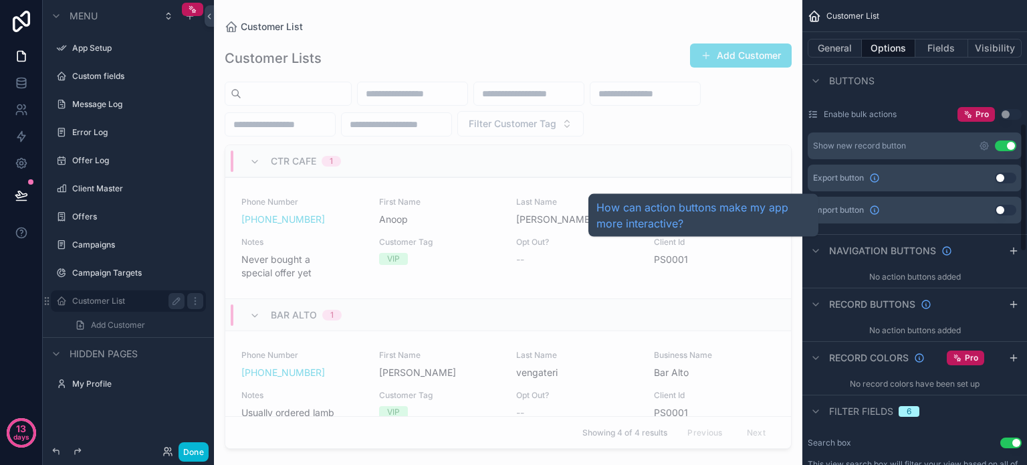
scroll to position [468, 0]
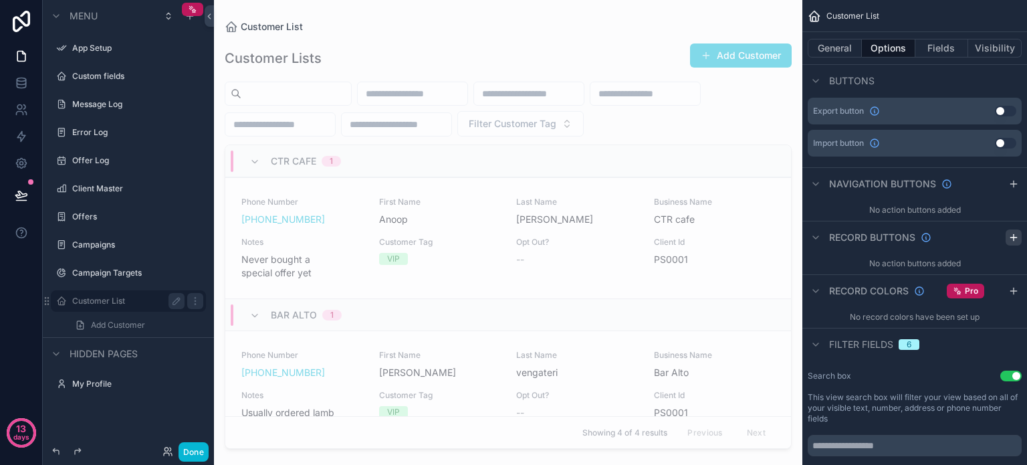
click at [1013, 232] on icon "scrollable content" at bounding box center [1013, 237] width 11 height 11
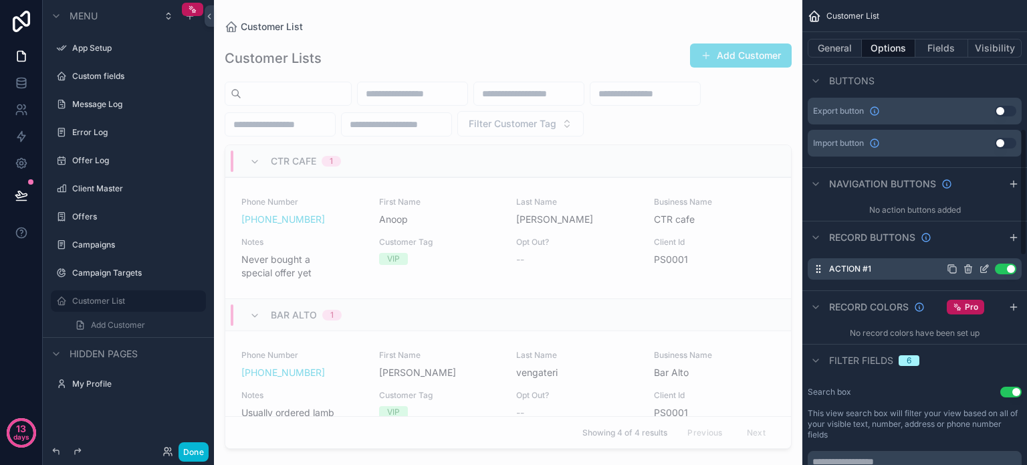
click at [868, 269] on label "Action #1" at bounding box center [850, 268] width 42 height 11
click at [984, 263] on icon "scrollable content" at bounding box center [984, 268] width 11 height 11
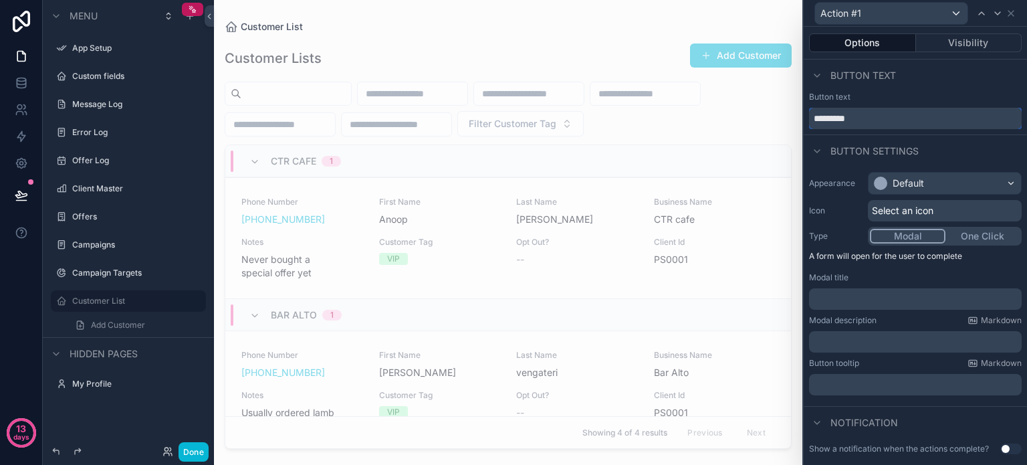
drag, startPoint x: 860, startPoint y: 122, endPoint x: 807, endPoint y: 118, distance: 52.9
click at [807, 118] on div "Button text *********" at bounding box center [915, 110] width 223 height 37
drag, startPoint x: 838, startPoint y: 119, endPoint x: 789, endPoint y: 118, distance: 48.8
click at [789, 118] on div "Edit Options Visibility Button text Button text **** Button settings Appearance…" at bounding box center [513, 232] width 1027 height 465
click at [955, 86] on div "Button text" at bounding box center [915, 76] width 223 height 32
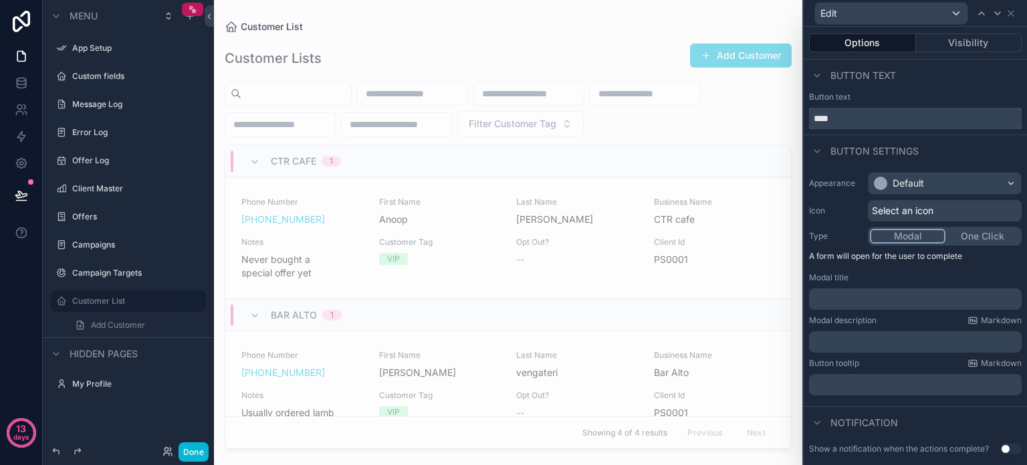
click at [859, 118] on input "****" at bounding box center [915, 118] width 213 height 21
type input "*"
type input "****"
click at [918, 83] on div "Button text" at bounding box center [915, 76] width 223 height 32
click at [1012, 13] on icon at bounding box center [1011, 13] width 11 height 11
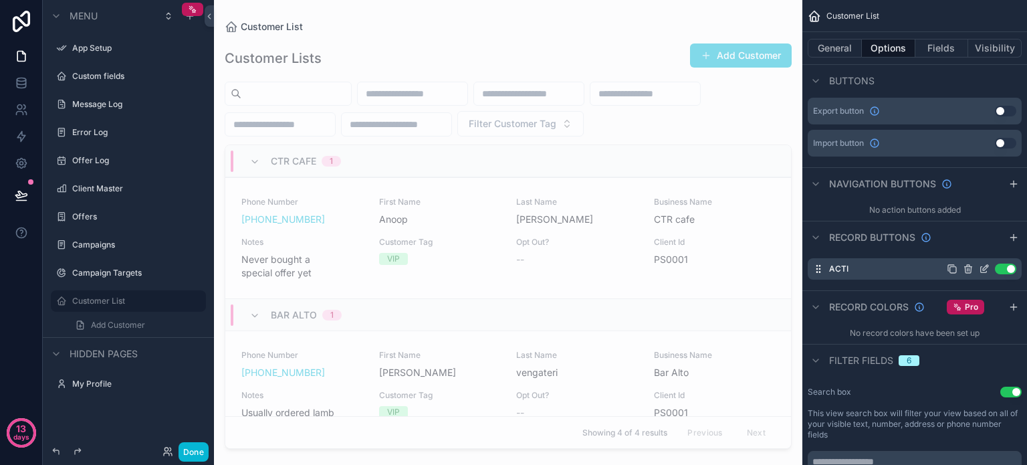
click at [1000, 264] on button "Use setting" at bounding box center [1005, 268] width 21 height 11
